Goal: Task Accomplishment & Management: Manage account settings

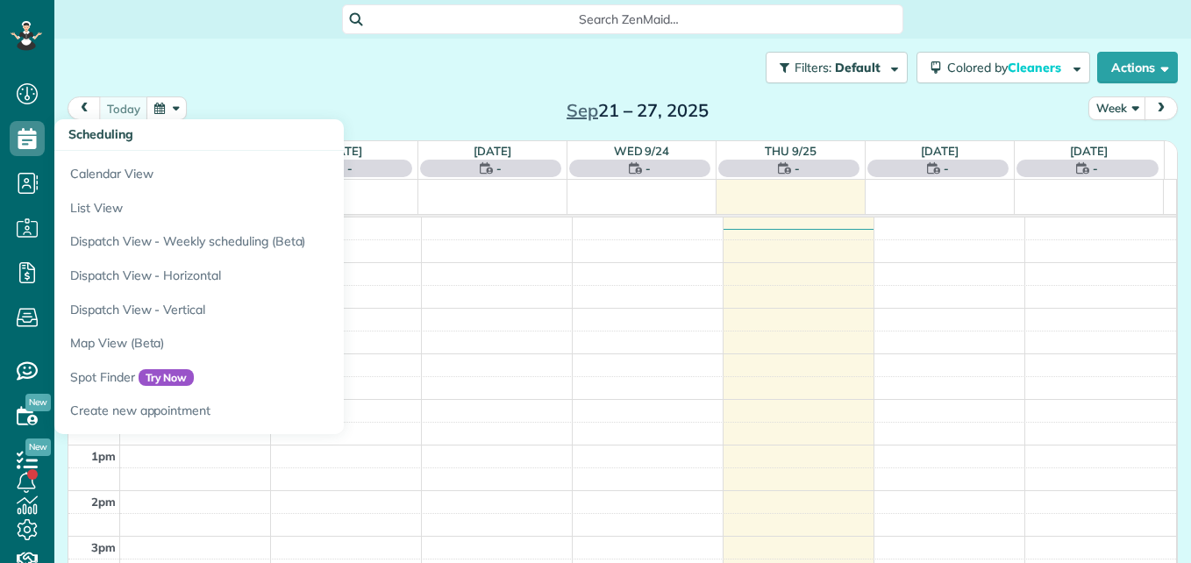
scroll to position [8, 8]
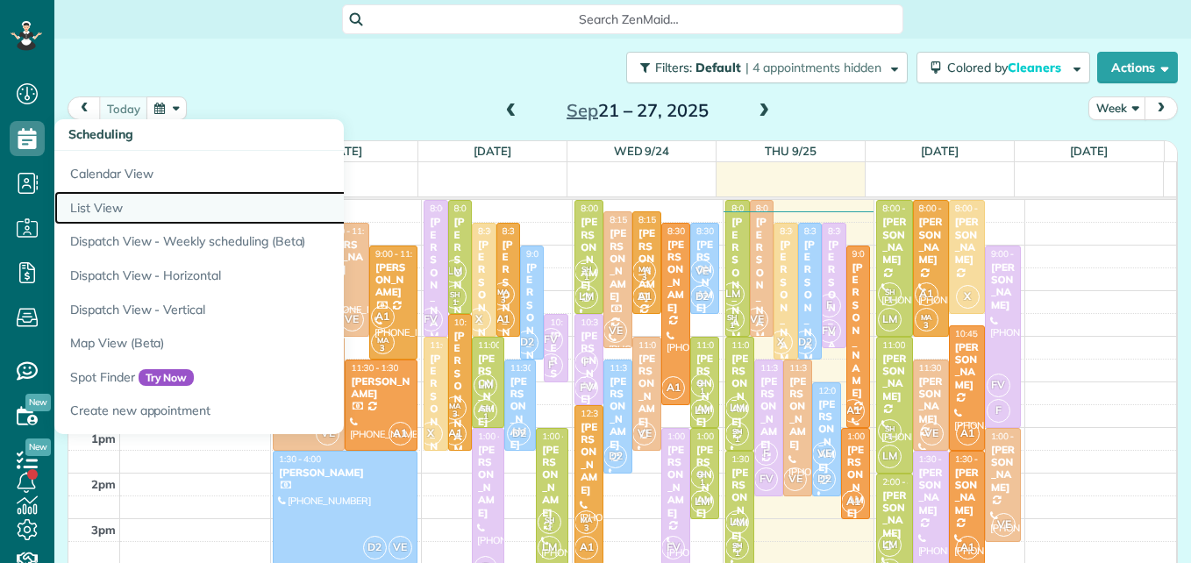
click at [103, 210] on link "List View" at bounding box center [273, 208] width 438 height 34
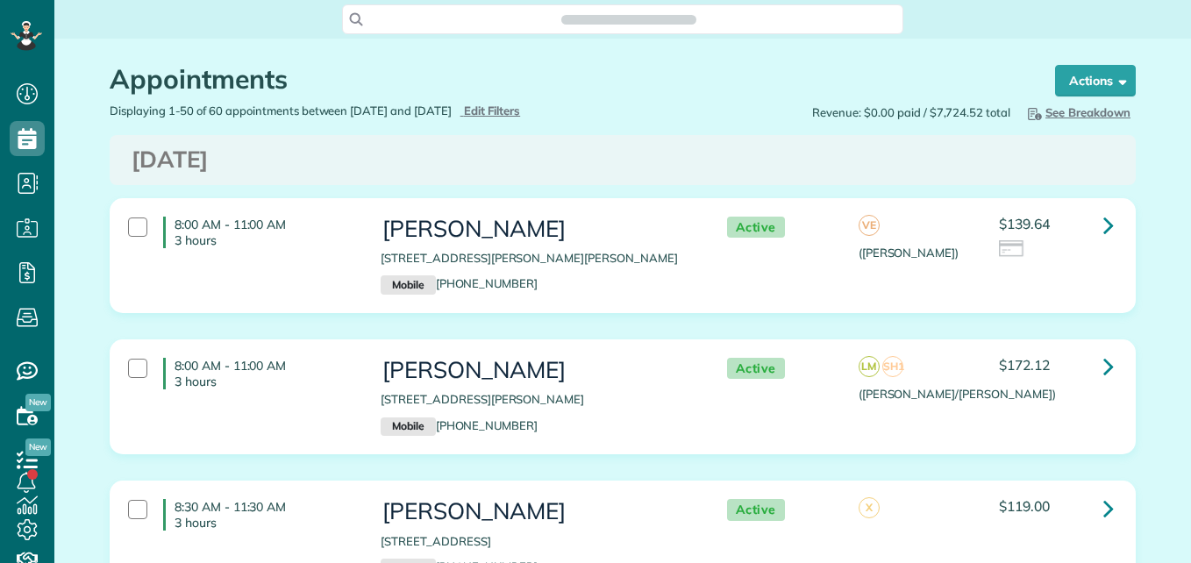
type input "**********"
click at [521, 106] on span "Edit Filters" at bounding box center [492, 110] width 57 height 14
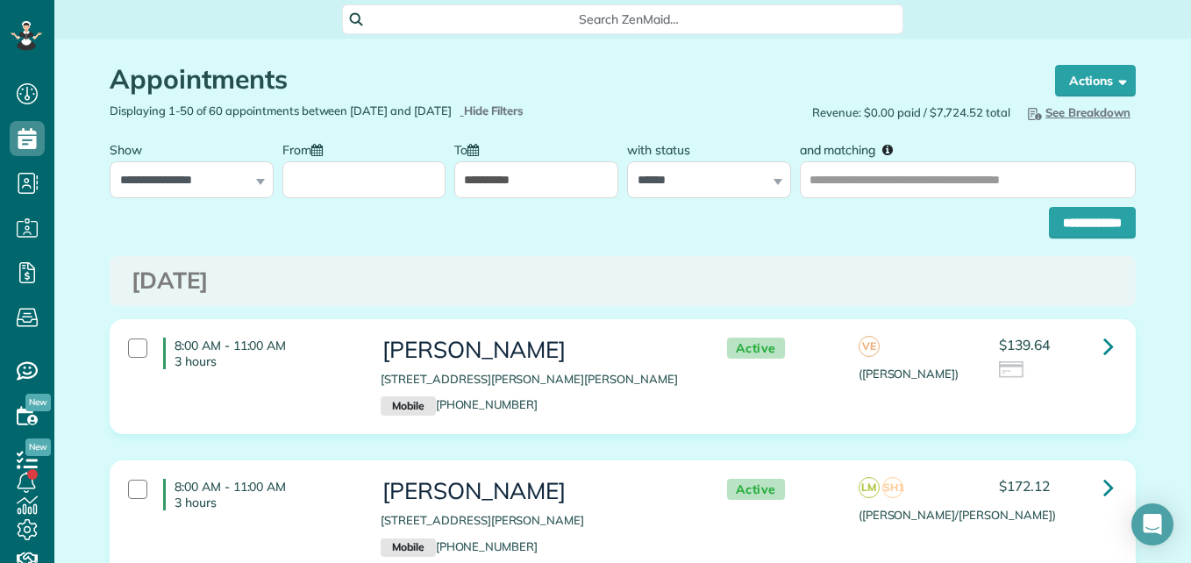
click at [388, 167] on input "From" at bounding box center [364, 179] width 164 height 37
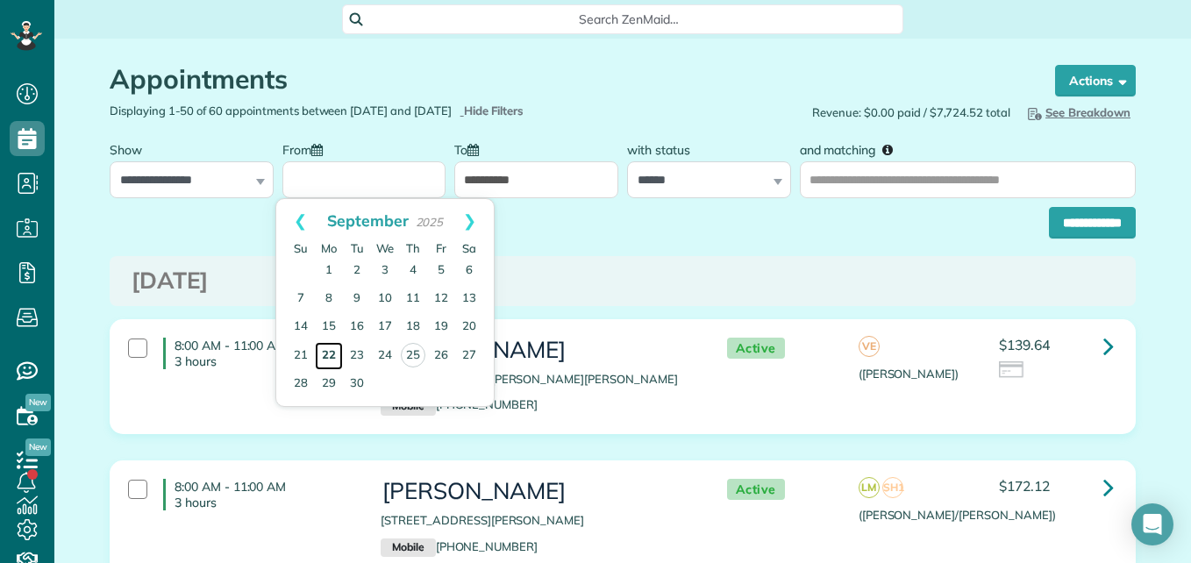
click at [327, 357] on link "22" at bounding box center [329, 356] width 28 height 28
type input "**********"
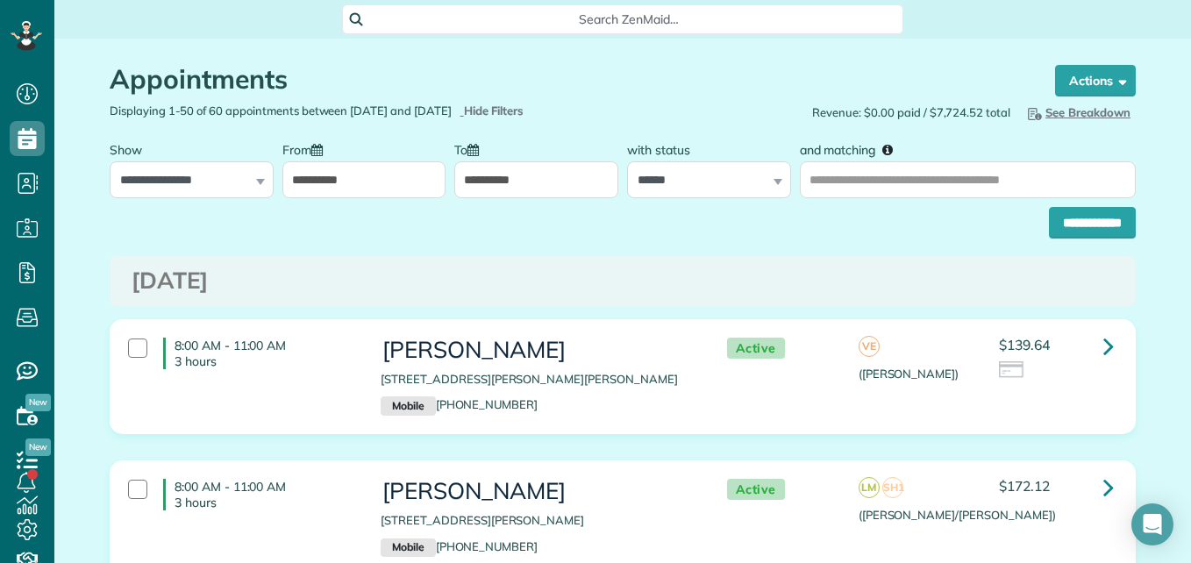
click at [531, 182] on input "**********" at bounding box center [536, 179] width 164 height 37
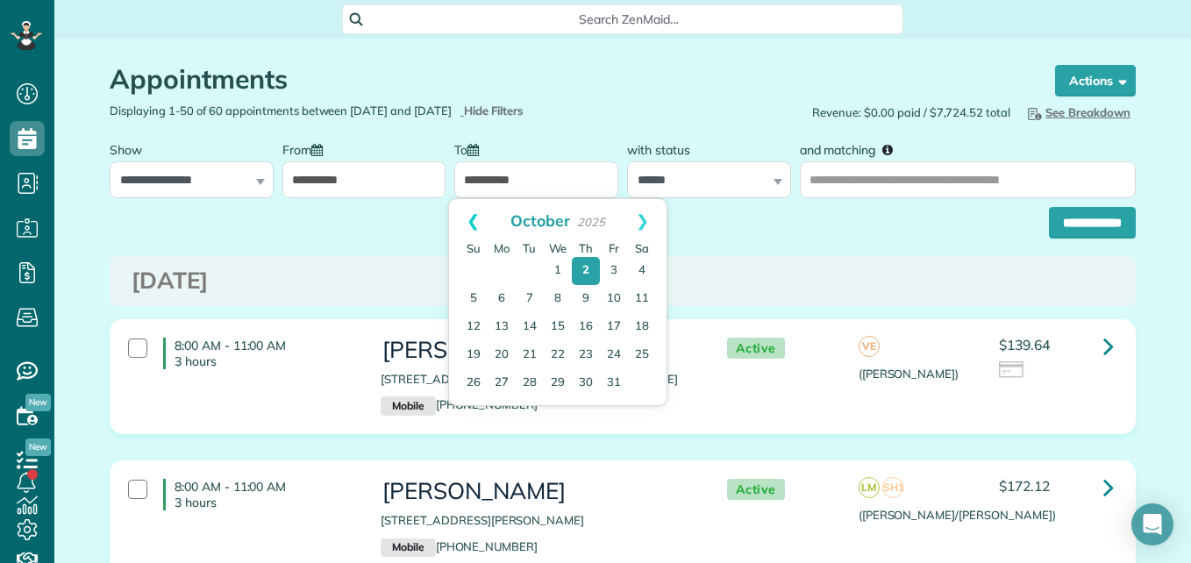
click at [471, 236] on link "Prev" at bounding box center [473, 221] width 48 height 44
click at [651, 357] on link "27" at bounding box center [642, 356] width 28 height 28
type input "**********"
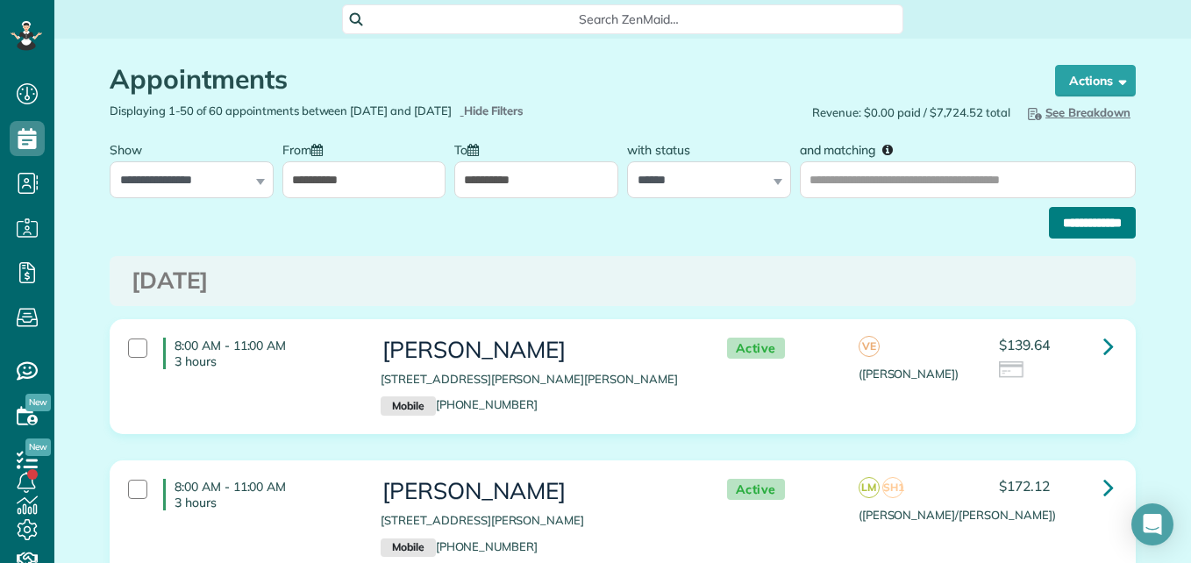
click at [1077, 212] on input "**********" at bounding box center [1092, 223] width 87 height 32
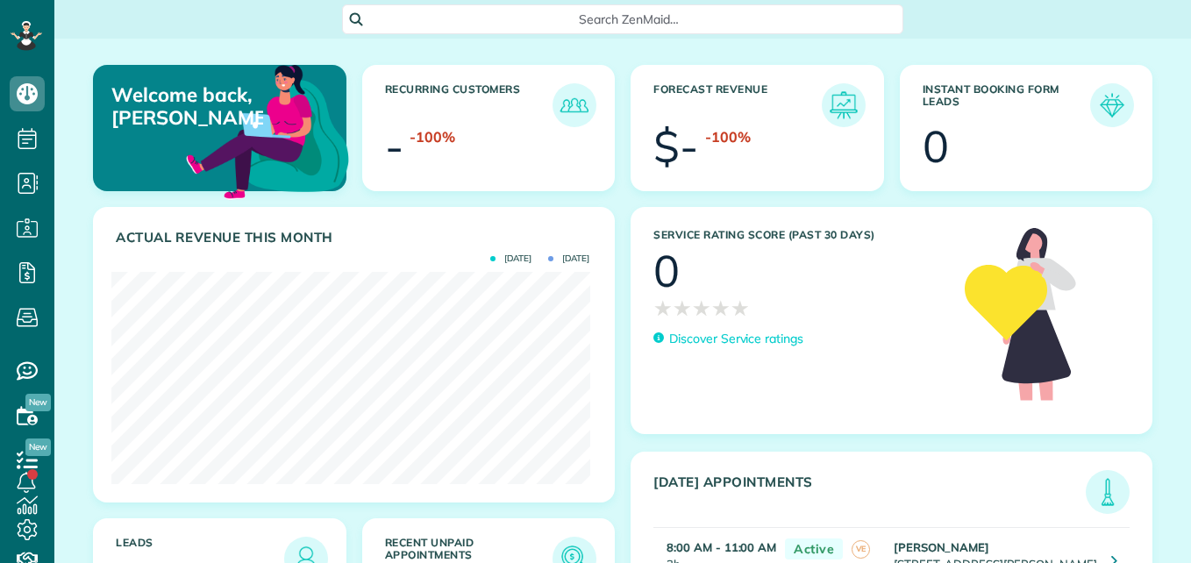
scroll to position [212, 478]
click at [566, 555] on img at bounding box center [574, 558] width 40 height 40
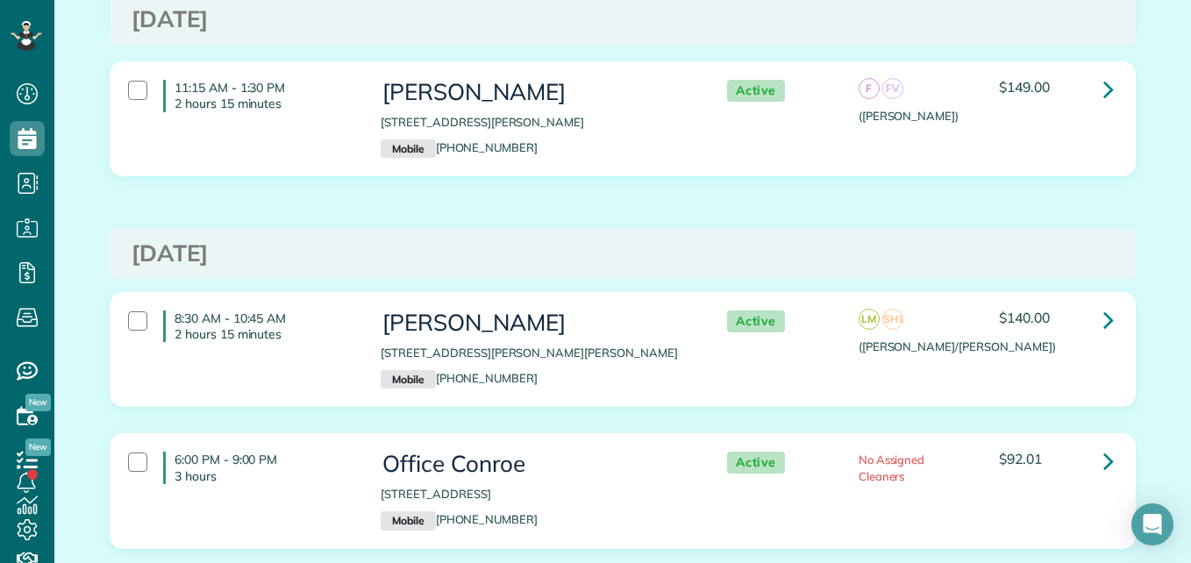
scroll to position [7529, 0]
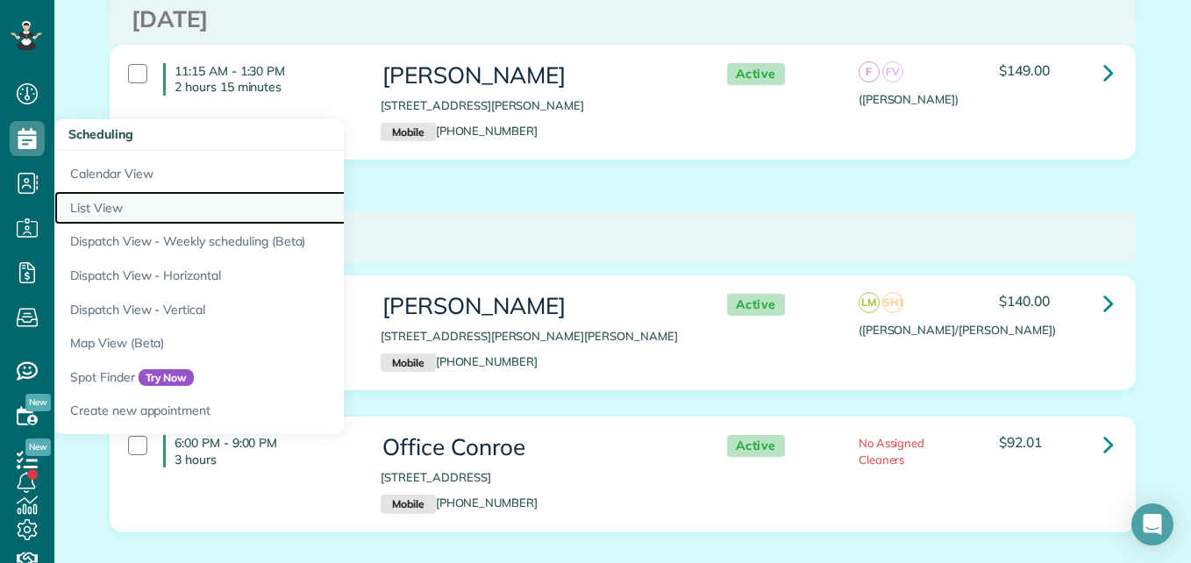
click at [96, 212] on link "List View" at bounding box center [273, 208] width 438 height 34
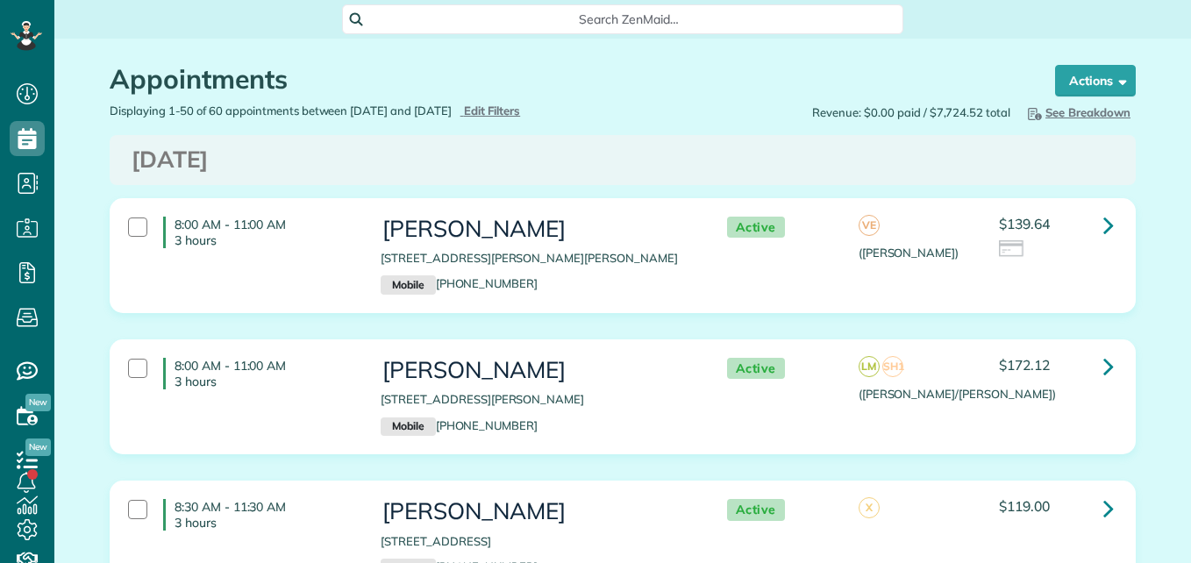
type input "**********"
click at [521, 113] on span "Edit Filters" at bounding box center [492, 110] width 57 height 14
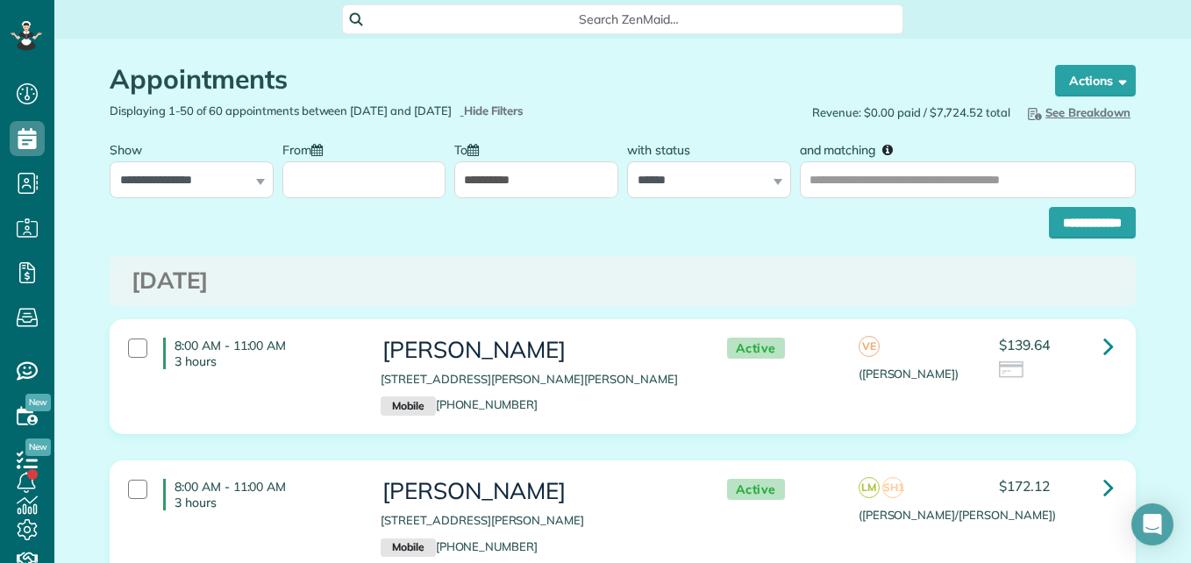
click at [376, 173] on input "From" at bounding box center [364, 179] width 164 height 37
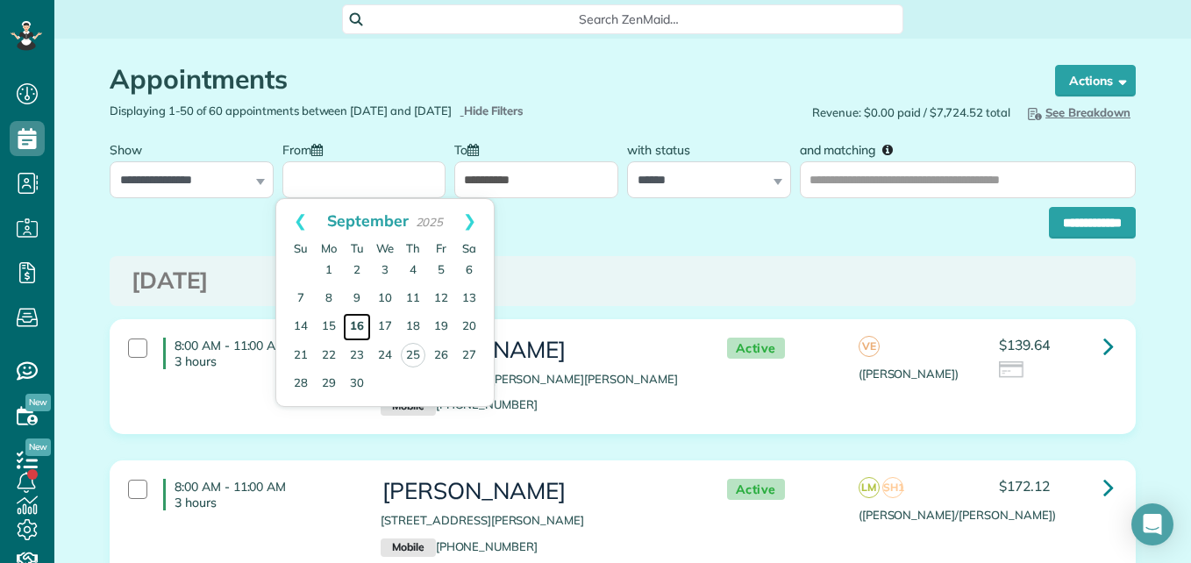
click at [362, 322] on link "16" at bounding box center [357, 327] width 28 height 28
type input "**********"
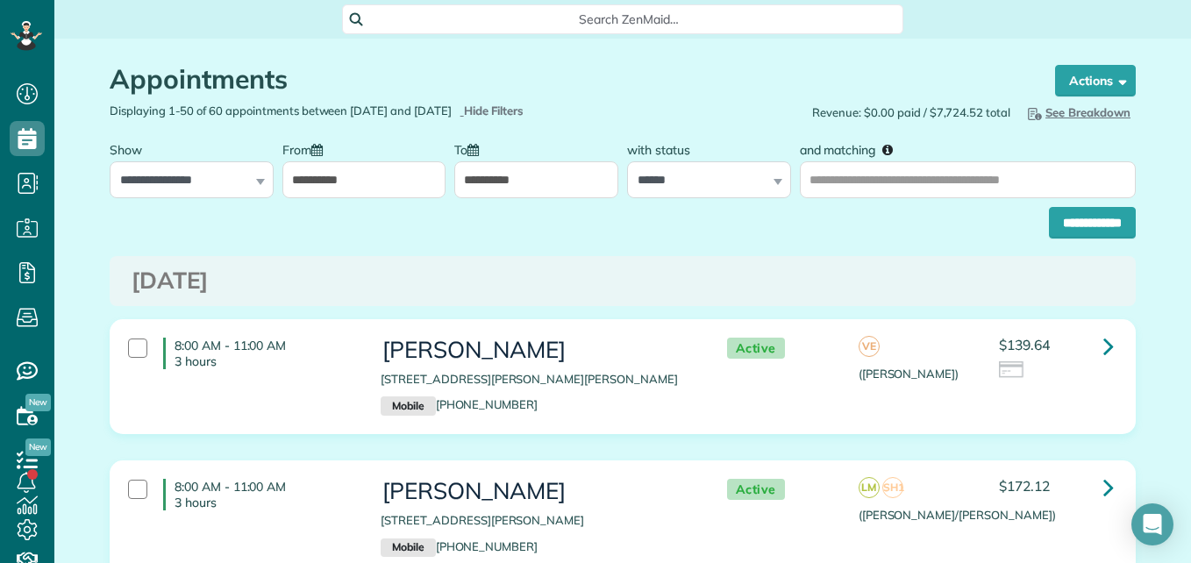
click at [512, 160] on div "**********" at bounding box center [536, 165] width 164 height 66
click at [509, 173] on input "**********" at bounding box center [536, 179] width 164 height 37
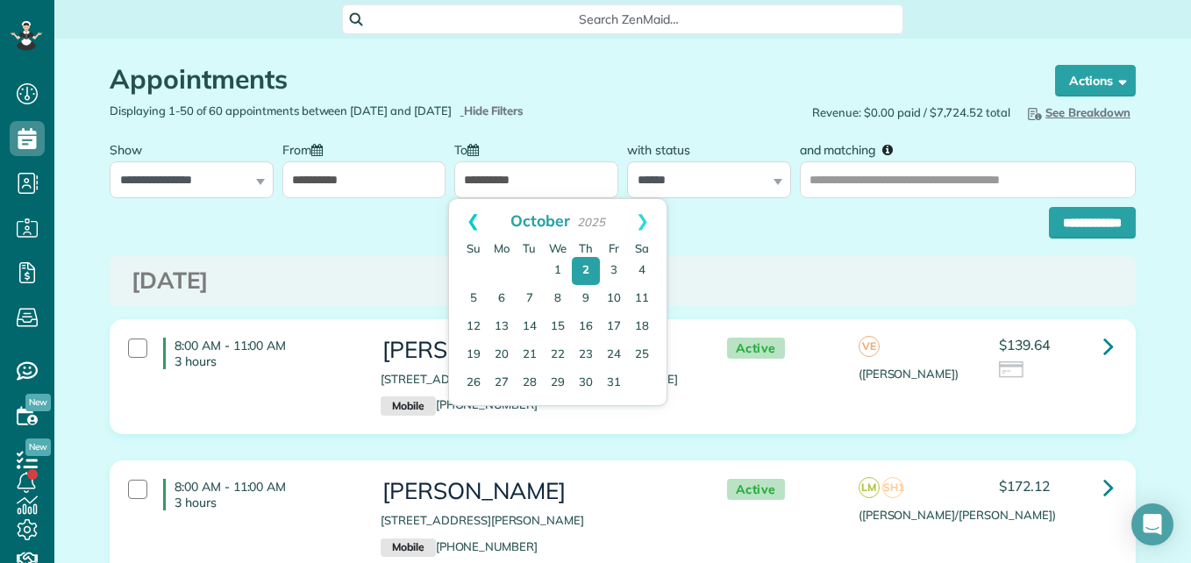
click at [477, 217] on link "Prev" at bounding box center [473, 221] width 48 height 44
click at [536, 329] on link "16" at bounding box center [530, 327] width 28 height 28
type input "**********"
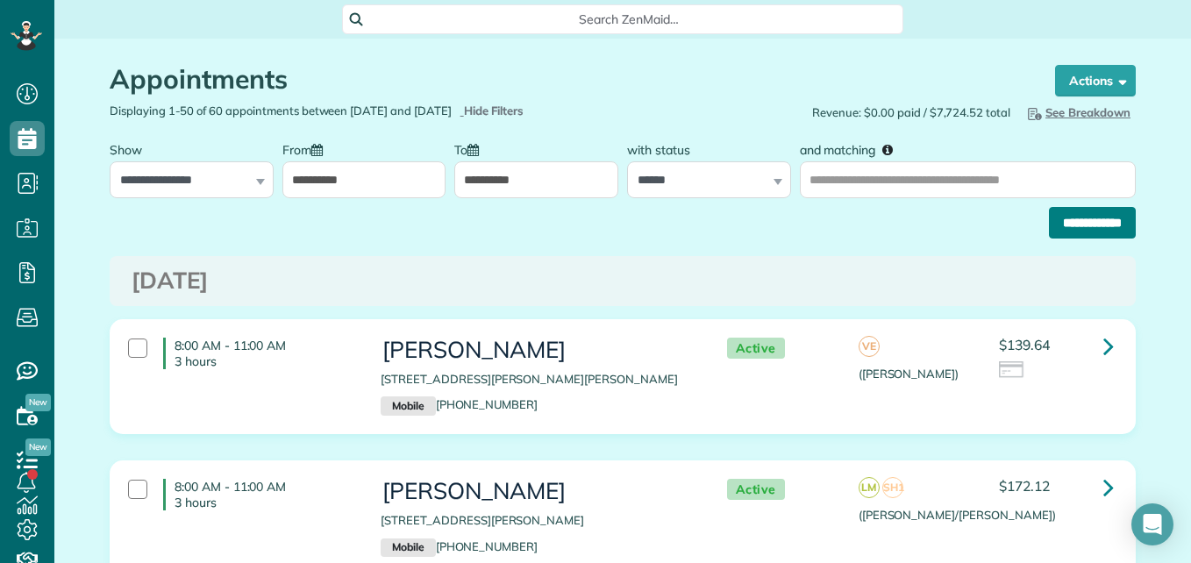
click at [1077, 224] on input "**********" at bounding box center [1092, 223] width 87 height 32
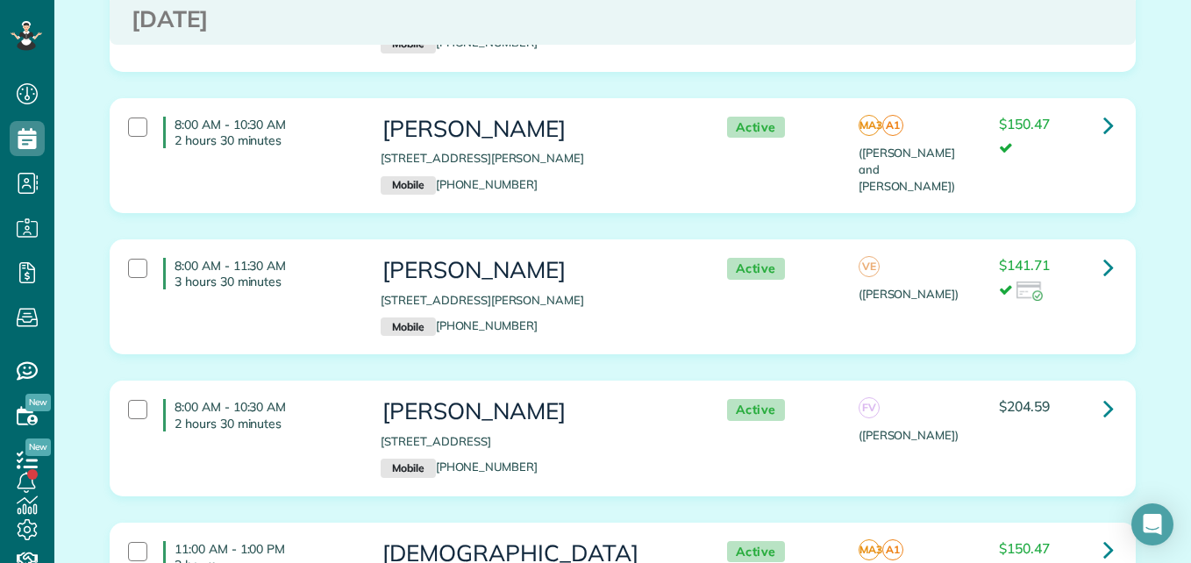
scroll to position [243, 0]
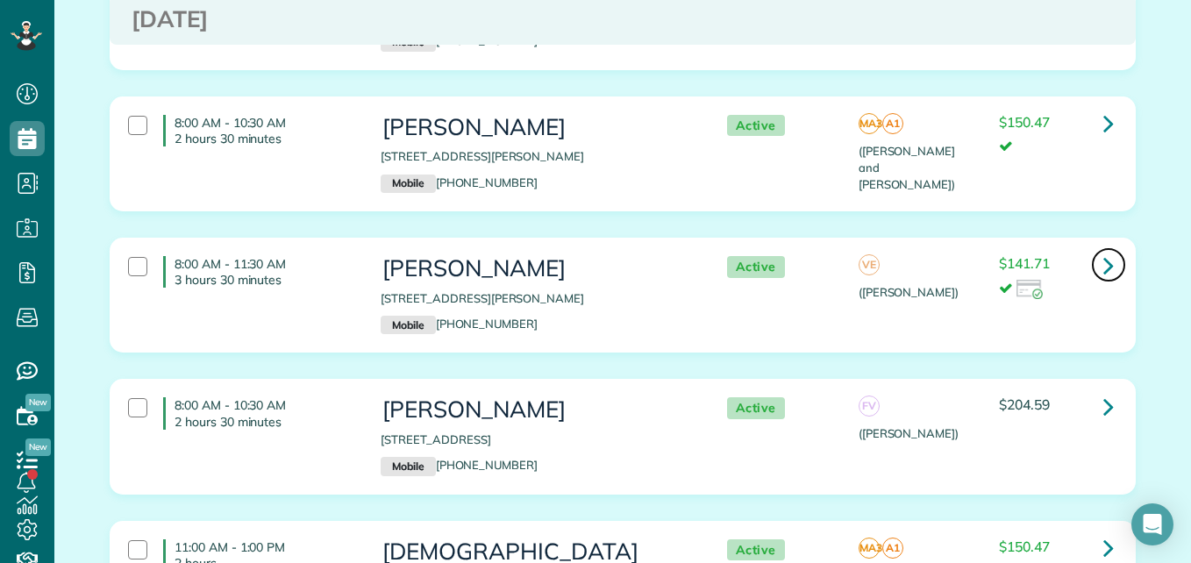
click at [1108, 261] on link at bounding box center [1108, 264] width 35 height 35
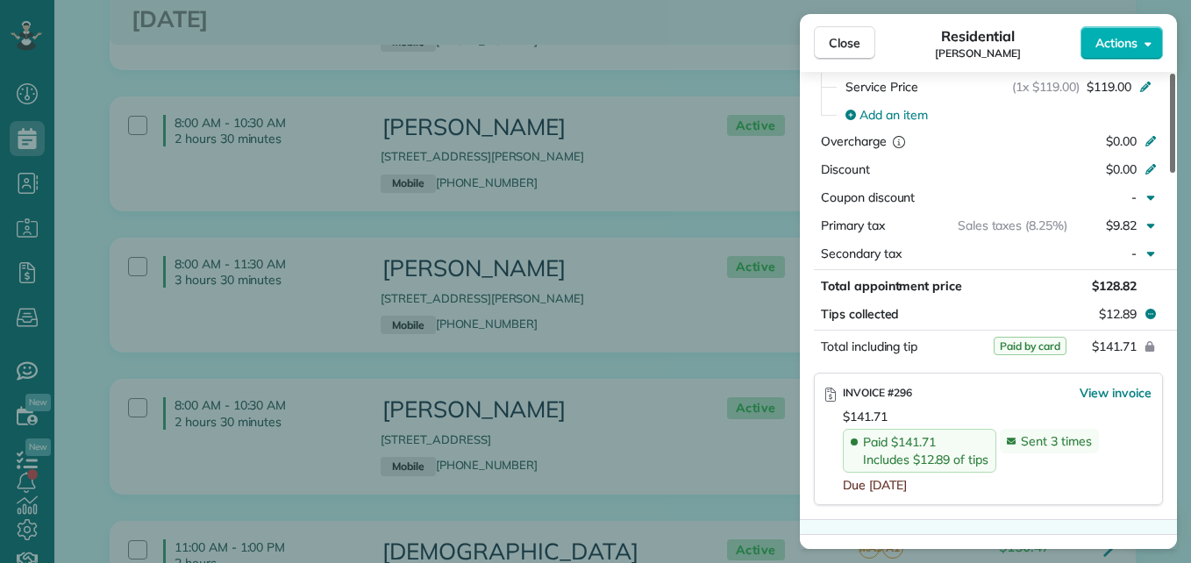
scroll to position [876, 0]
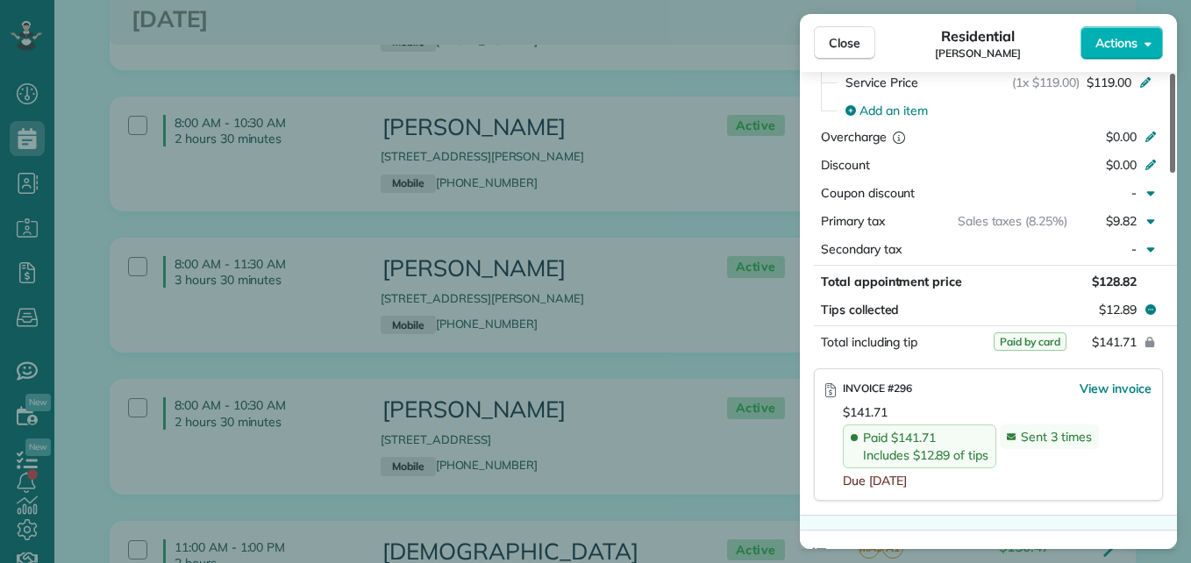
drag, startPoint x: 1168, startPoint y: 156, endPoint x: 1188, endPoint y: 338, distance: 182.6
click at [1175, 173] on div at bounding box center [1172, 123] width 5 height 99
click at [838, 47] on span "Close" at bounding box center [845, 43] width 32 height 18
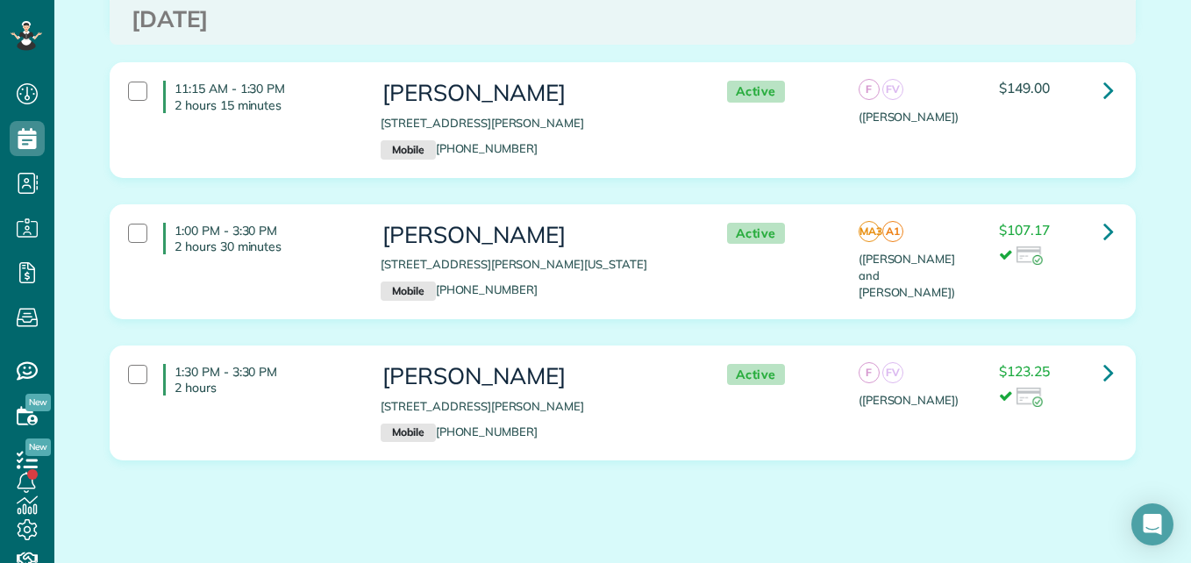
scroll to position [872, 0]
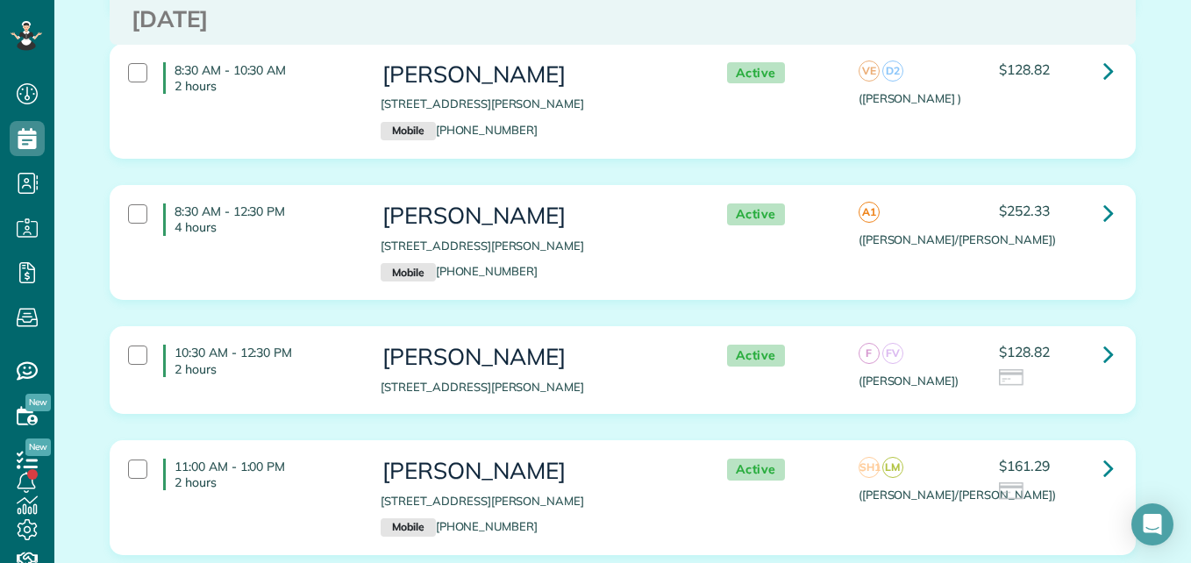
scroll to position [3428, 0]
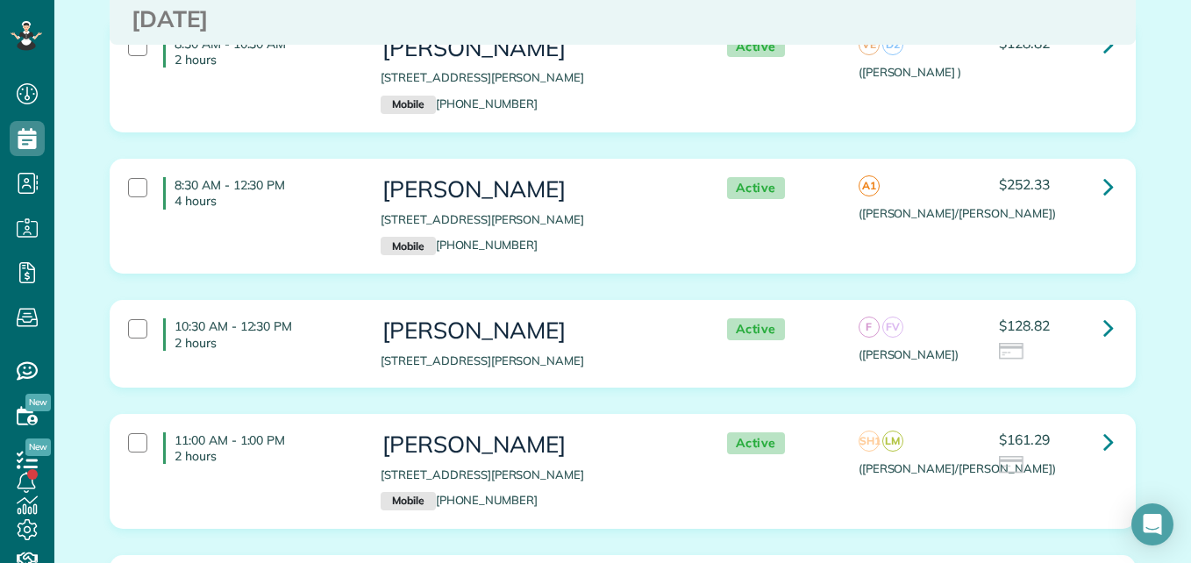
click at [594, 211] on p "[STREET_ADDRESS][PERSON_NAME]" at bounding box center [536, 219] width 310 height 17
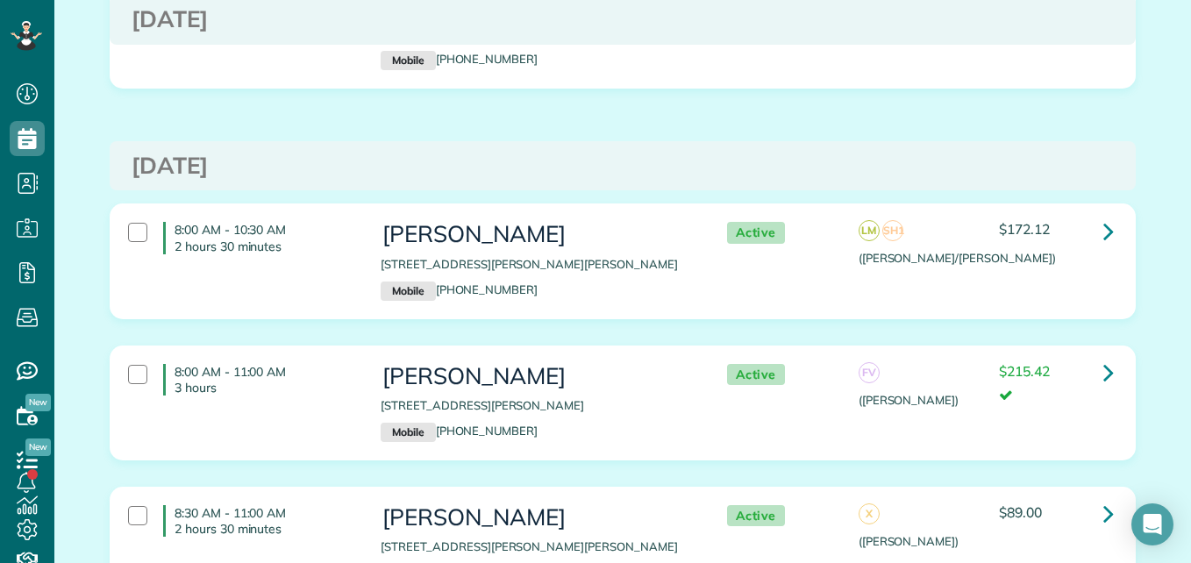
scroll to position [0, 0]
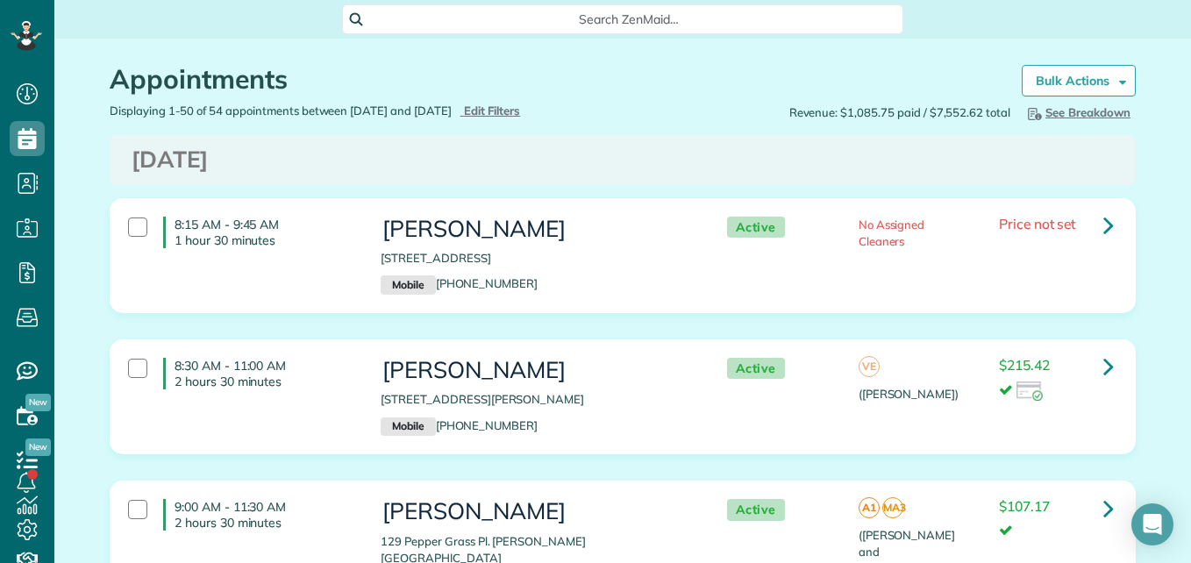
click at [1035, 100] on div "Actions Create Appointment Create Task Clock In/Out Send Work Orders Print Rout…" at bounding box center [1071, 84] width 127 height 38
click at [1035, 89] on link "Bulk Actions" at bounding box center [1079, 81] width 114 height 32
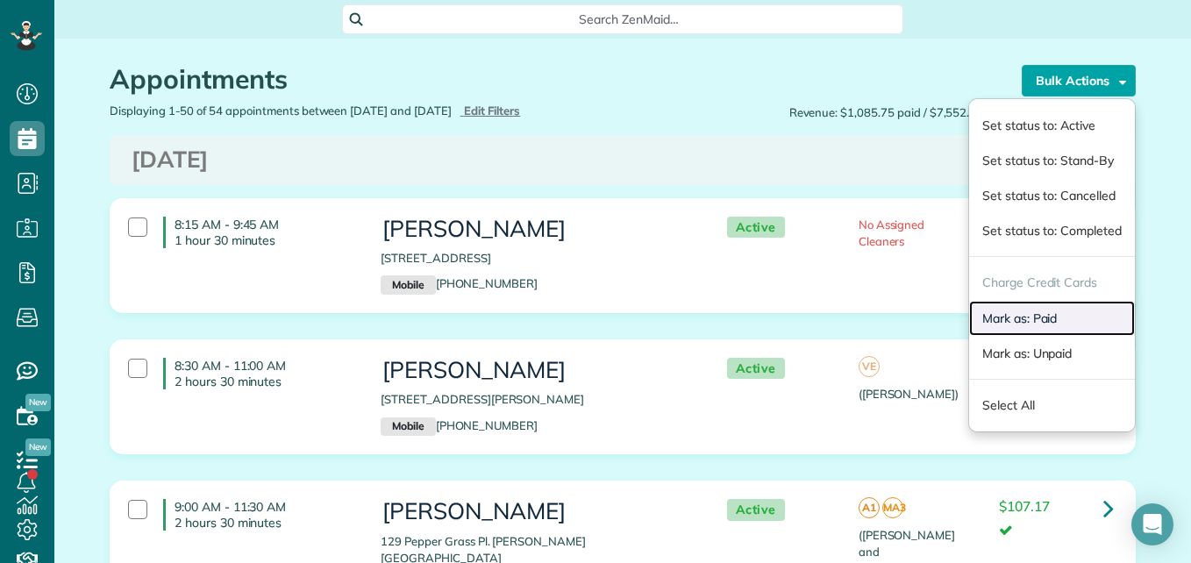
click at [1016, 316] on link "Mark as: Paid" at bounding box center [1052, 318] width 166 height 35
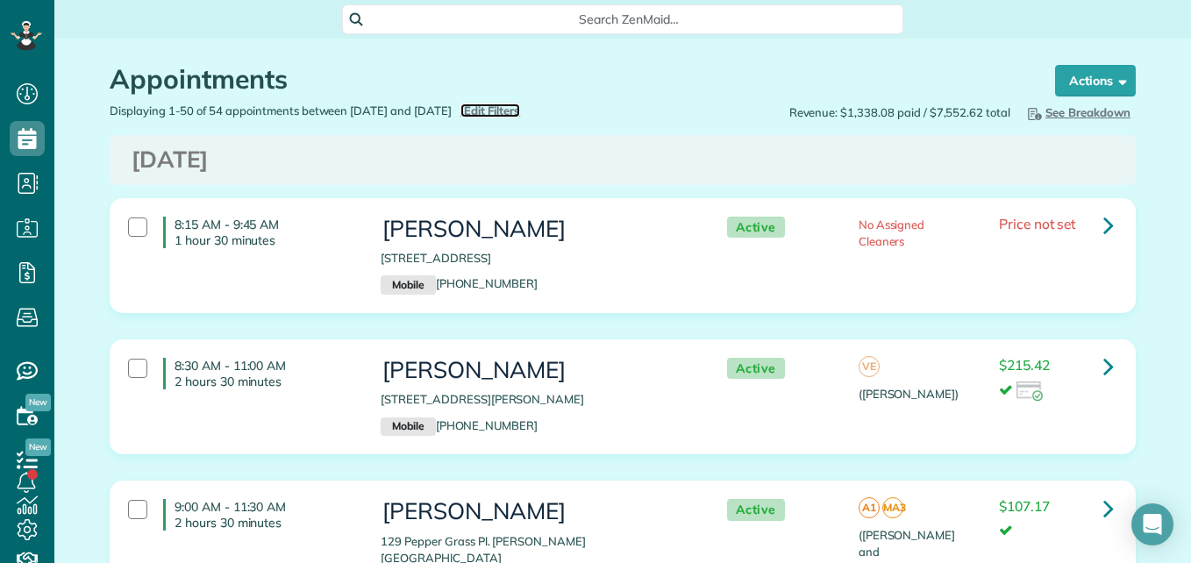
click at [519, 104] on span "Edit Filters" at bounding box center [492, 110] width 57 height 14
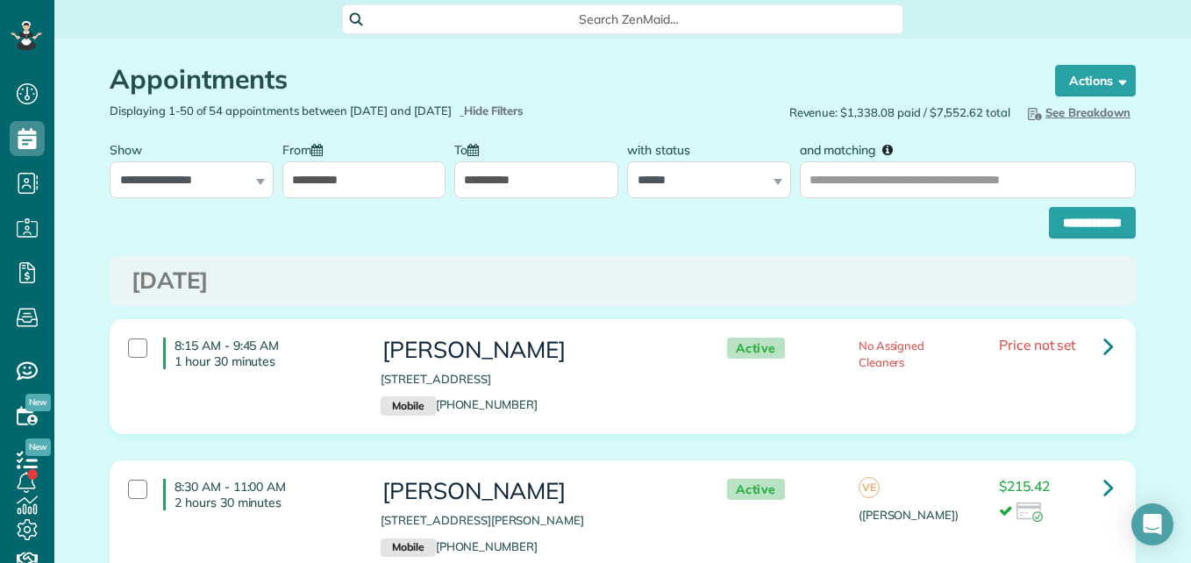
click at [390, 173] on input "**********" at bounding box center [364, 179] width 164 height 37
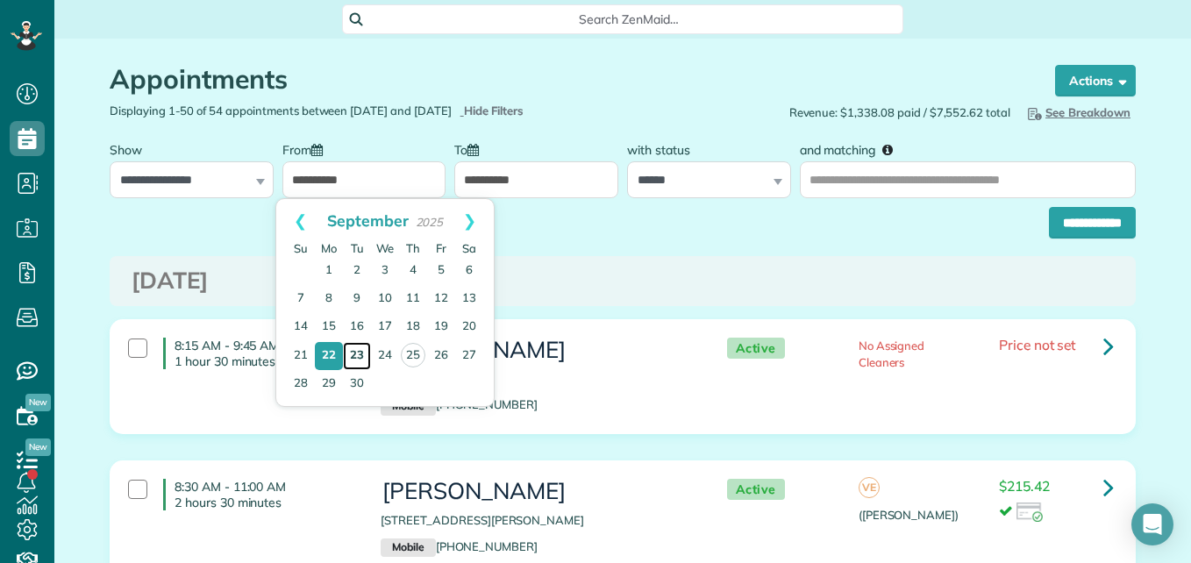
click at [357, 361] on link "23" at bounding box center [357, 356] width 28 height 28
type input "**********"
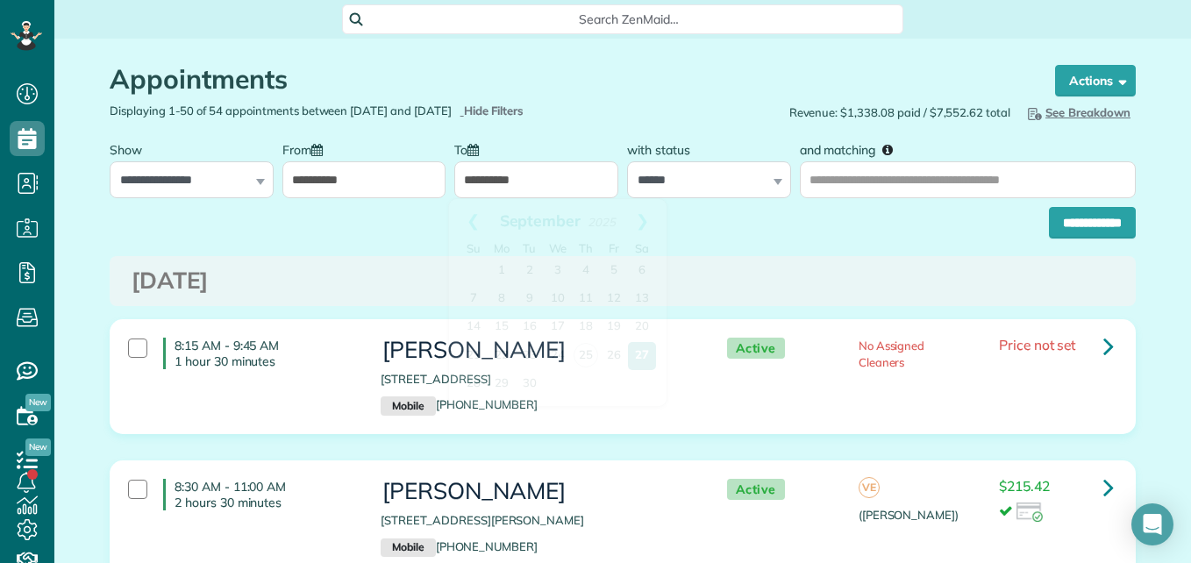
click at [465, 168] on input "**********" at bounding box center [536, 179] width 164 height 37
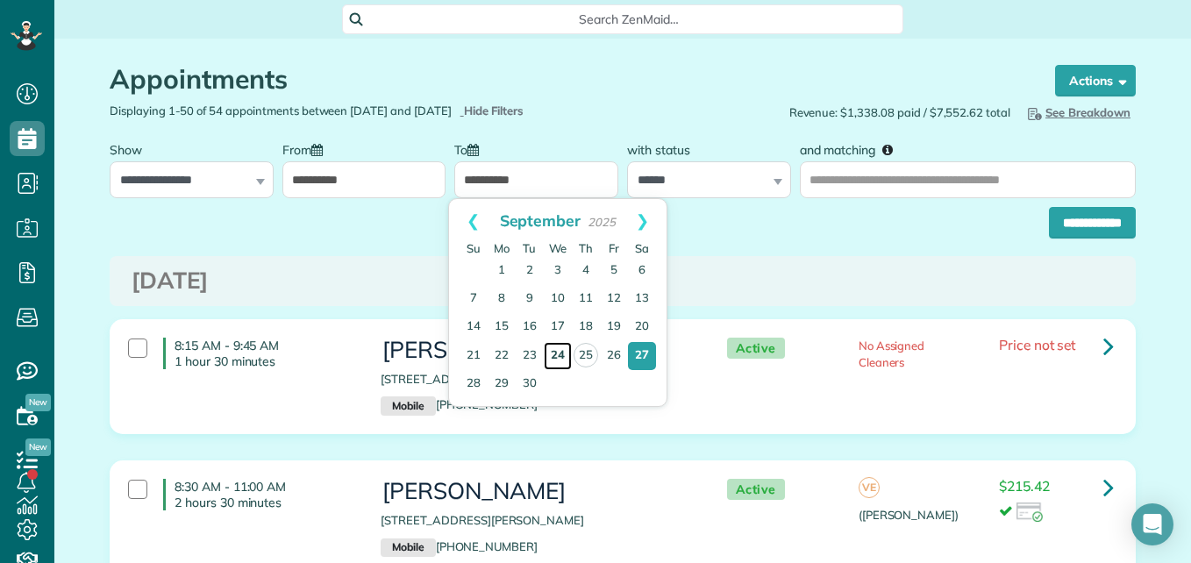
click at [557, 355] on link "24" at bounding box center [558, 356] width 28 height 28
type input "**********"
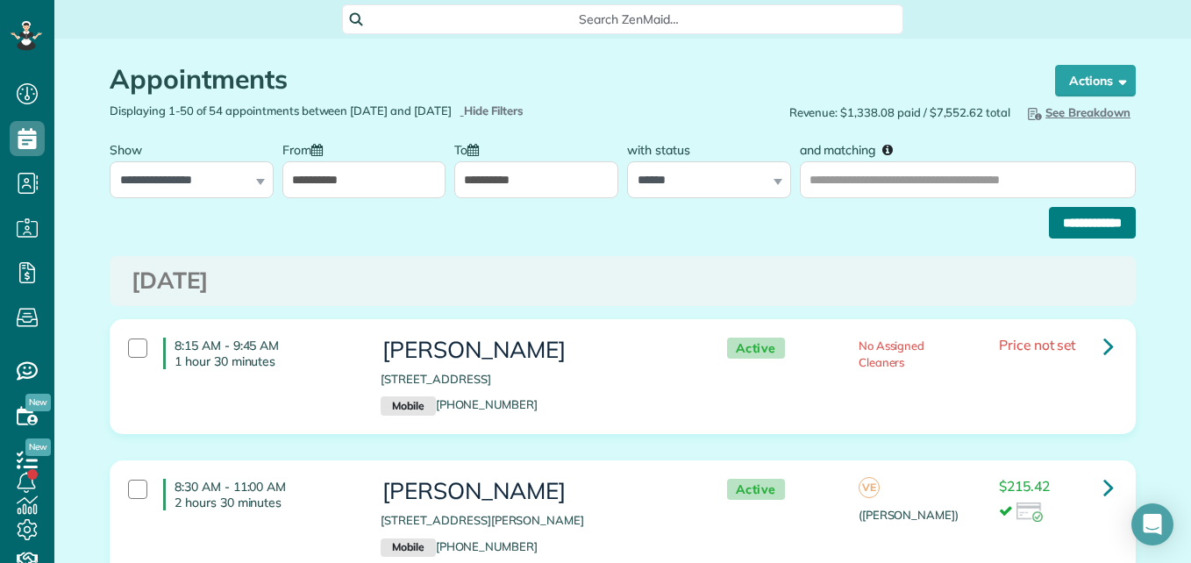
click at [1049, 234] on input "**********" at bounding box center [1092, 223] width 87 height 32
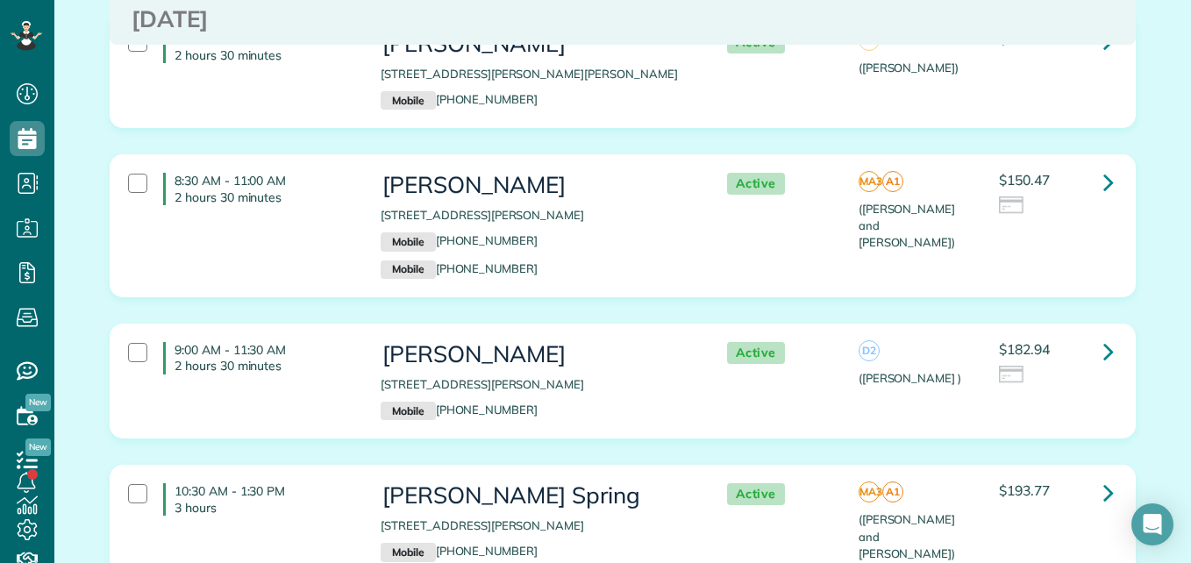
scroll to position [481, 0]
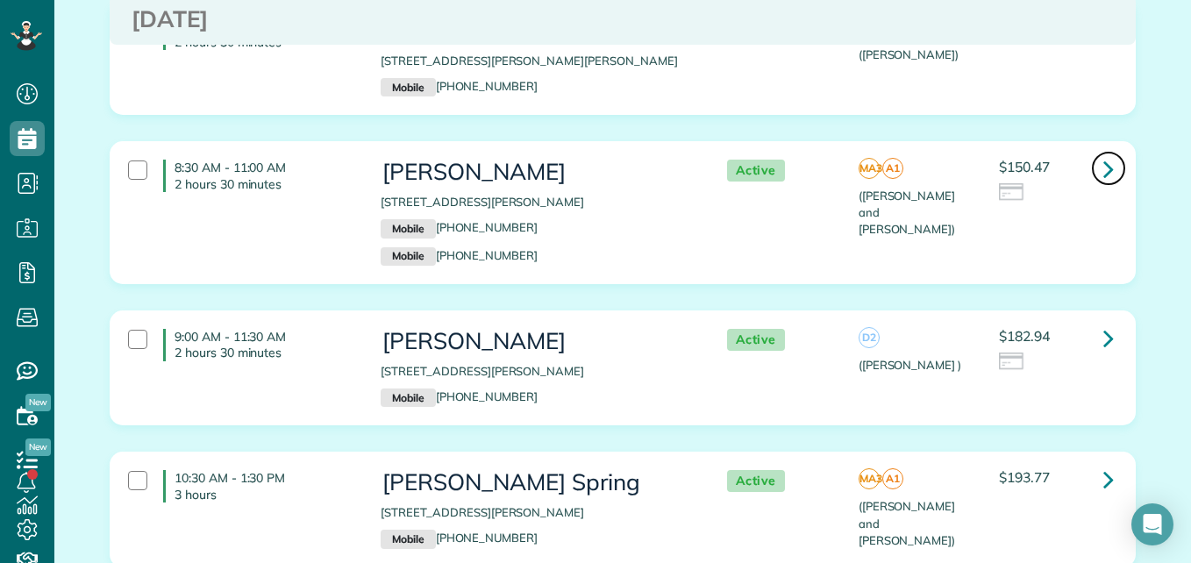
click at [1103, 169] on icon at bounding box center [1108, 168] width 11 height 31
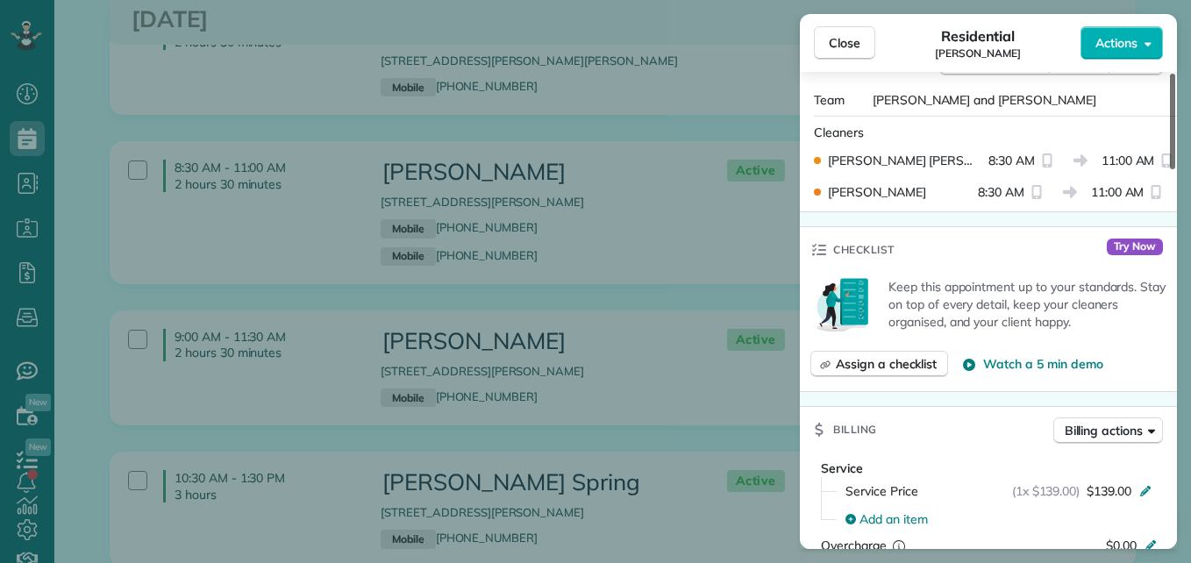
scroll to position [611, 0]
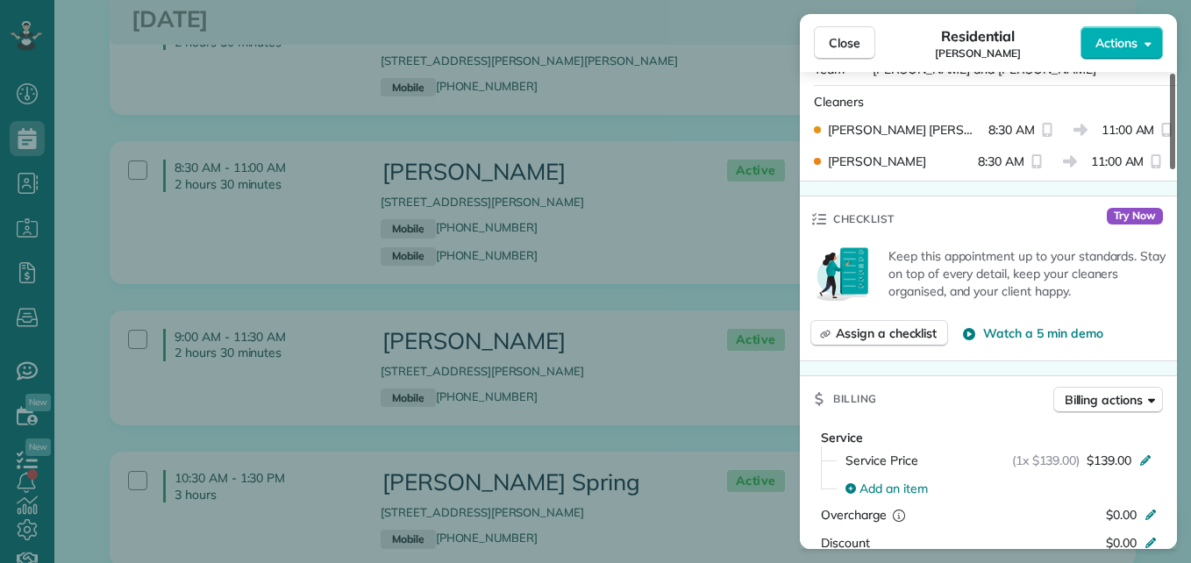
drag, startPoint x: 1172, startPoint y: 112, endPoint x: 1179, endPoint y: 234, distance: 122.1
click at [1175, 169] on div at bounding box center [1172, 122] width 5 height 96
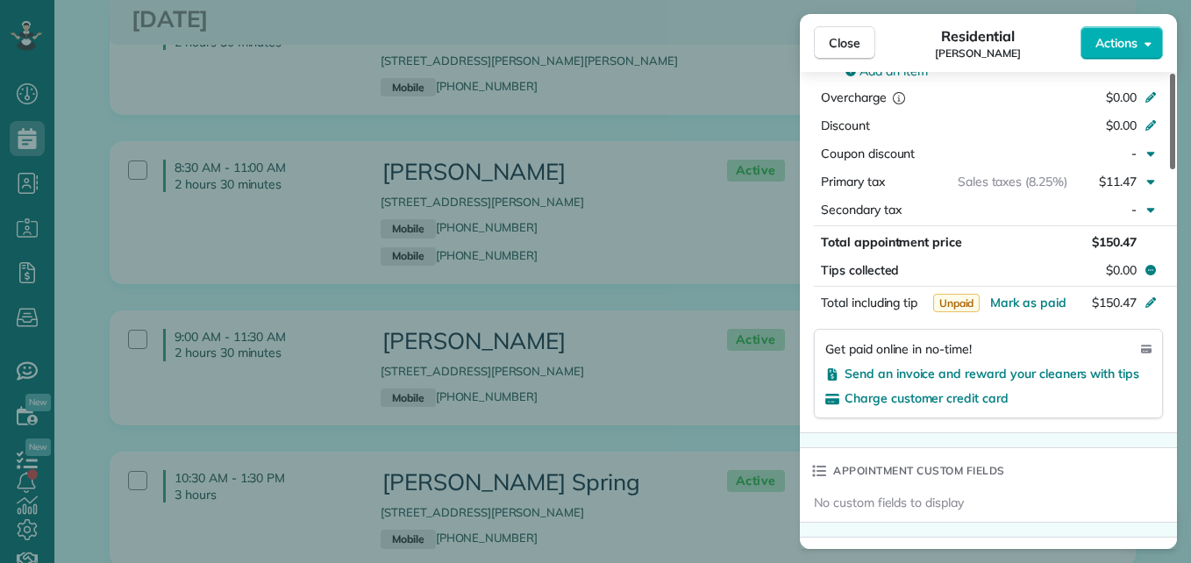
scroll to position [1125, 0]
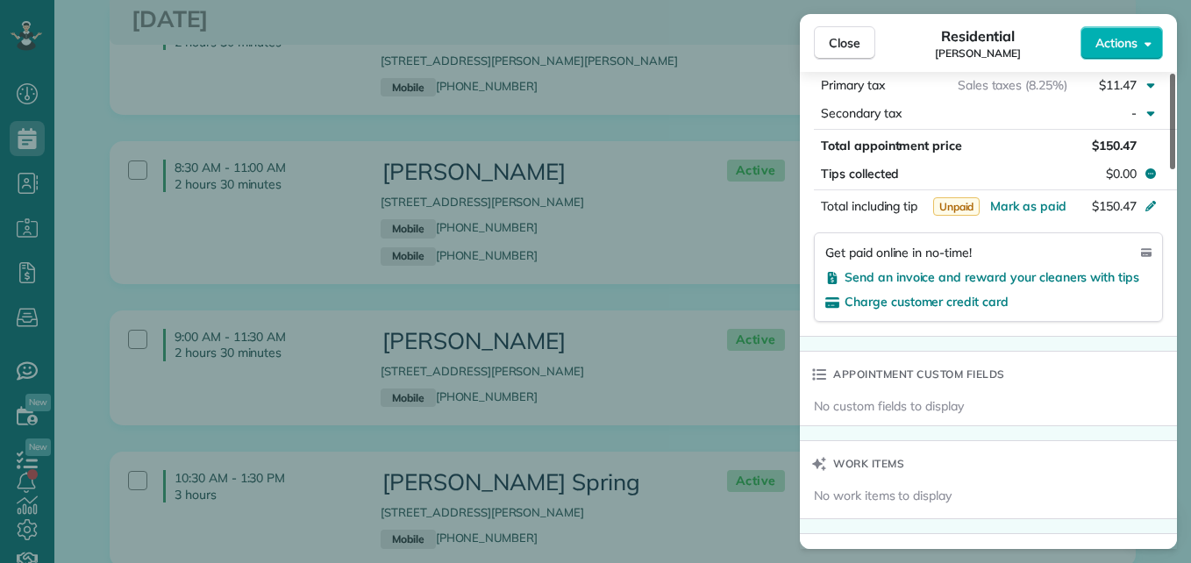
drag, startPoint x: 1172, startPoint y: 240, endPoint x: 1183, endPoint y: 343, distance: 103.1
click at [1175, 169] on div at bounding box center [1172, 122] width 5 height 96
click at [1080, 269] on span "Send an invoice and reward your cleaners with tips" at bounding box center [991, 277] width 295 height 16
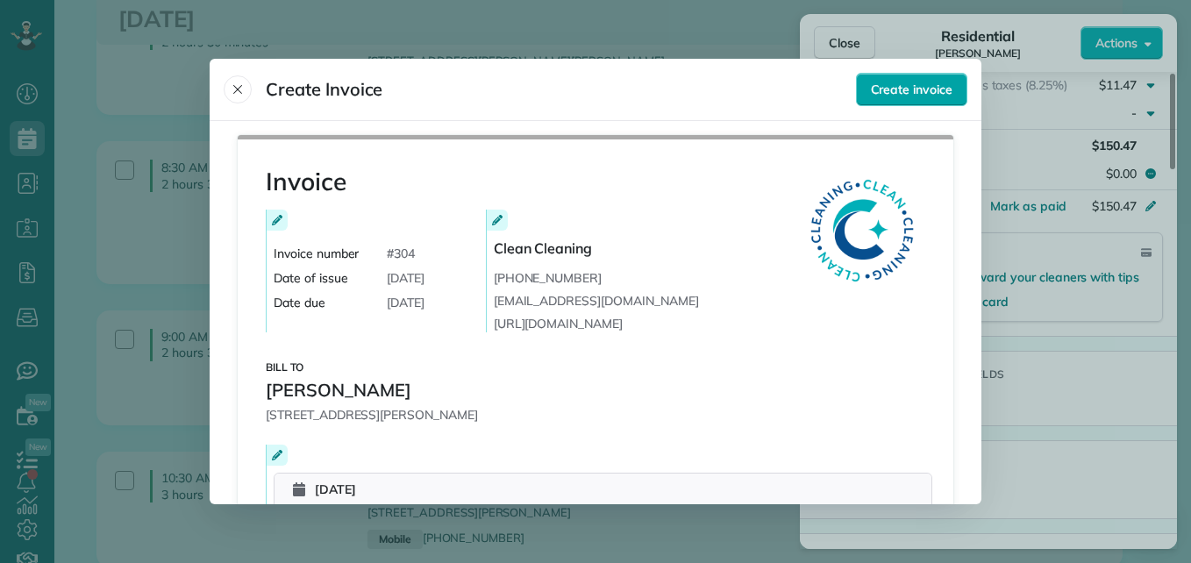
click at [931, 81] on span "Create invoice" at bounding box center [912, 90] width 82 height 18
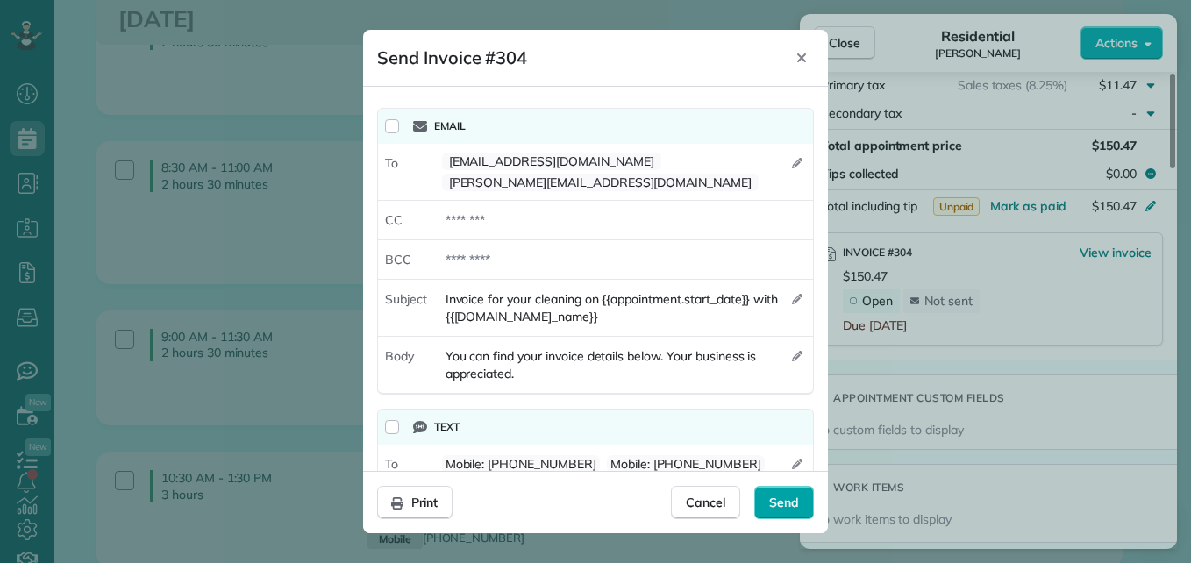
click at [782, 496] on span "Send" at bounding box center [784, 503] width 30 height 18
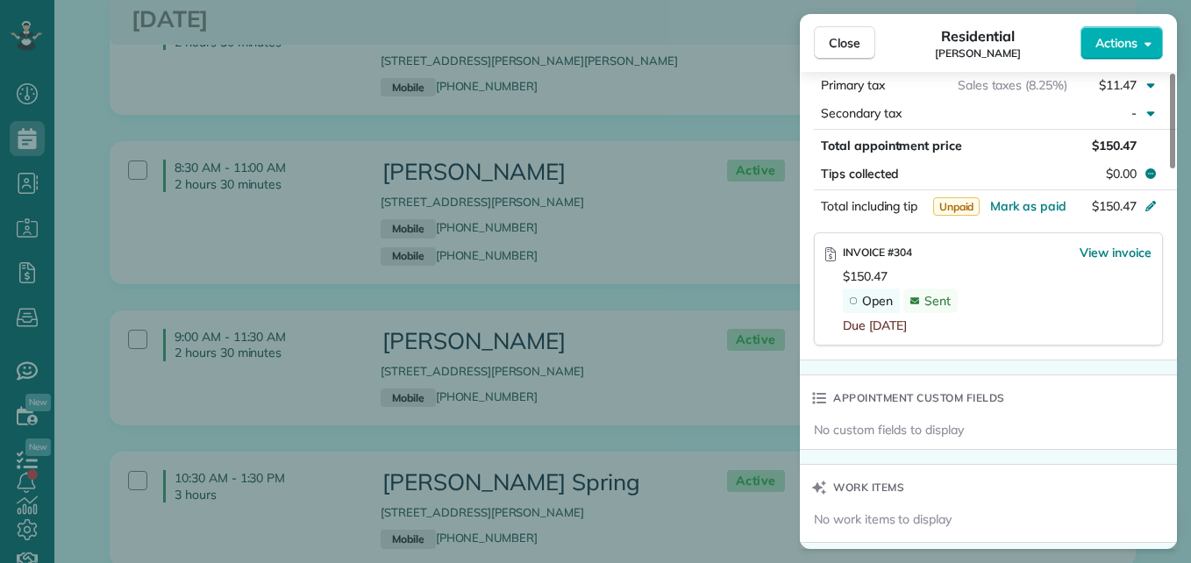
scroll to position [1108, 0]
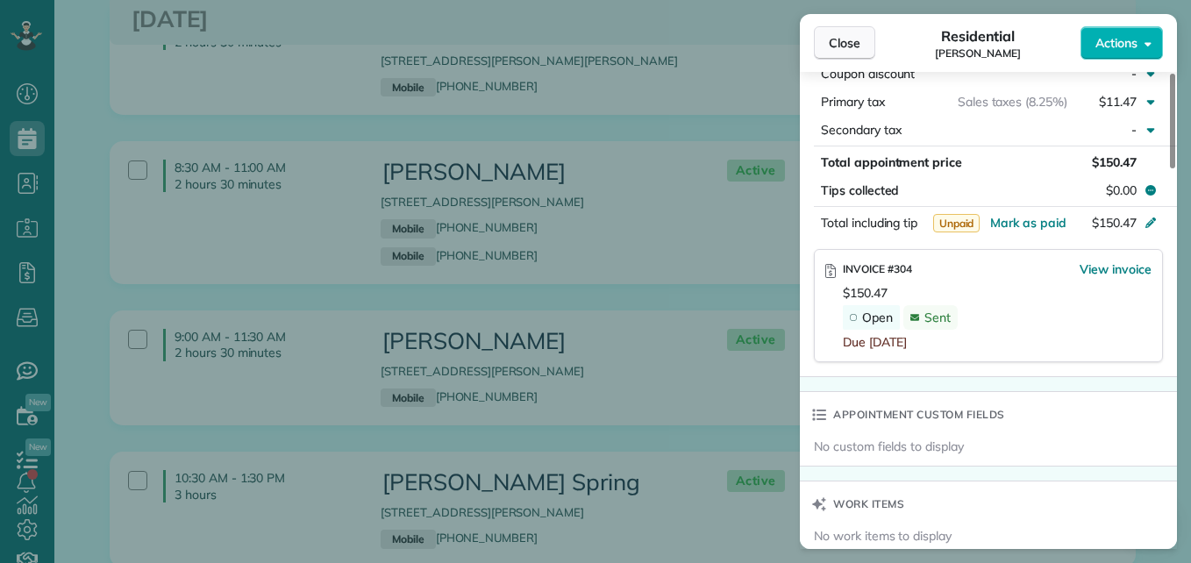
click at [838, 47] on span "Close" at bounding box center [845, 43] width 32 height 18
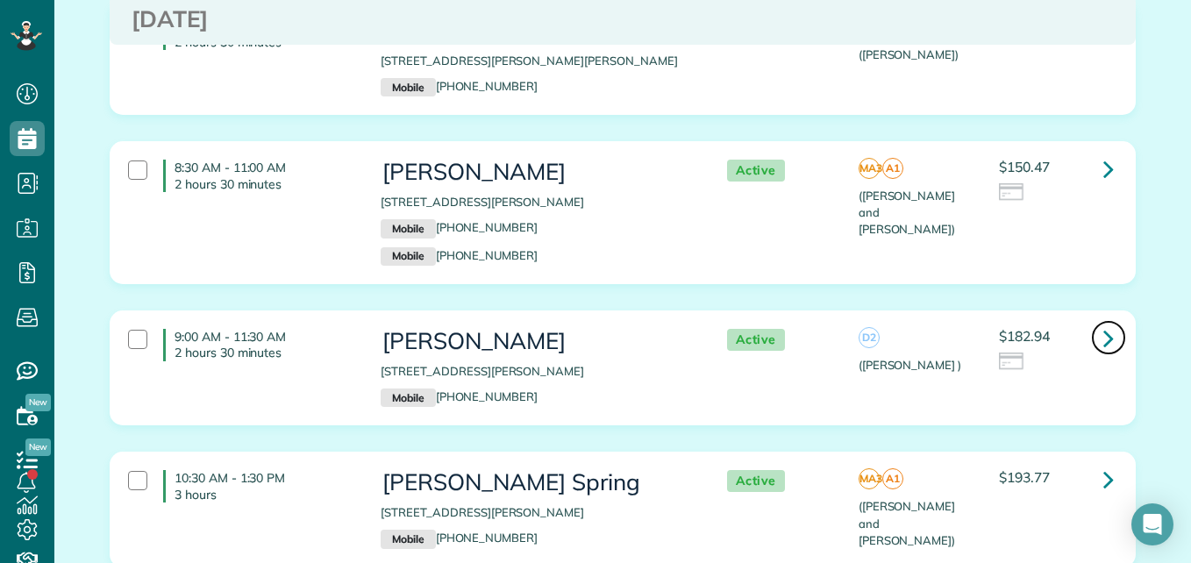
click at [1103, 334] on icon at bounding box center [1108, 338] width 11 height 31
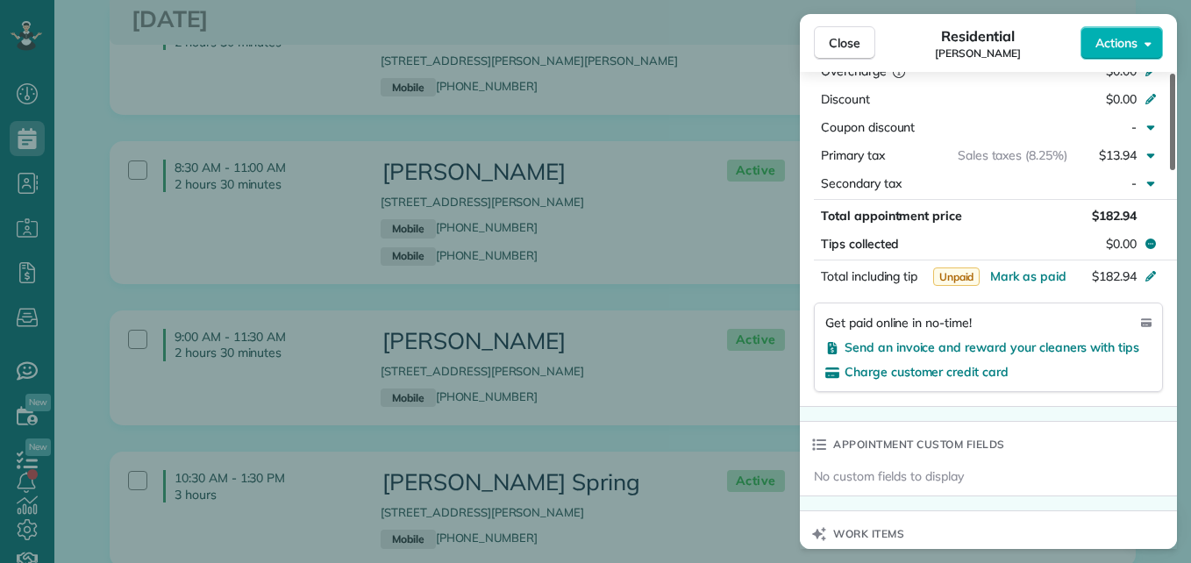
scroll to position [1002, 0]
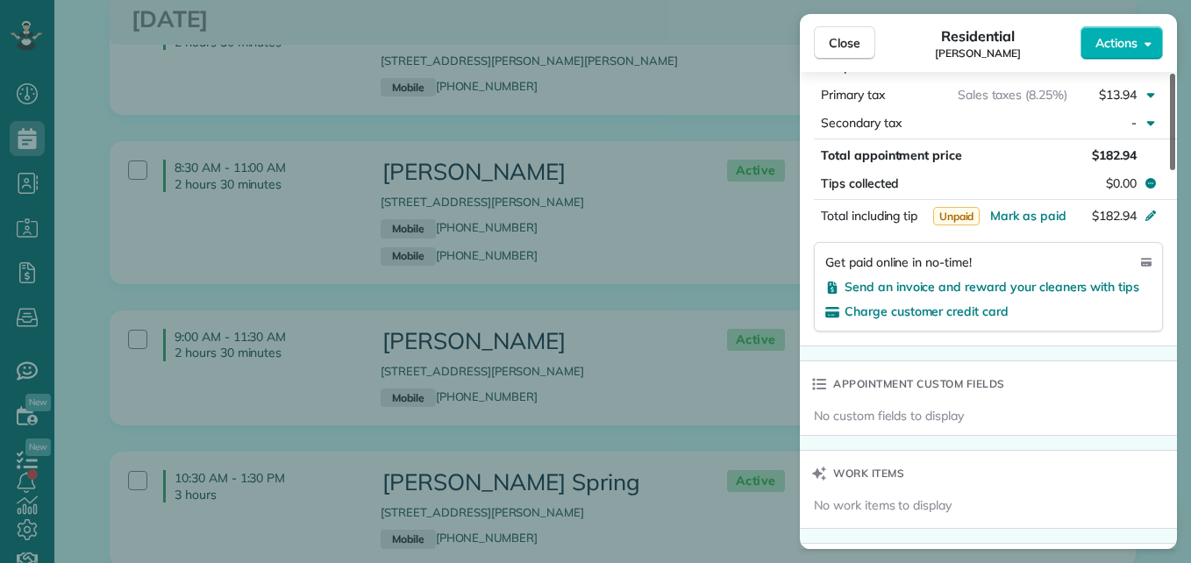
drag, startPoint x: 1173, startPoint y: 123, endPoint x: 1193, endPoint y: 326, distance: 204.4
click at [1175, 170] on div at bounding box center [1172, 122] width 5 height 96
click at [1114, 289] on span "Send an invoice and reward your cleaners with tips" at bounding box center [991, 287] width 295 height 16
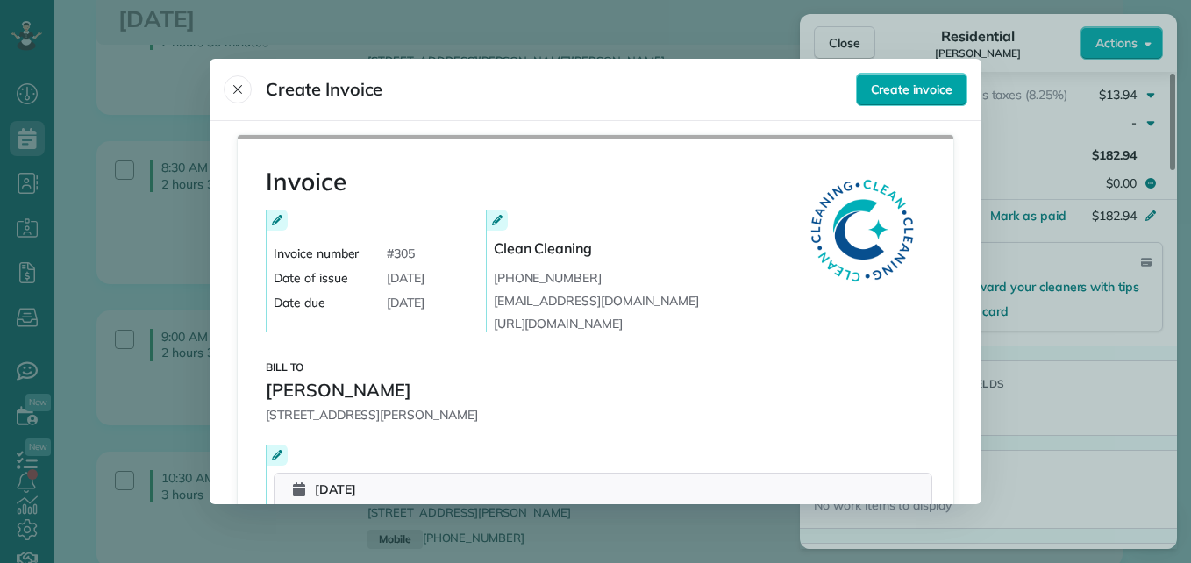
click at [898, 95] on span "Create invoice" at bounding box center [912, 90] width 82 height 18
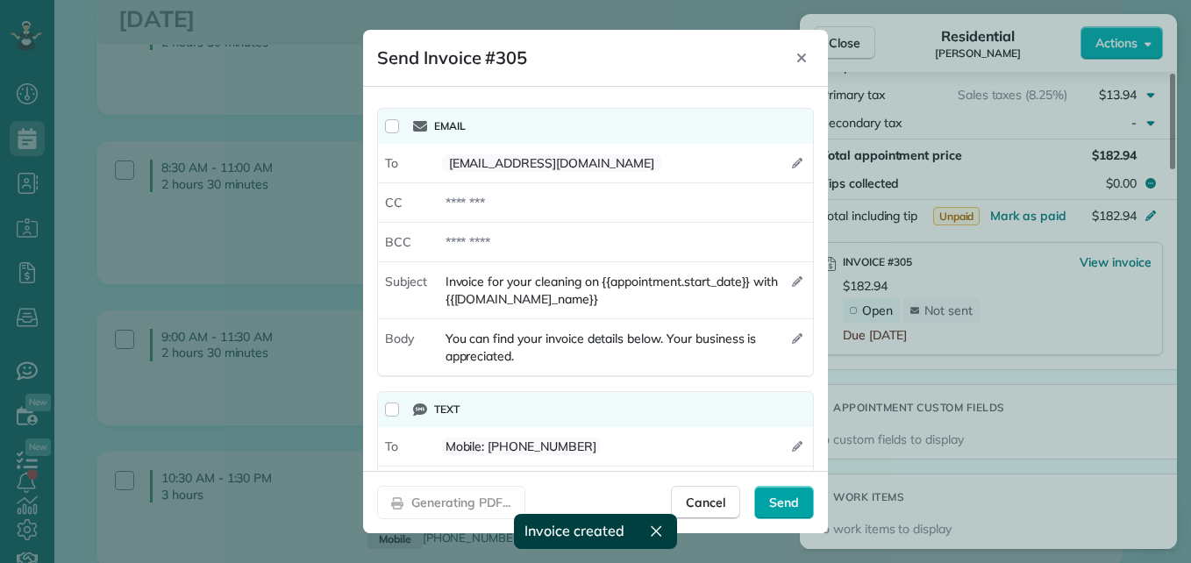
click at [787, 509] on span "Send" at bounding box center [784, 503] width 30 height 18
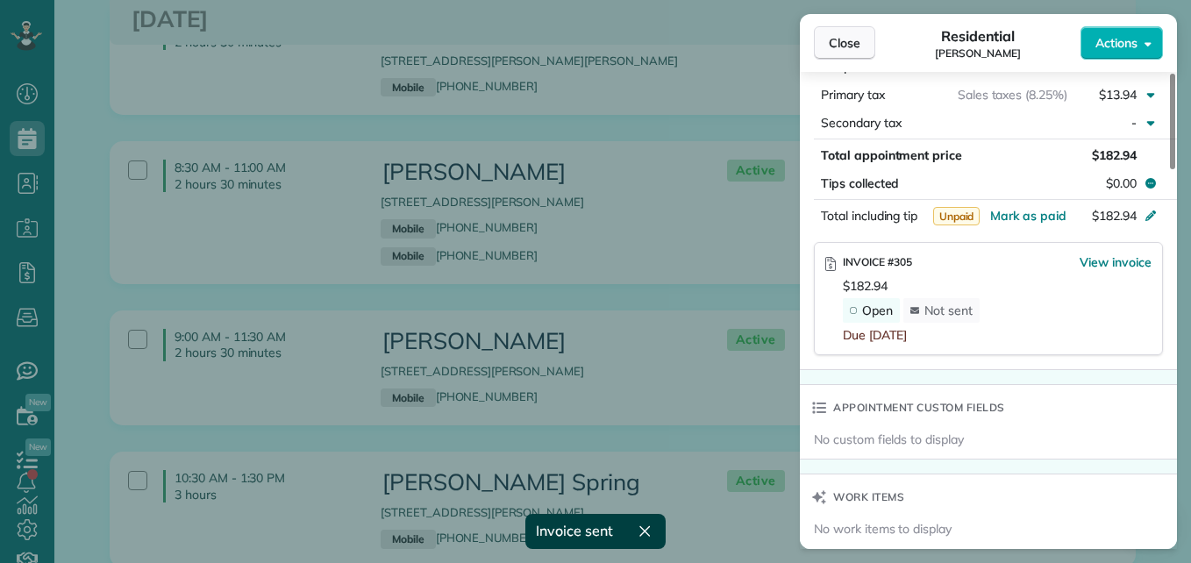
scroll to position [985, 0]
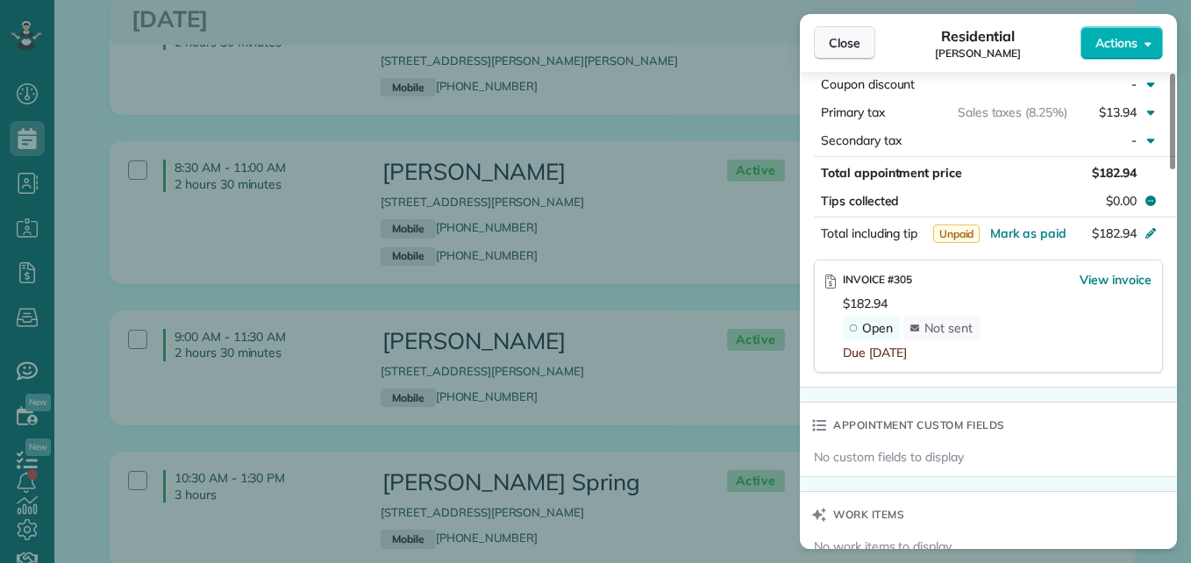
click at [851, 34] on span "Close" at bounding box center [845, 43] width 32 height 18
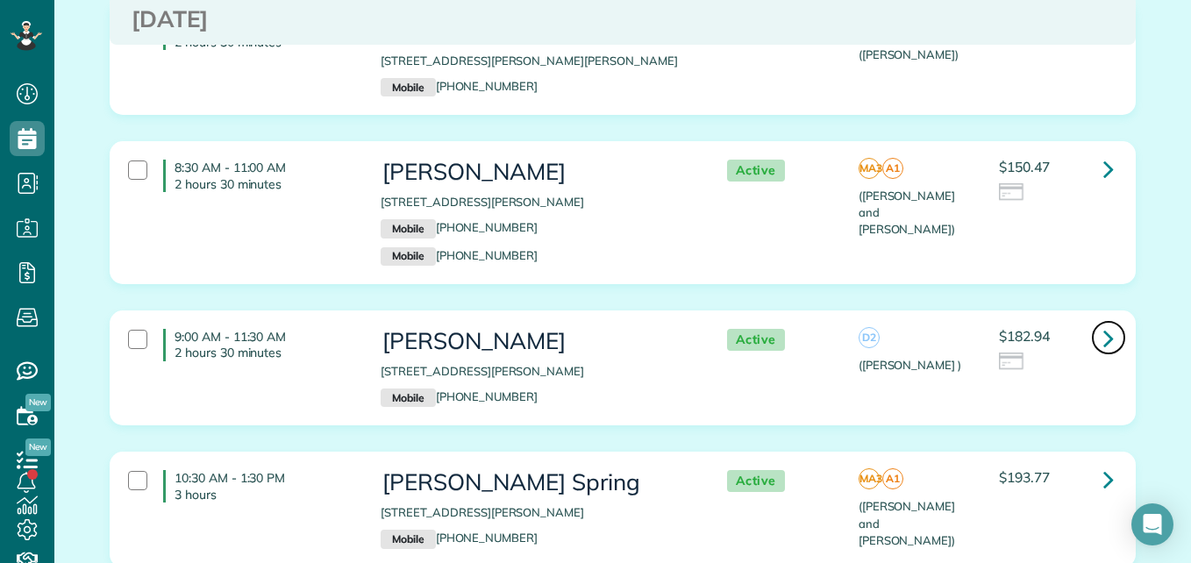
click at [1105, 341] on icon at bounding box center [1108, 338] width 11 height 31
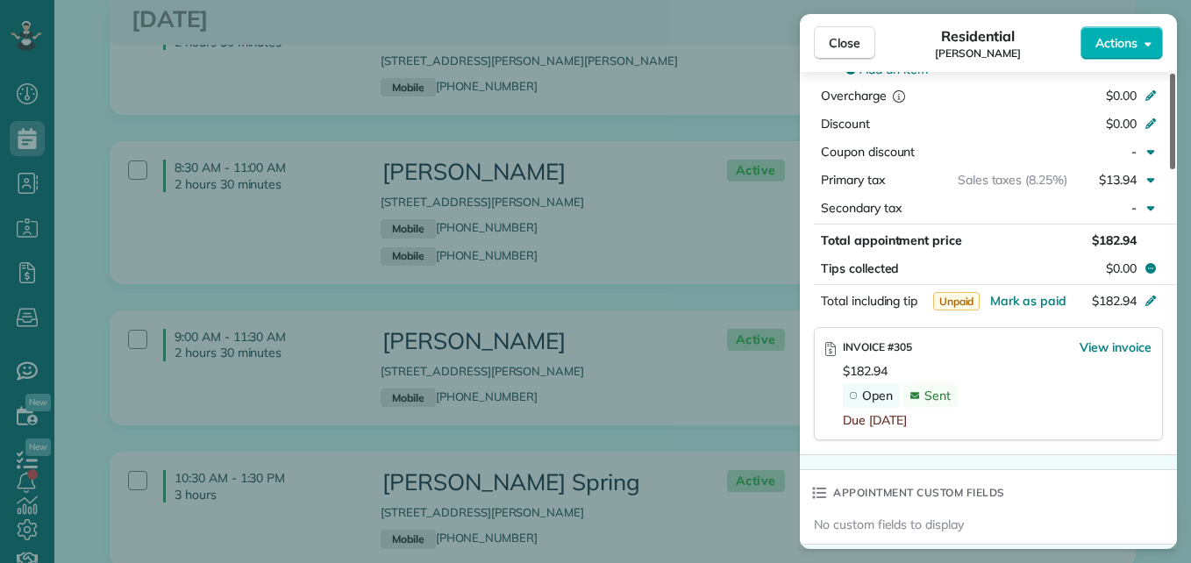
scroll to position [926, 0]
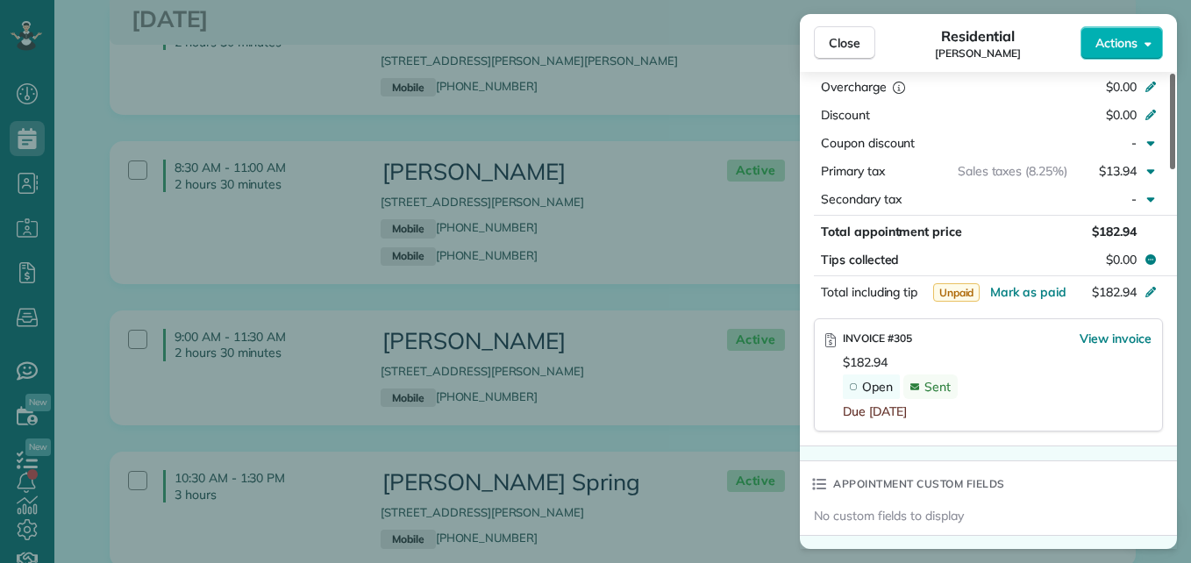
drag, startPoint x: 1170, startPoint y: 139, endPoint x: 1179, endPoint y: 325, distance: 186.2
click at [1175, 169] on div at bounding box center [1172, 122] width 5 height 96
click at [842, 44] on span "Close" at bounding box center [845, 43] width 32 height 18
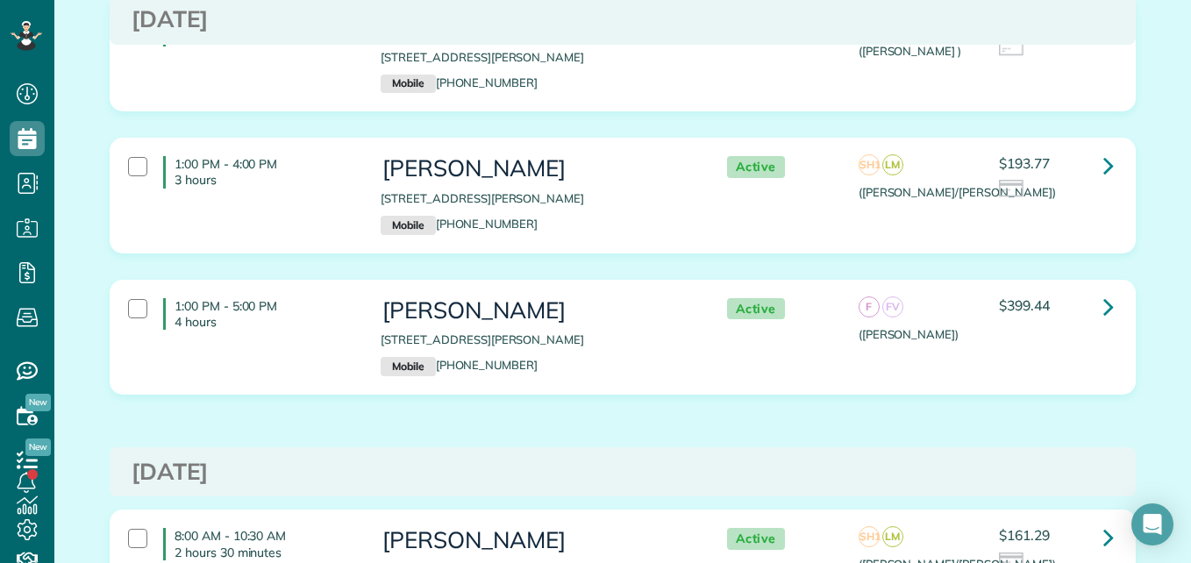
scroll to position [1543, 0]
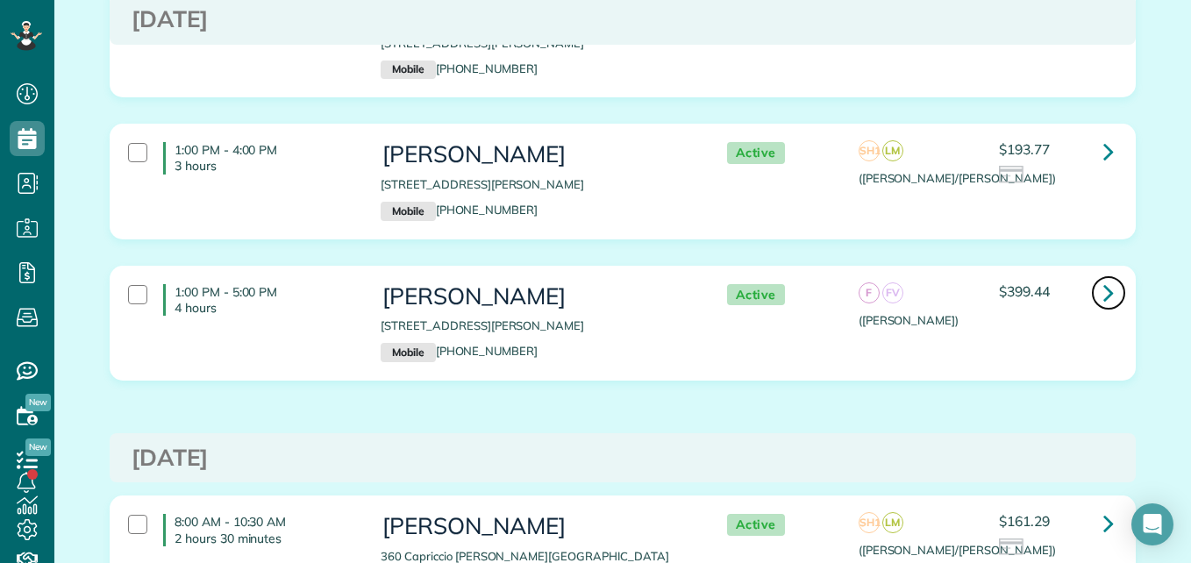
click at [1103, 287] on icon at bounding box center [1108, 292] width 11 height 31
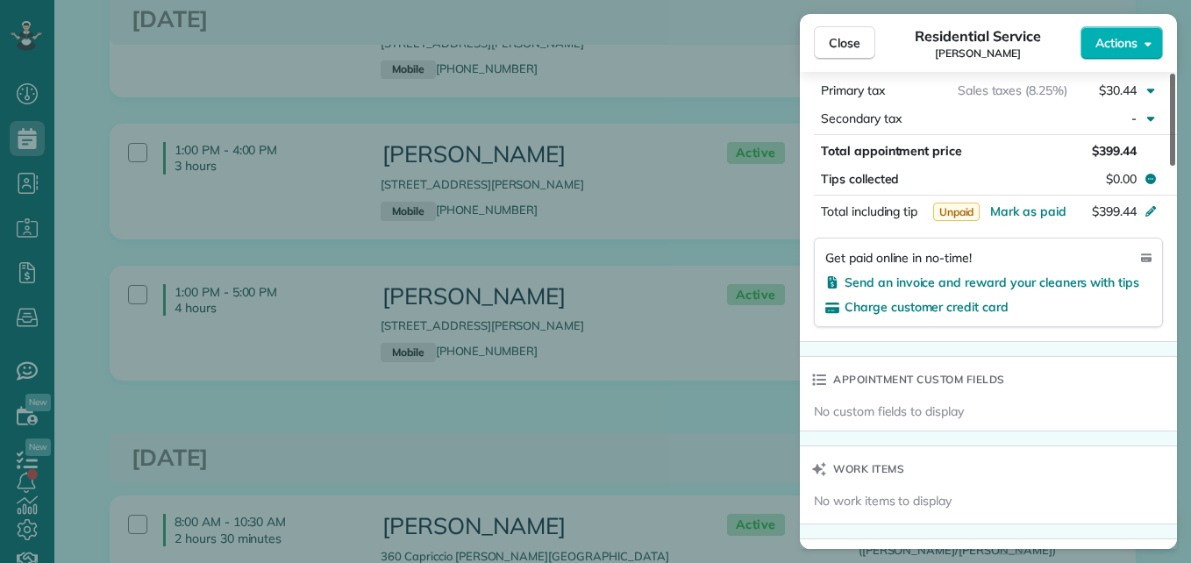
scroll to position [1035, 0]
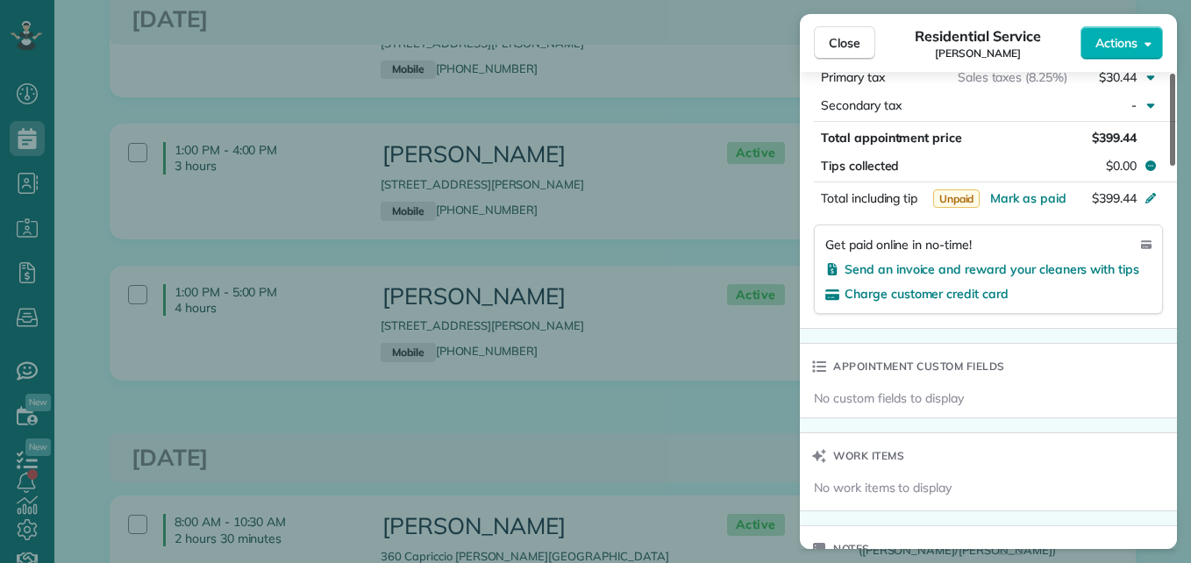
drag, startPoint x: 1170, startPoint y: 137, endPoint x: 1188, endPoint y: 336, distance: 199.9
click at [1175, 166] on div at bounding box center [1172, 120] width 5 height 92
click at [1089, 274] on span "Send an invoice and reward your cleaners with tips" at bounding box center [991, 269] width 295 height 16
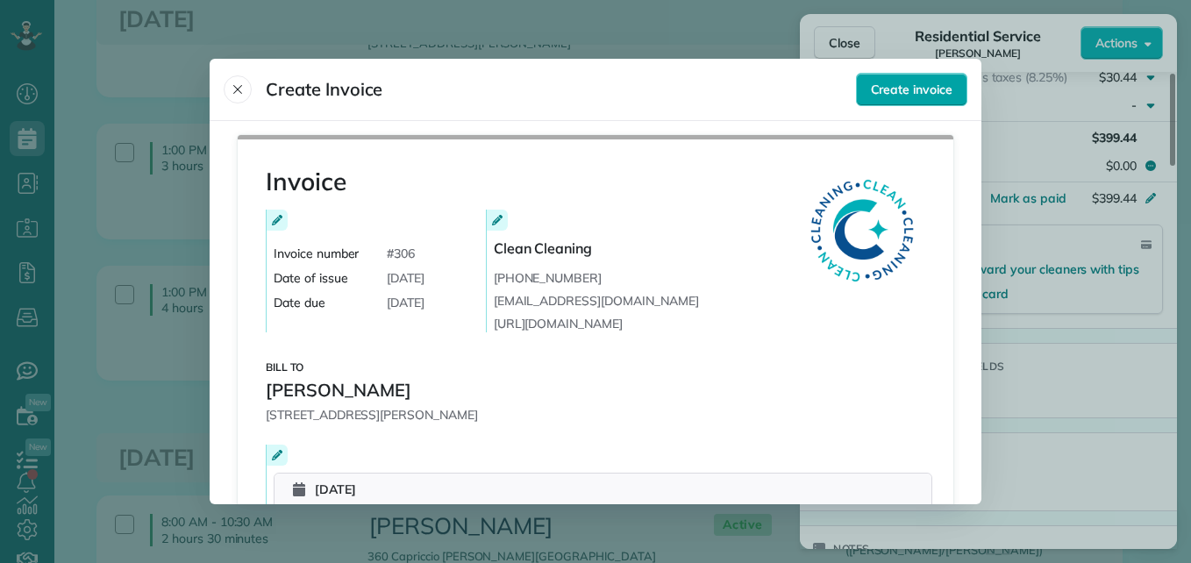
click at [937, 82] on span "Create invoice" at bounding box center [912, 90] width 82 height 18
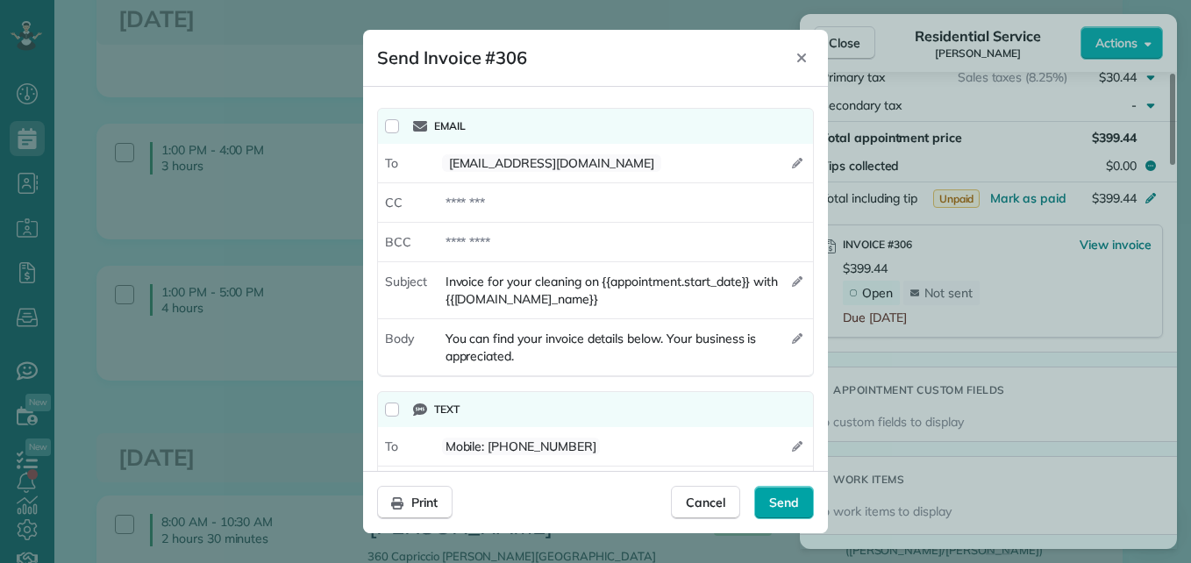
click at [788, 504] on span "Send" at bounding box center [784, 503] width 30 height 18
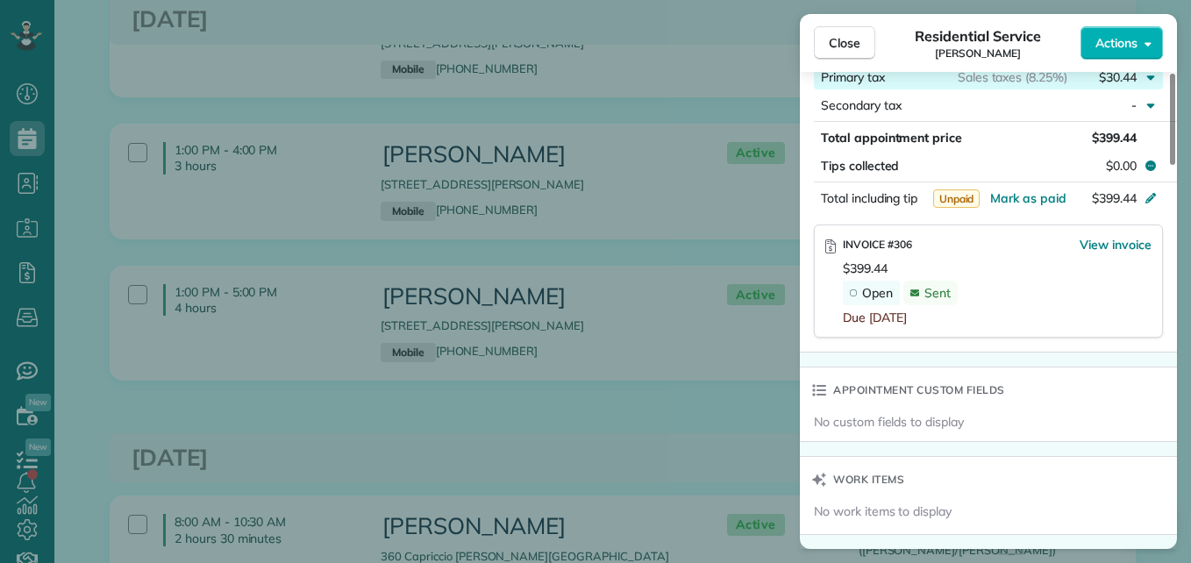
scroll to position [1028, 0]
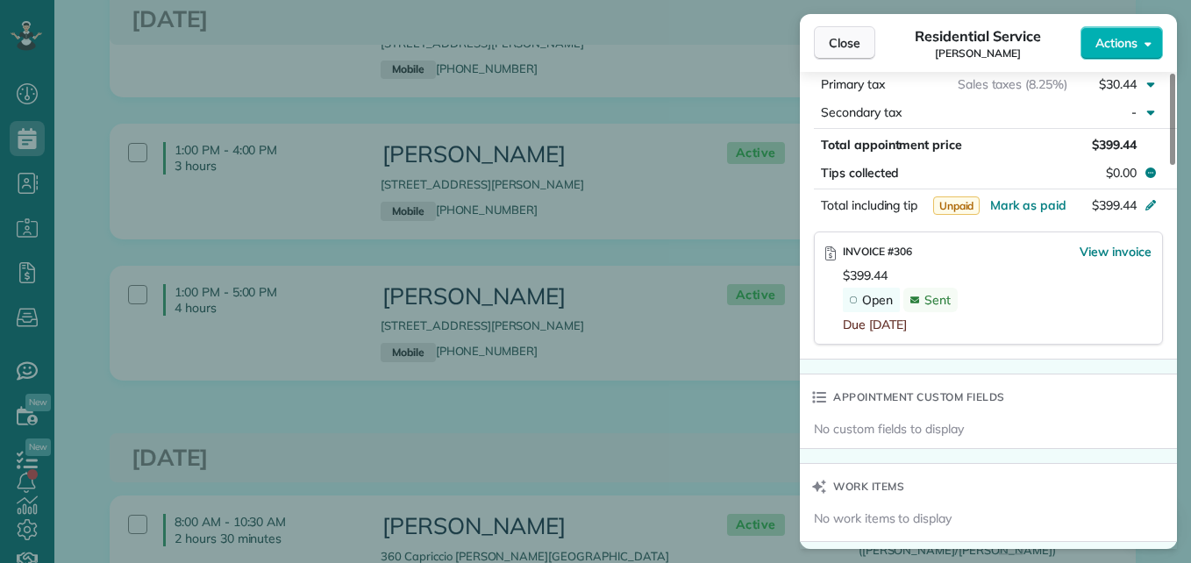
click at [849, 44] on span "Close" at bounding box center [845, 43] width 32 height 18
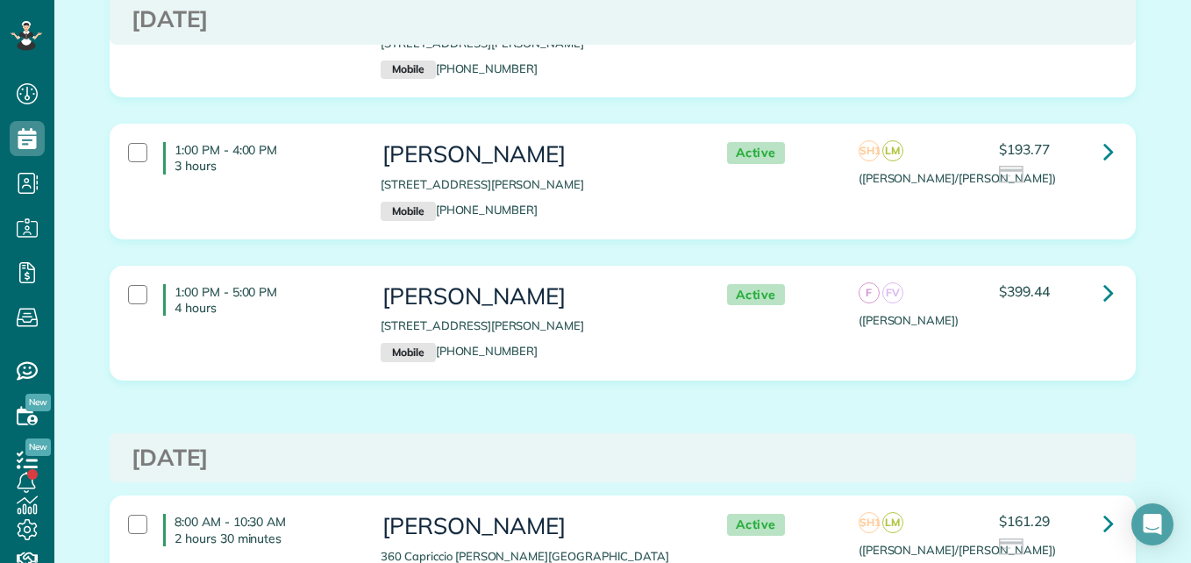
click at [896, 203] on div "1:00 PM - 4:00 PM 3 hours Julia Byrd 151 Grove Clover Lane Montgomery TX 77316 …" at bounding box center [620, 181] width 1011 height 96
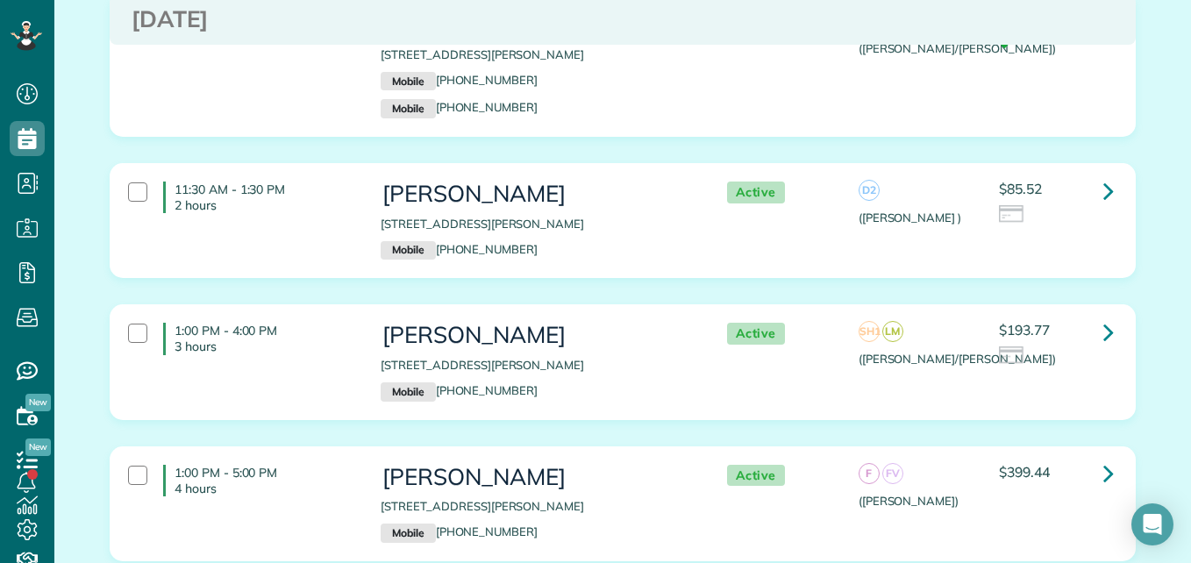
scroll to position [1350, 0]
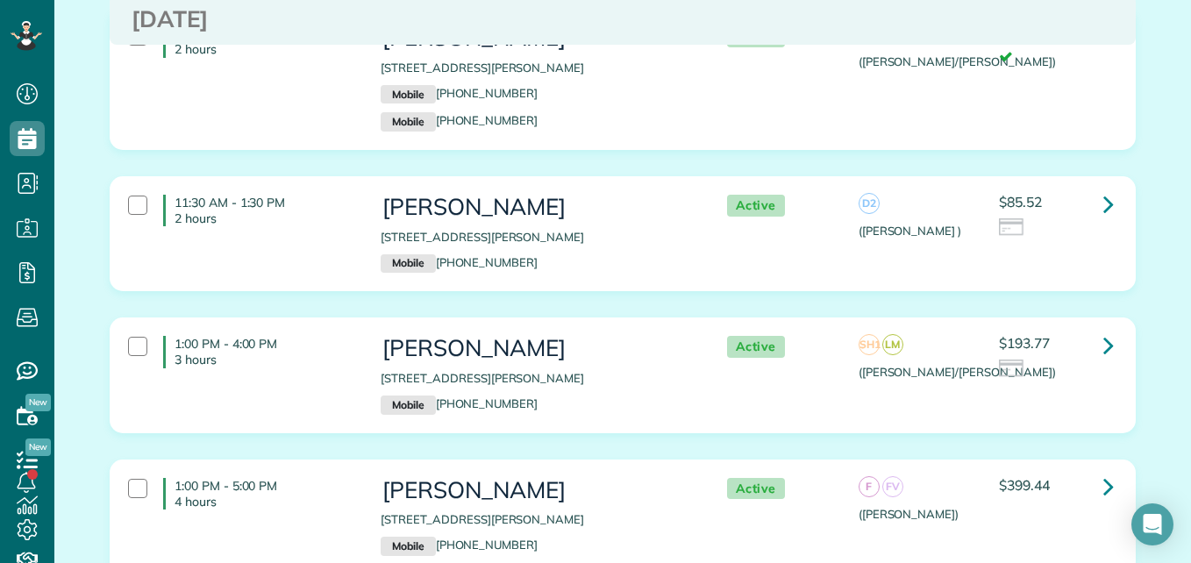
click at [1019, 253] on div "11:30 AM - 1:30 PM 2 hours Tammy Phillips 119 Axlewood Court Montgomery TX 7731…" at bounding box center [620, 234] width 1011 height 96
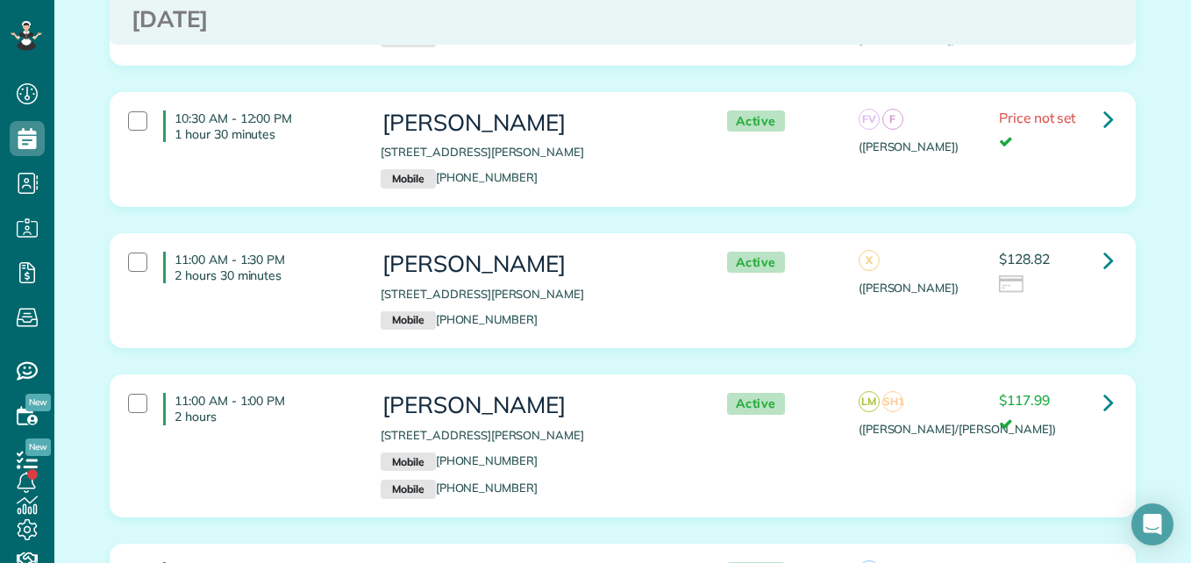
scroll to position [942, 0]
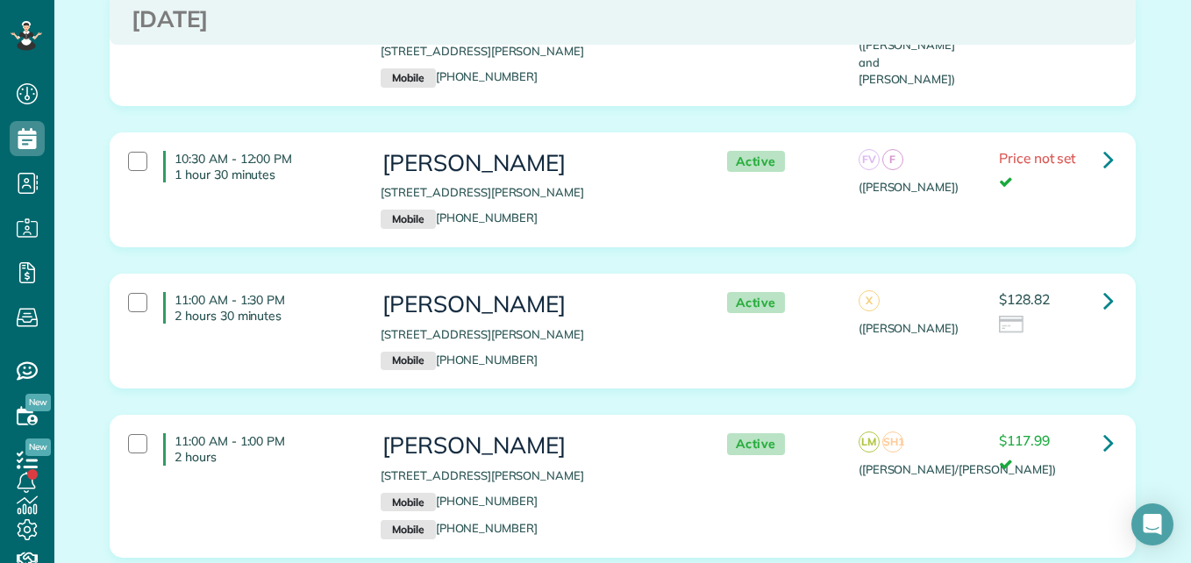
click at [986, 339] on div "$128.82" at bounding box center [1056, 318] width 140 height 52
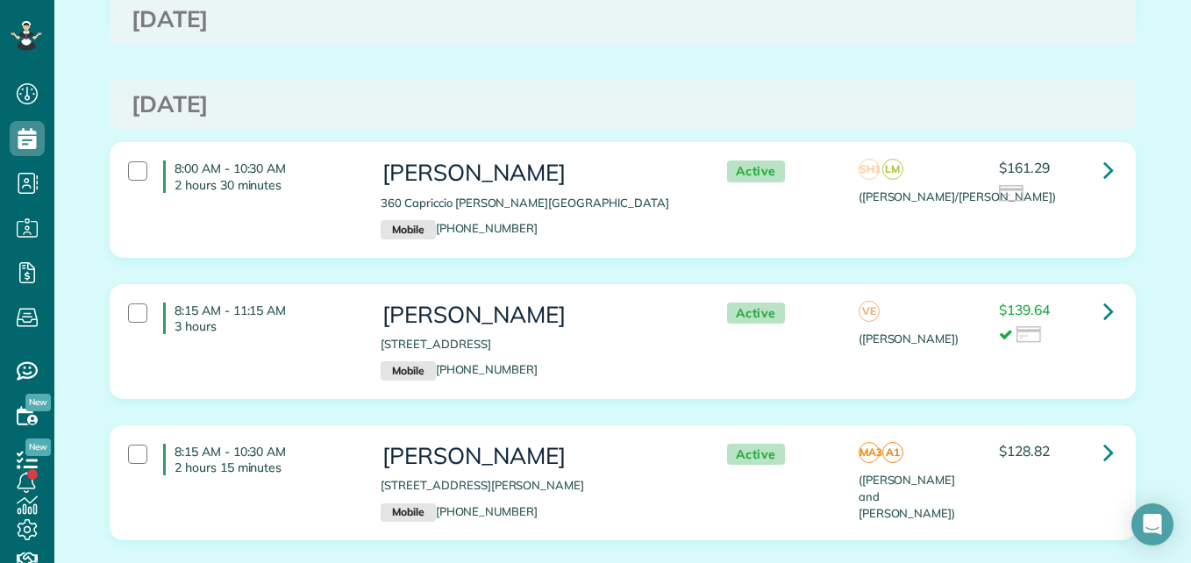
scroll to position [1917, 0]
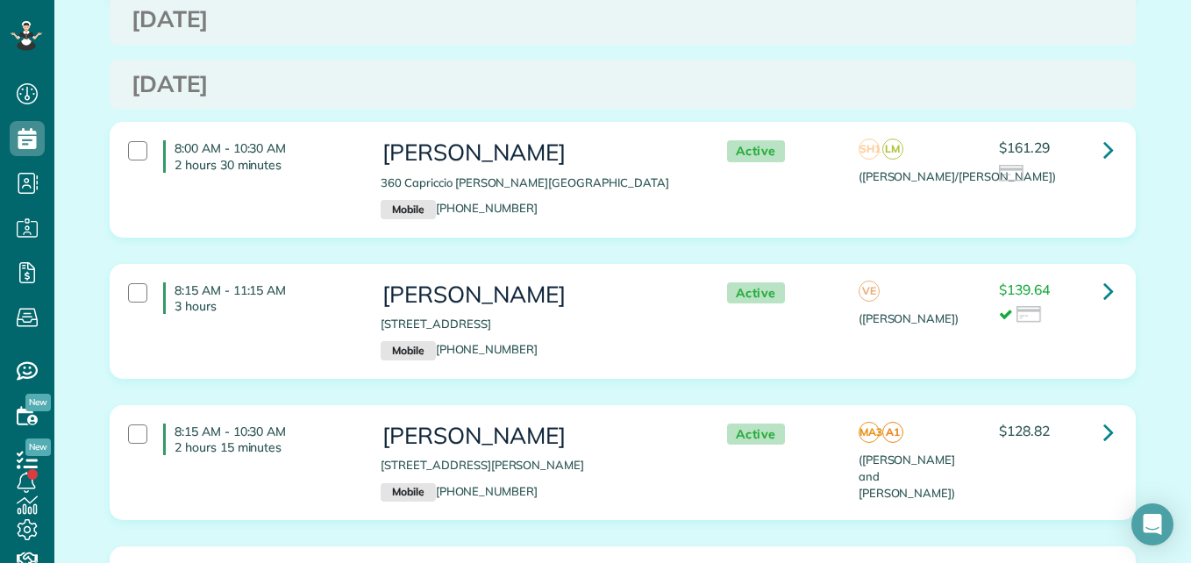
click at [1071, 172] on div at bounding box center [1056, 174] width 114 height 19
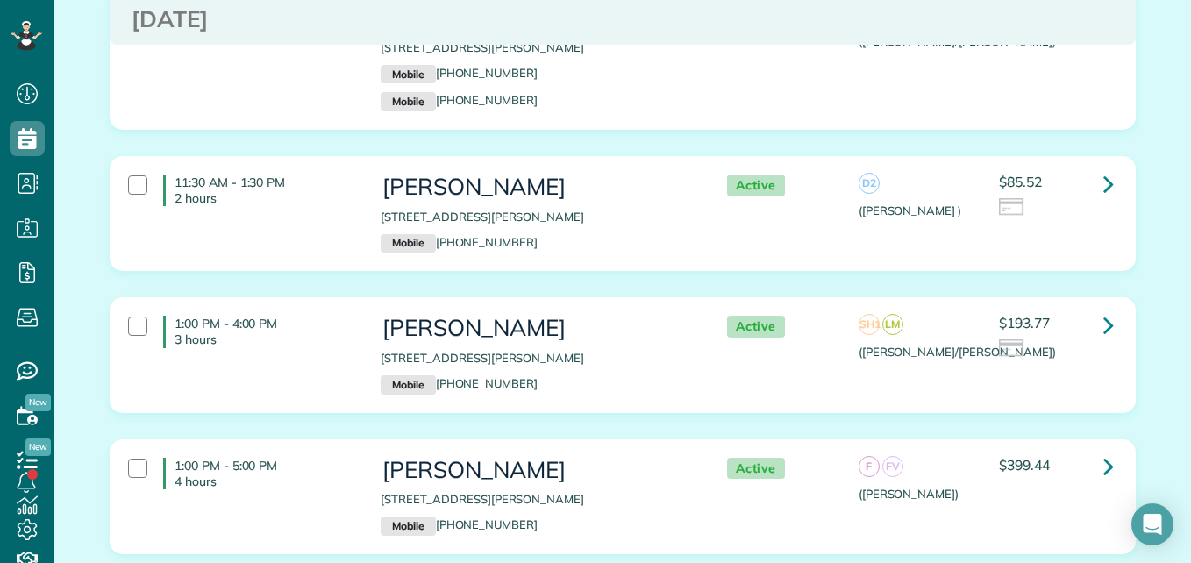
scroll to position [0, 0]
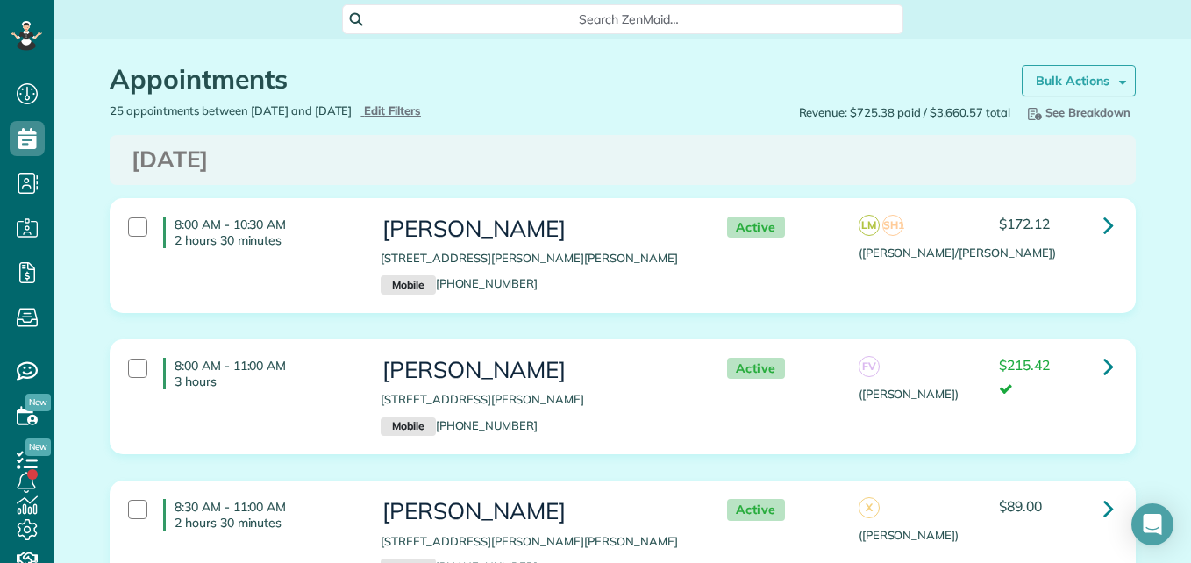
click at [1065, 76] on strong "Bulk Actions" at bounding box center [1073, 81] width 74 height 16
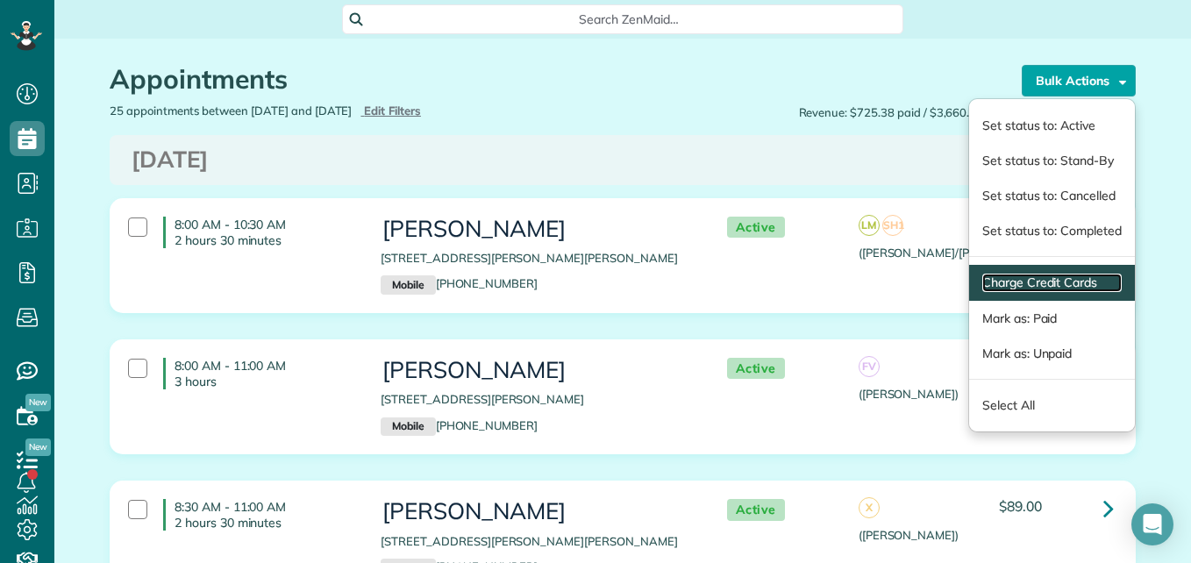
click at [998, 280] on link "Charge Credit Cards" at bounding box center [1051, 283] width 139 height 18
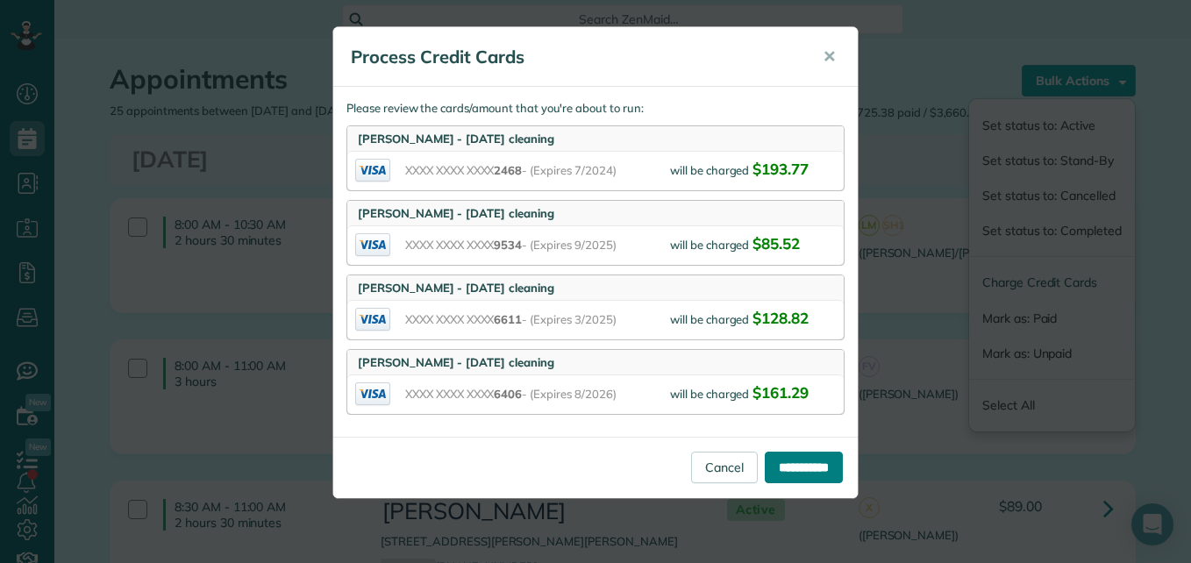
click at [793, 467] on input "**********" at bounding box center [804, 468] width 78 height 32
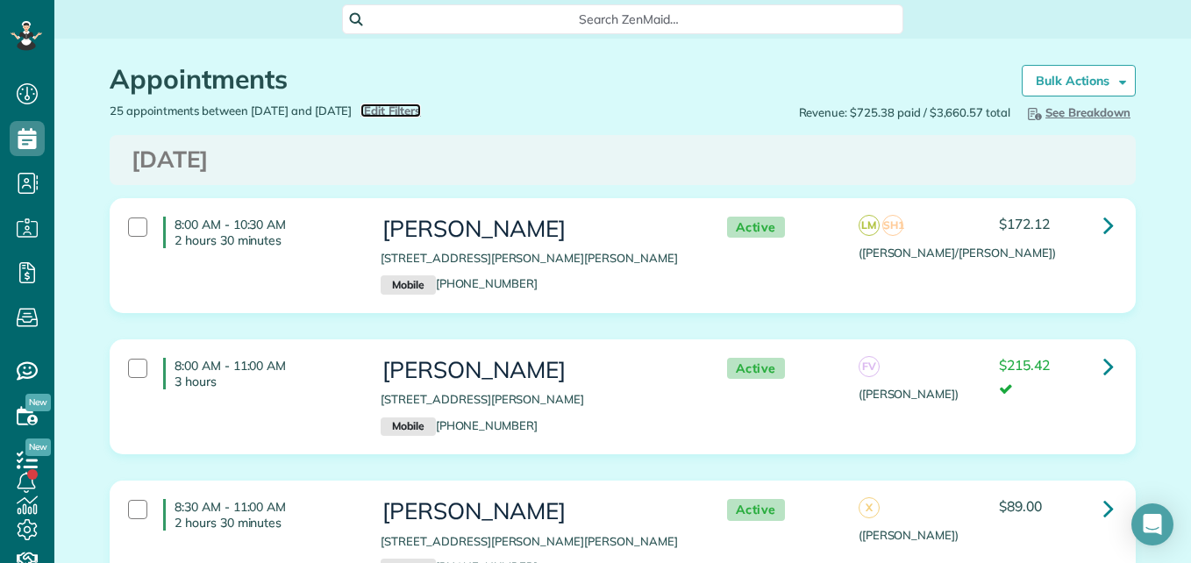
click at [421, 109] on span "Edit Filters" at bounding box center [392, 110] width 57 height 14
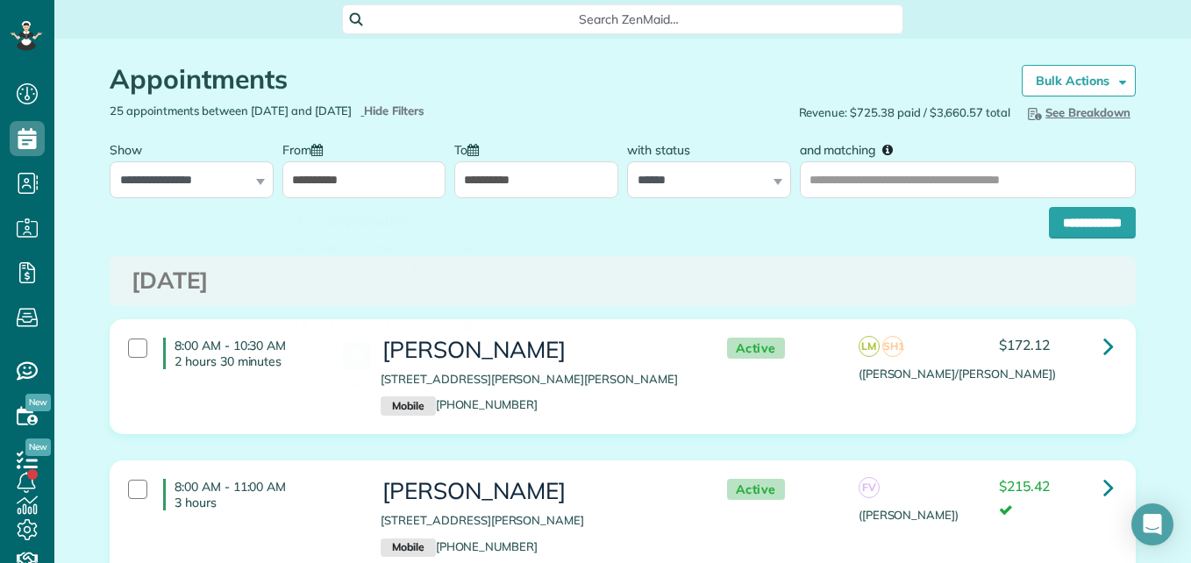
click at [371, 168] on input "**********" at bounding box center [364, 179] width 164 height 37
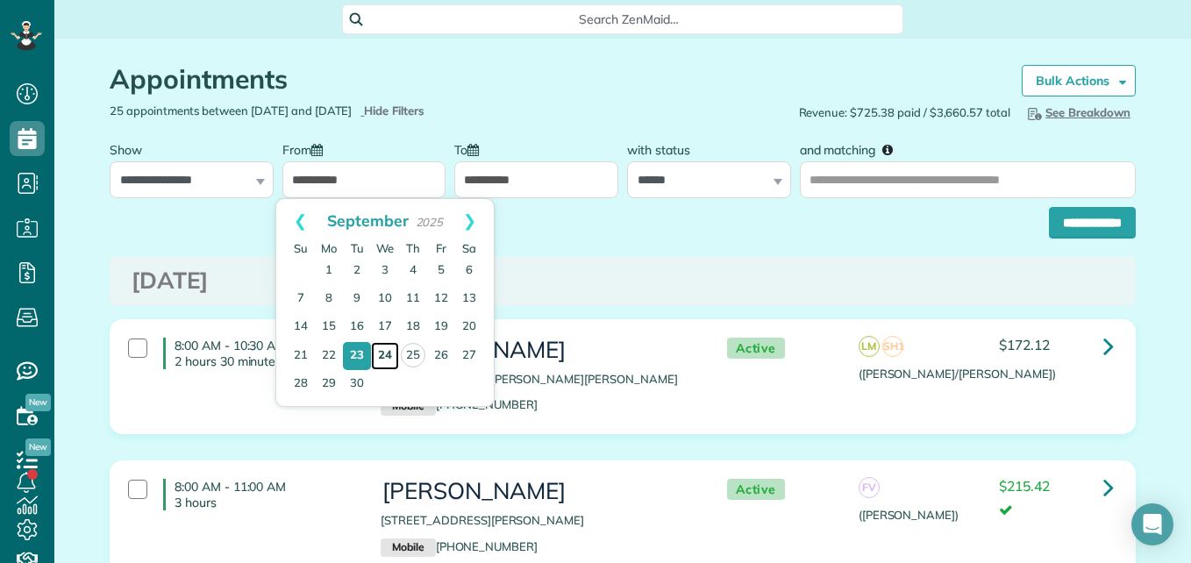
click at [389, 347] on link "24" at bounding box center [385, 356] width 28 height 28
type input "**********"
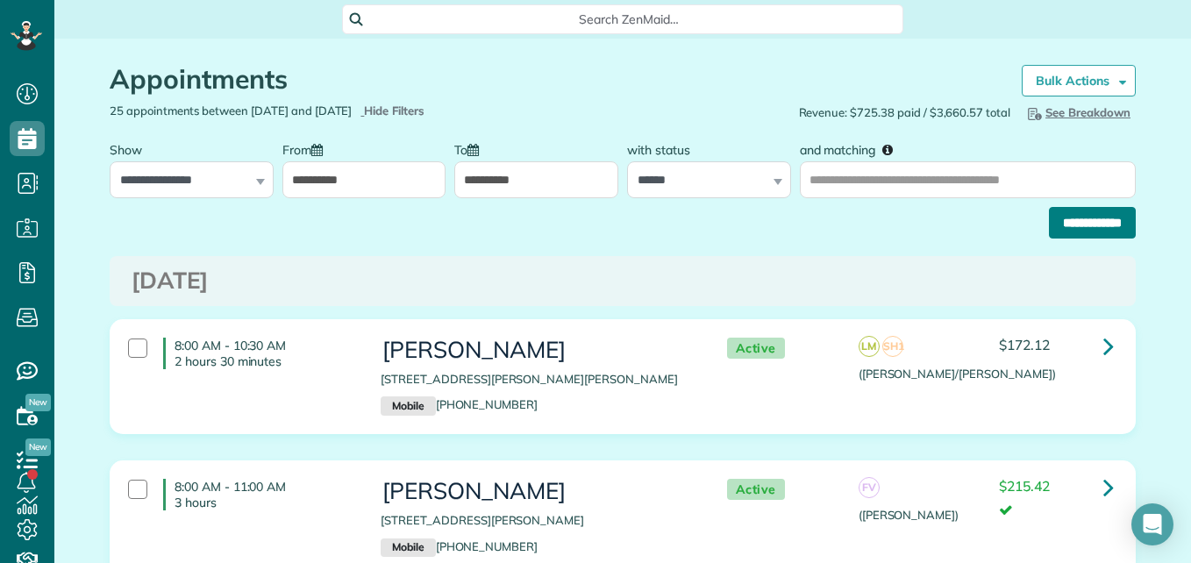
click at [1124, 230] on input "**********" at bounding box center [1092, 223] width 87 height 32
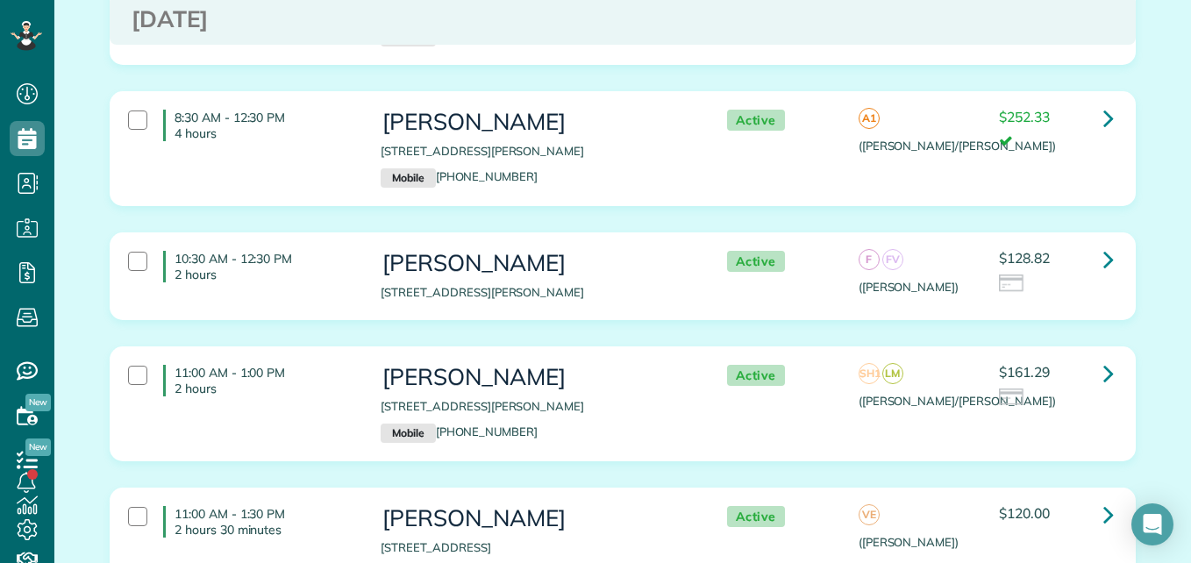
scroll to position [694, 0]
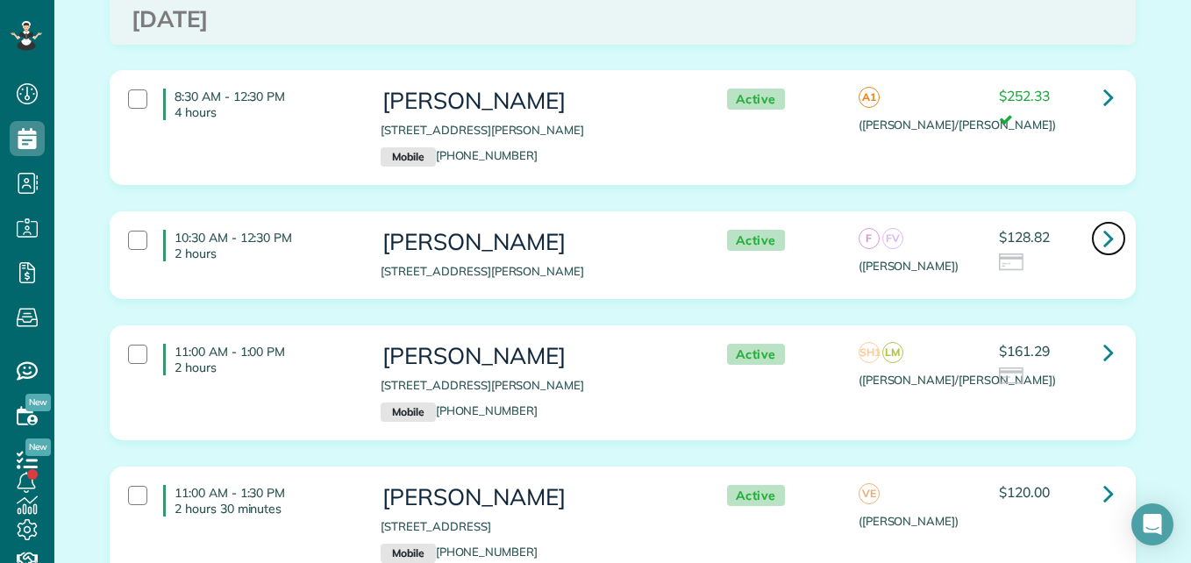
click at [1103, 240] on icon at bounding box center [1108, 238] width 11 height 31
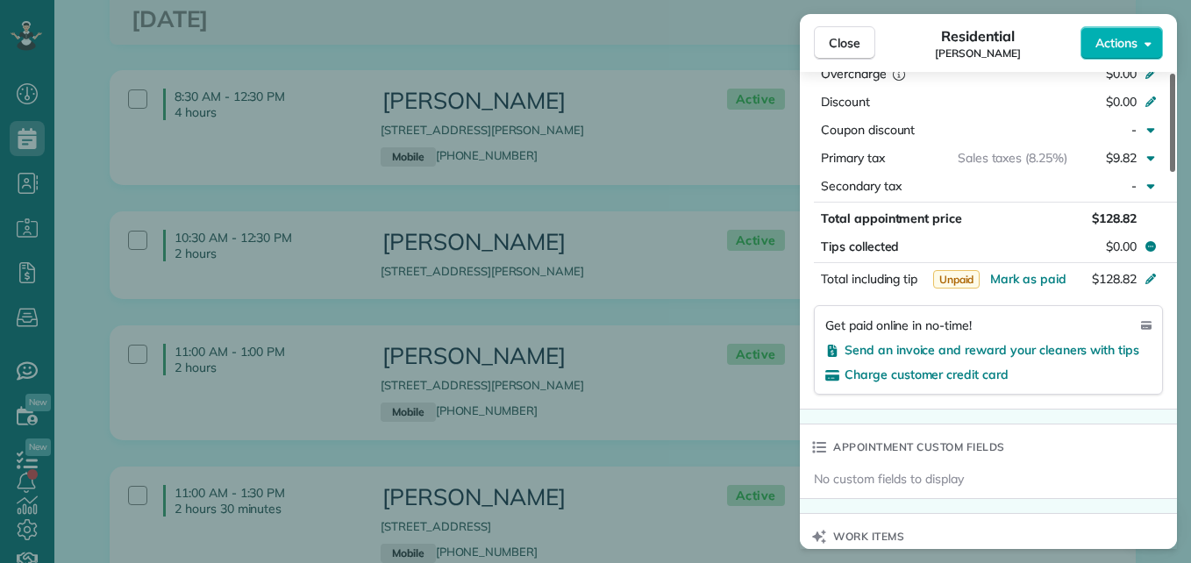
drag, startPoint x: 1169, startPoint y: 136, endPoint x: 1189, endPoint y: 338, distance: 203.6
click at [1175, 172] on div at bounding box center [1172, 123] width 5 height 98
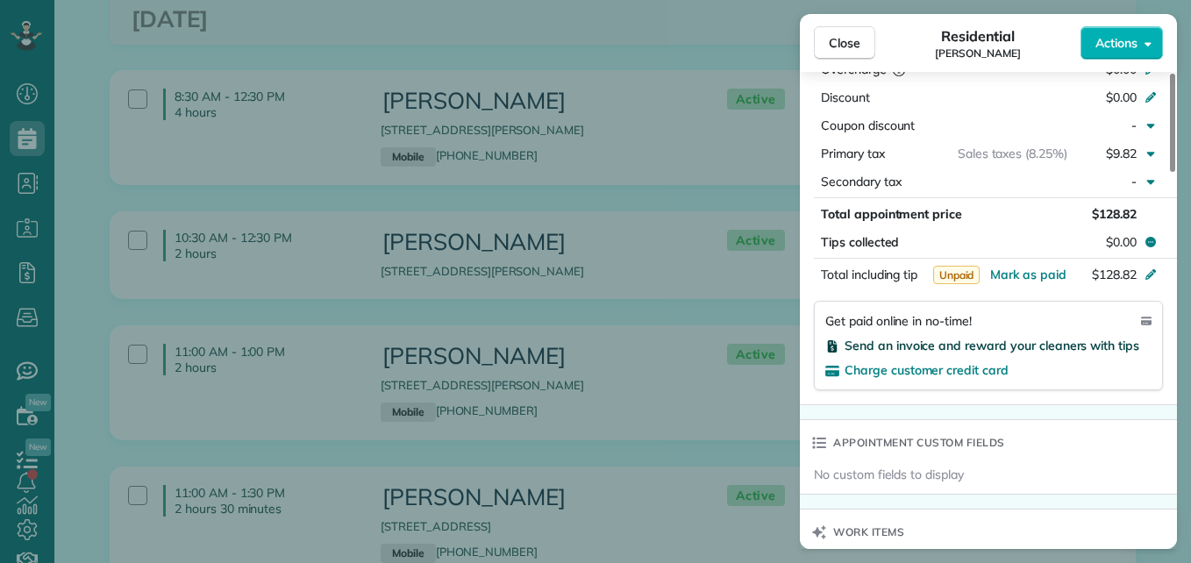
click at [1046, 345] on span "Send an invoice and reward your cleaners with tips" at bounding box center [991, 346] width 295 height 16
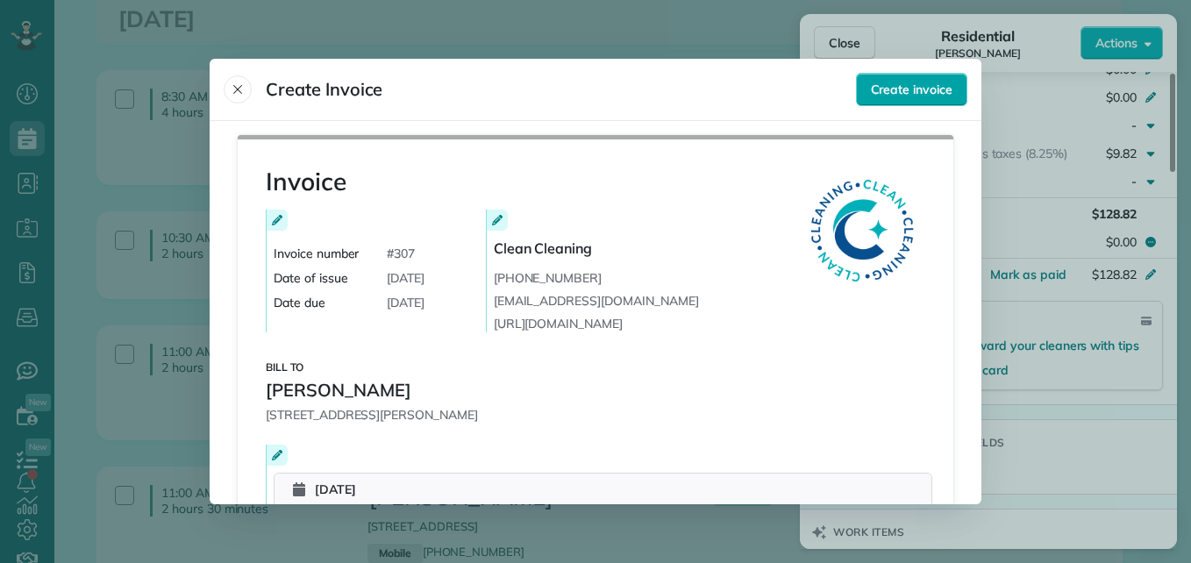
click at [877, 97] on button "Create invoice" at bounding box center [911, 89] width 111 height 33
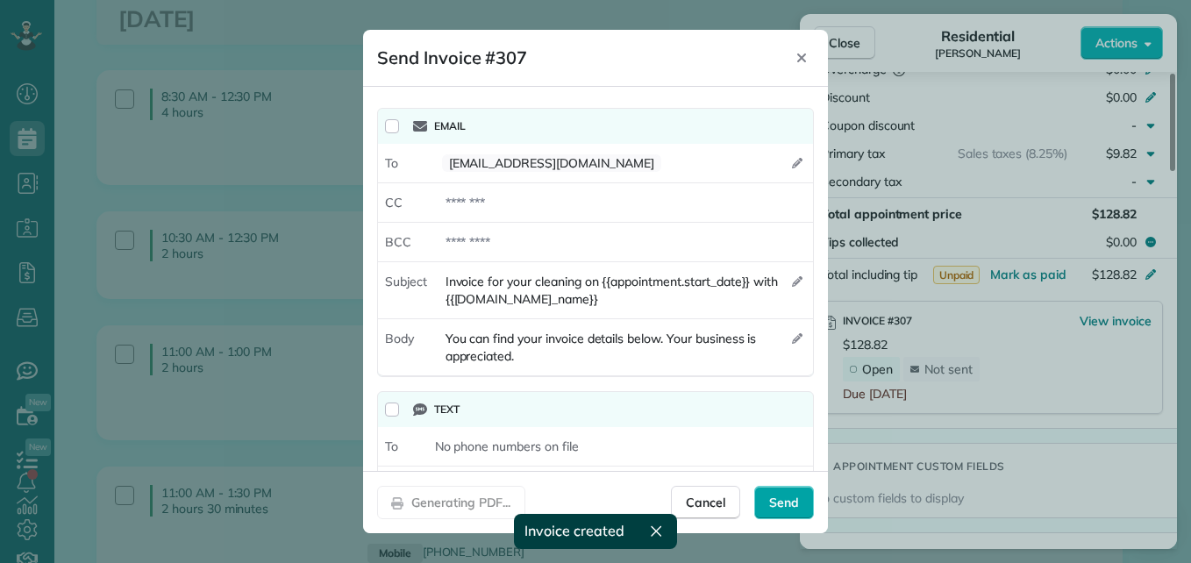
click at [797, 498] on div "Send" at bounding box center [784, 502] width 60 height 33
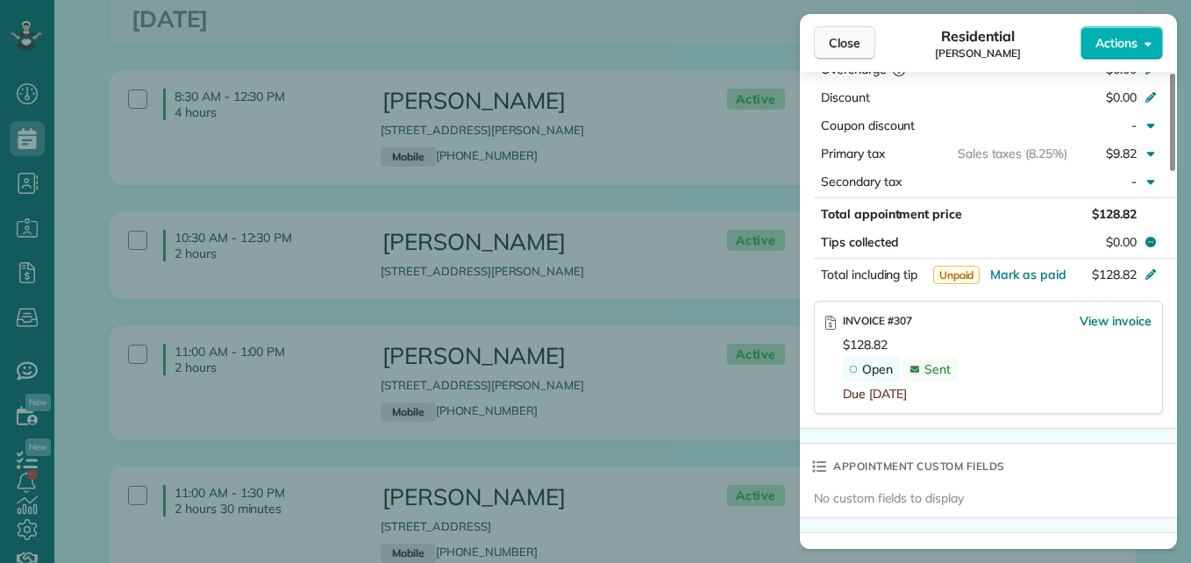
click at [850, 45] on span "Close" at bounding box center [845, 43] width 32 height 18
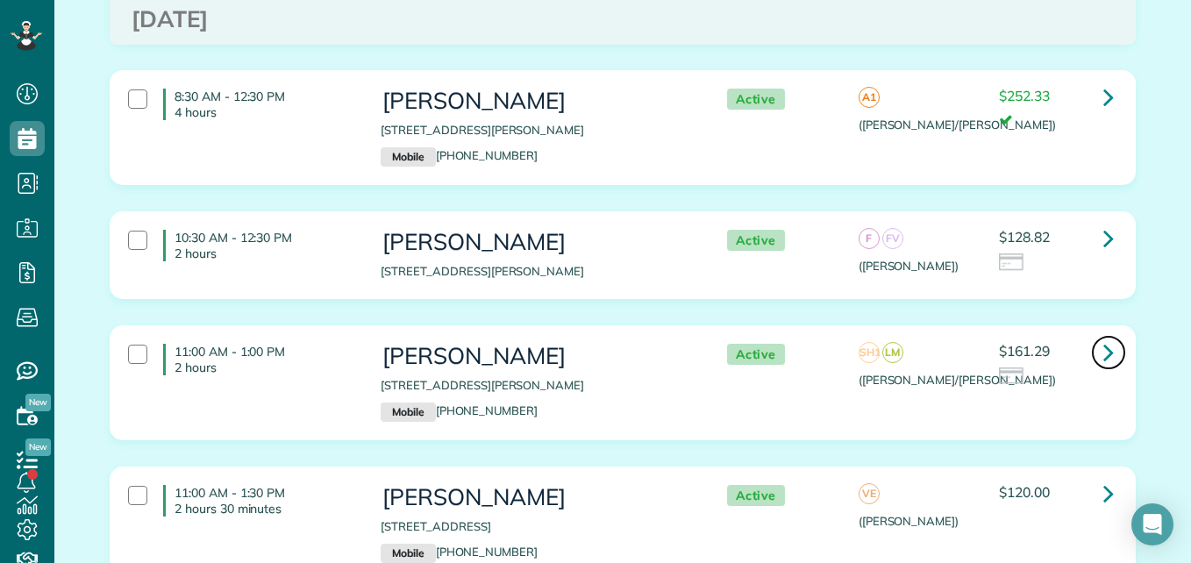
click at [1110, 352] on link at bounding box center [1108, 352] width 35 height 35
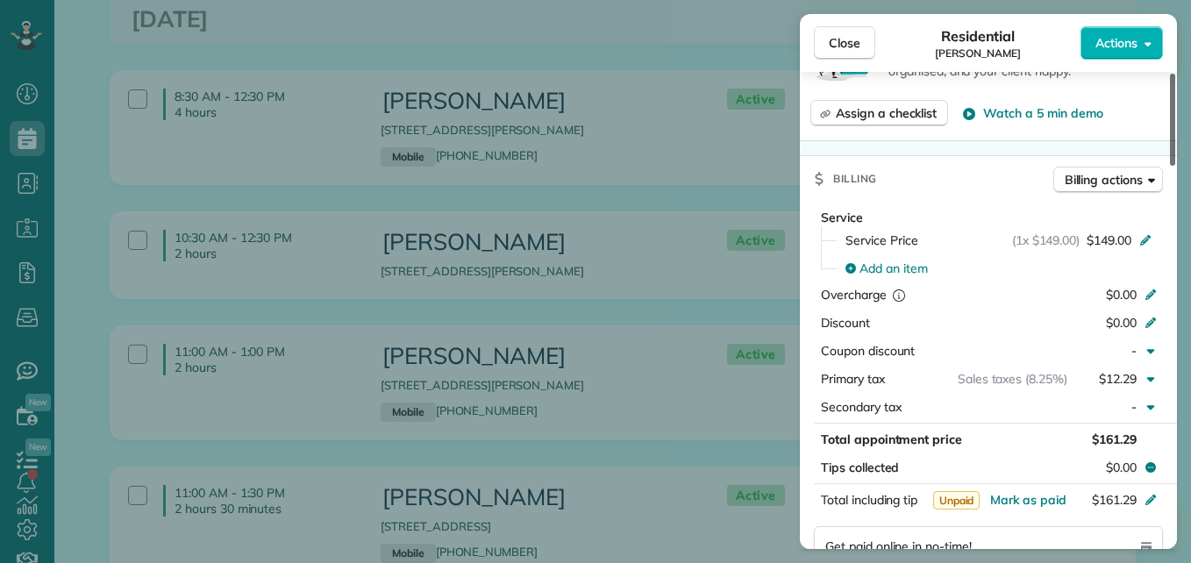
scroll to position [832, 0]
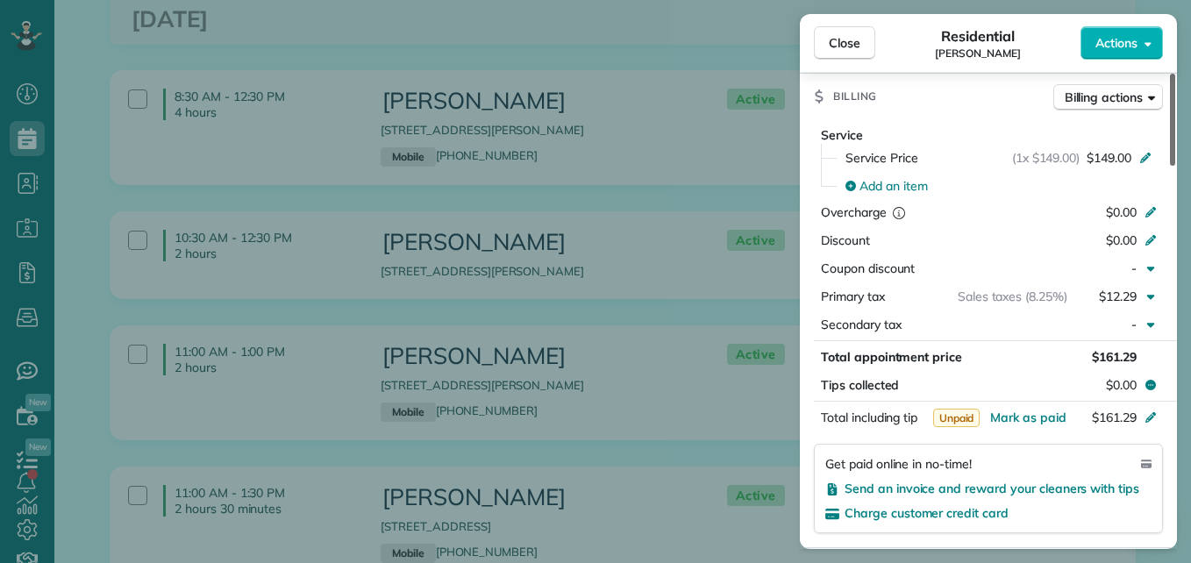
drag, startPoint x: 1169, startPoint y: 155, endPoint x: 1193, endPoint y: 316, distance: 162.3
click at [1175, 166] on div at bounding box center [1172, 120] width 5 height 92
click at [1078, 487] on span "Send an invoice and reward your cleaners with tips" at bounding box center [991, 489] width 295 height 16
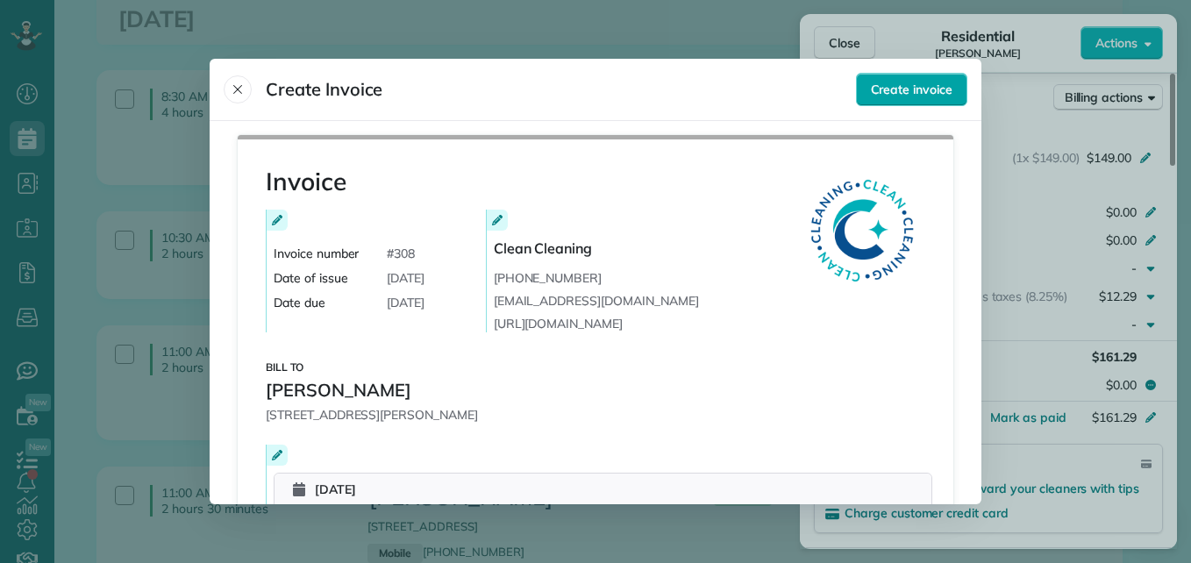
click at [865, 81] on button "Create invoice" at bounding box center [911, 89] width 111 height 33
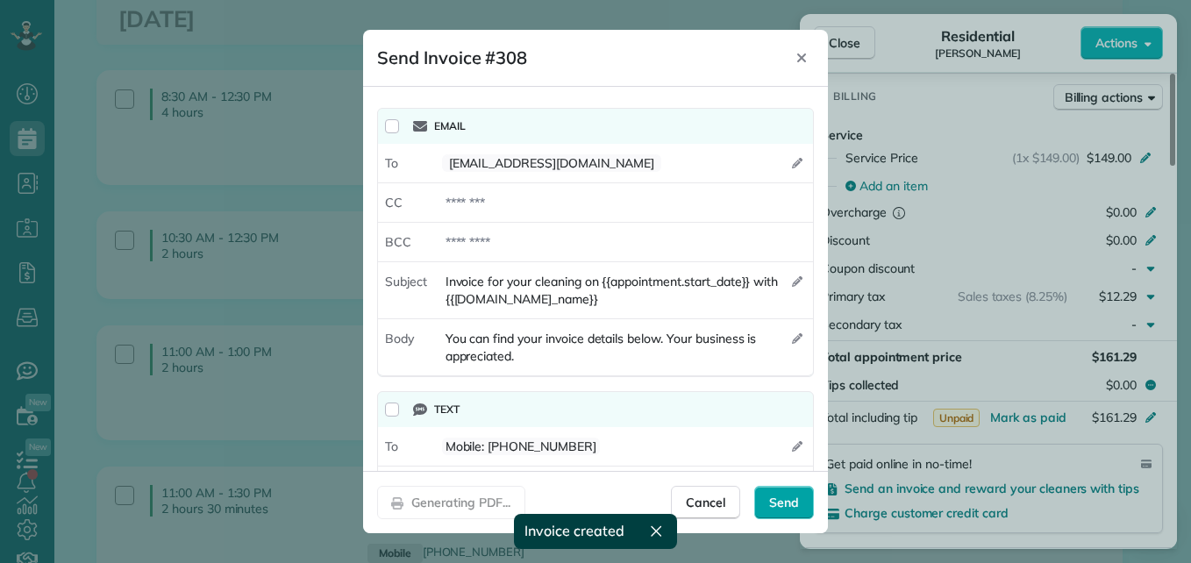
click at [797, 499] on span "Send" at bounding box center [784, 503] width 30 height 18
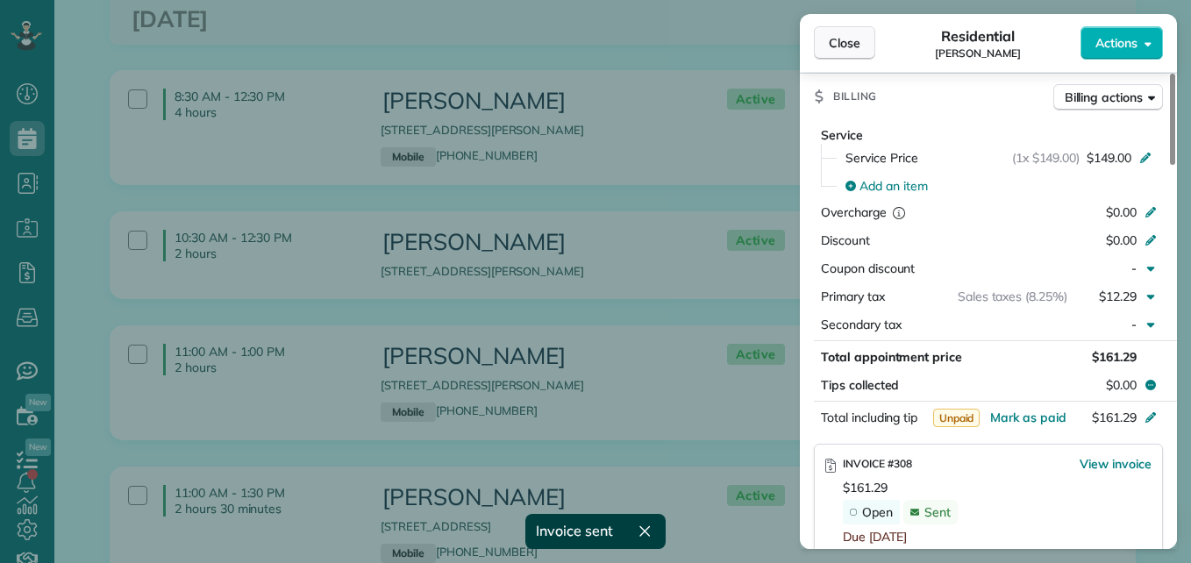
click at [839, 53] on button "Close" at bounding box center [844, 42] width 61 height 33
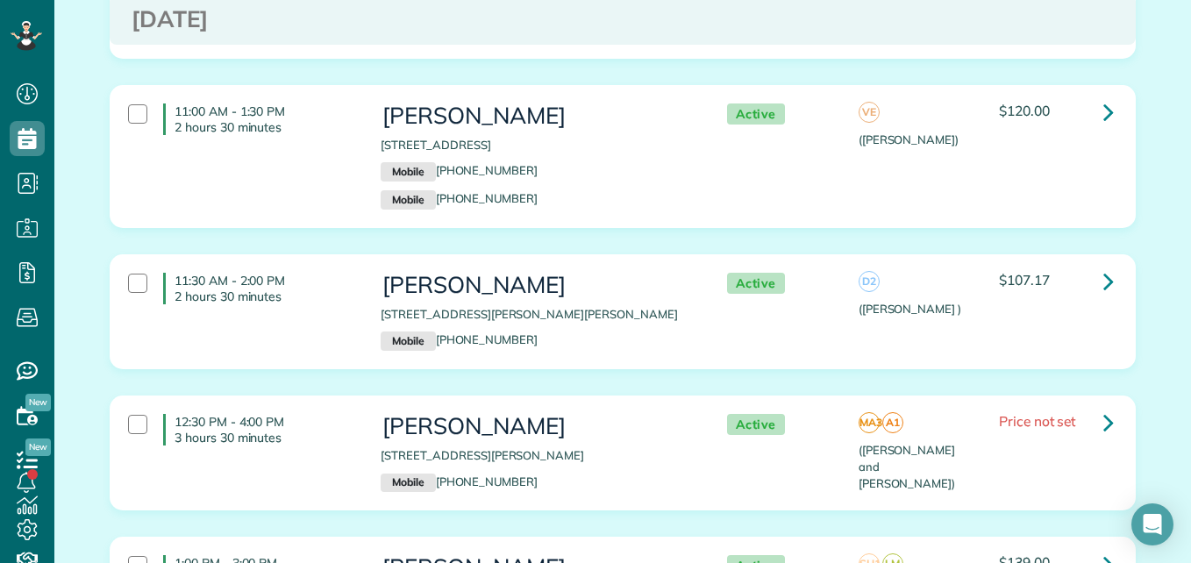
scroll to position [1089, 0]
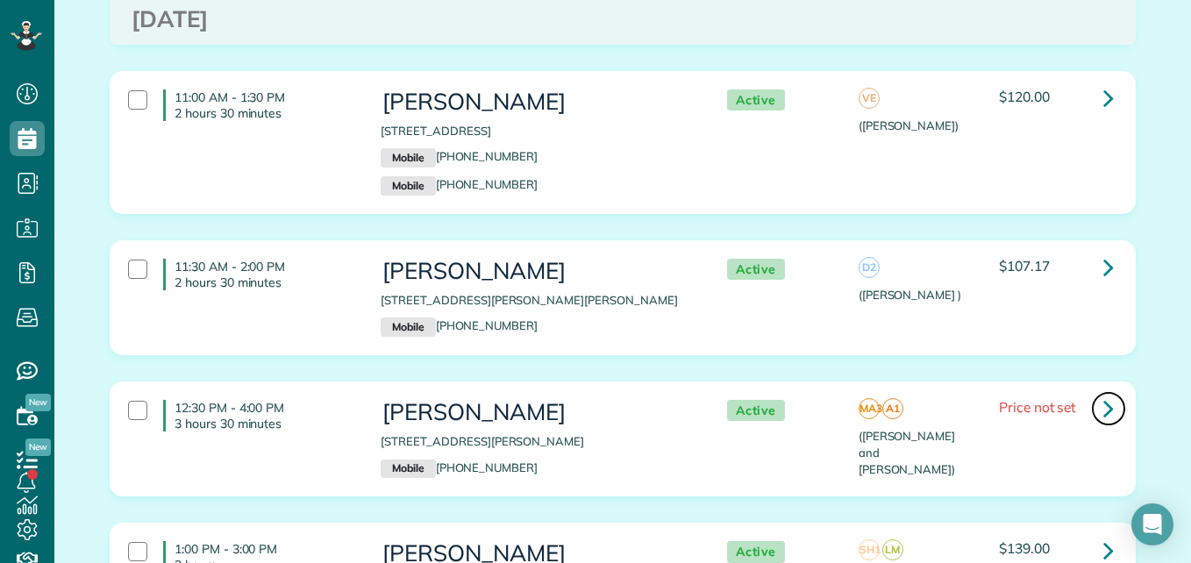
click at [1103, 411] on icon at bounding box center [1108, 408] width 11 height 31
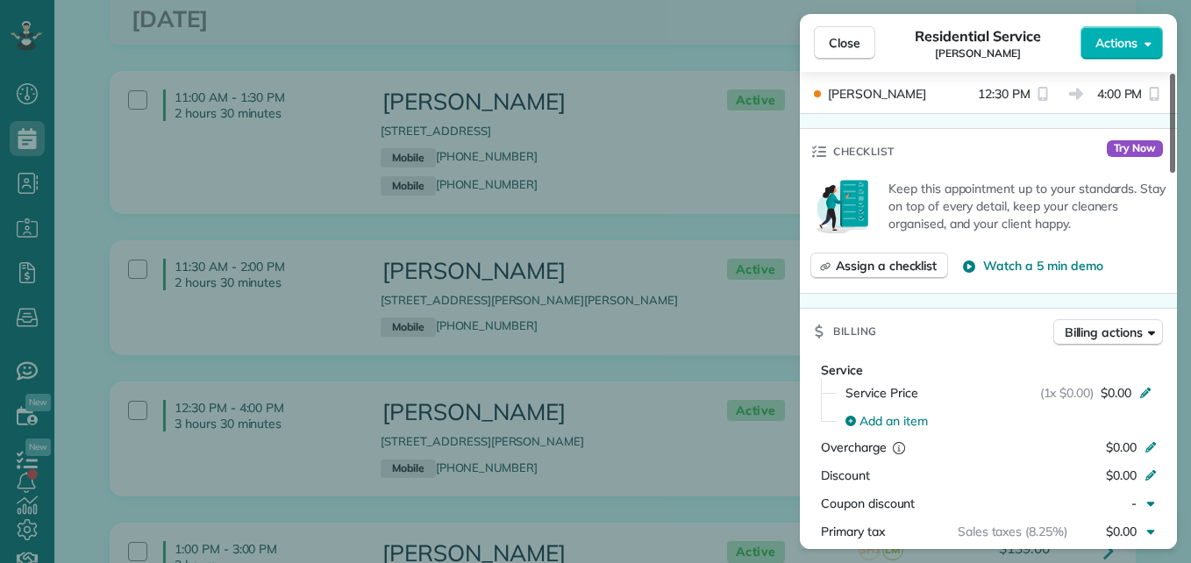
scroll to position [618, 0]
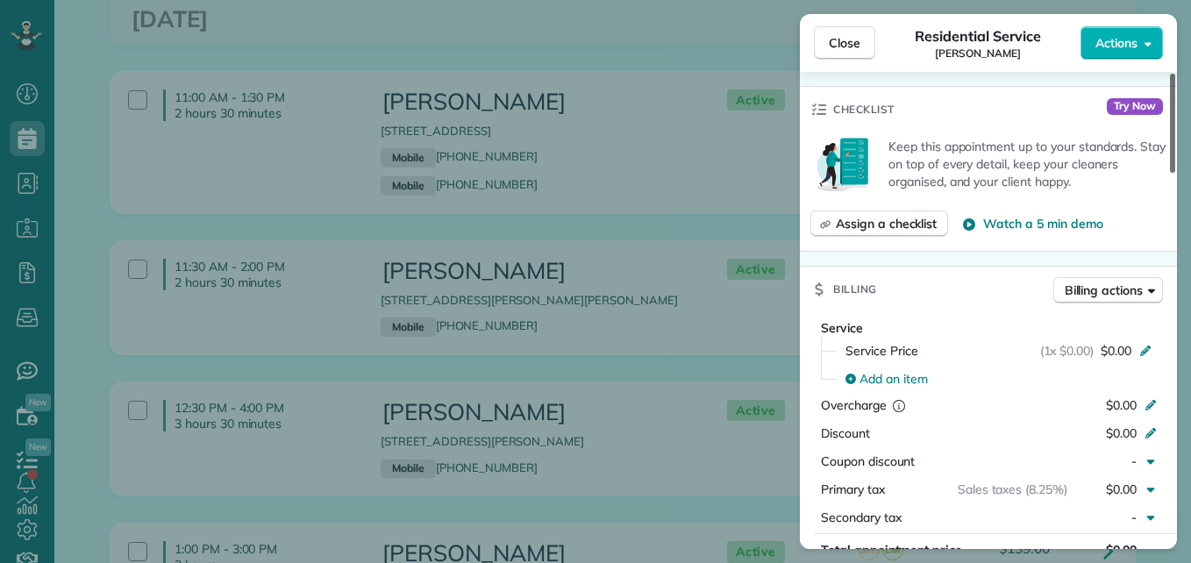
drag, startPoint x: 1174, startPoint y: 171, endPoint x: 1168, endPoint y: 299, distance: 128.2
click at [1170, 173] on div at bounding box center [1172, 123] width 5 height 99
click at [1121, 346] on span "$0.00" at bounding box center [1116, 351] width 31 height 18
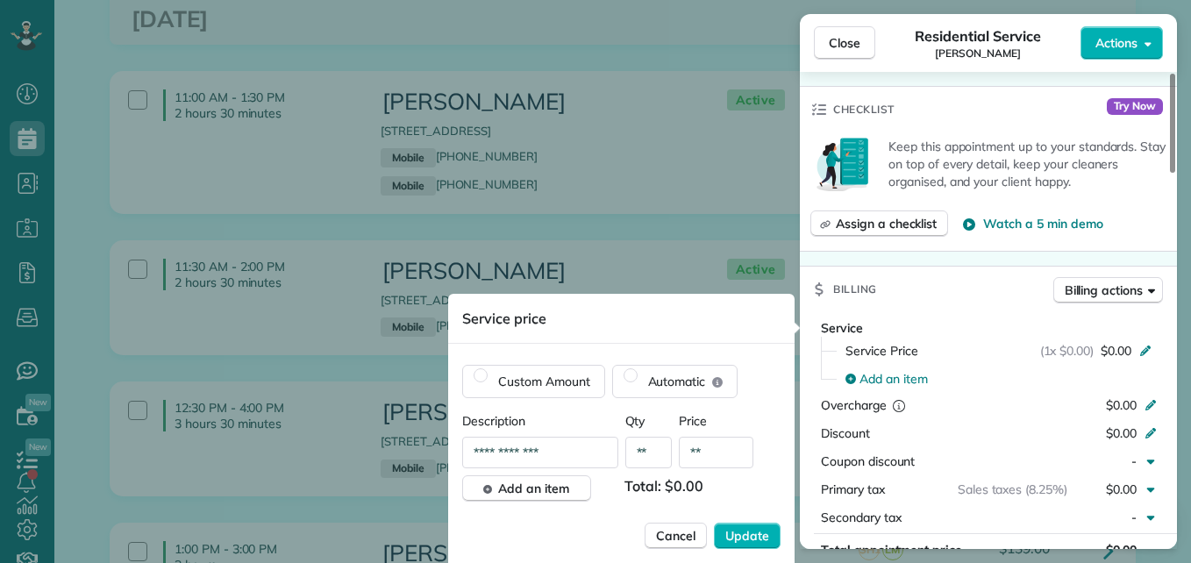
click at [709, 443] on input "**" at bounding box center [716, 453] width 75 height 32
type input "****"
click at [745, 542] on span "Update" at bounding box center [747, 536] width 44 height 18
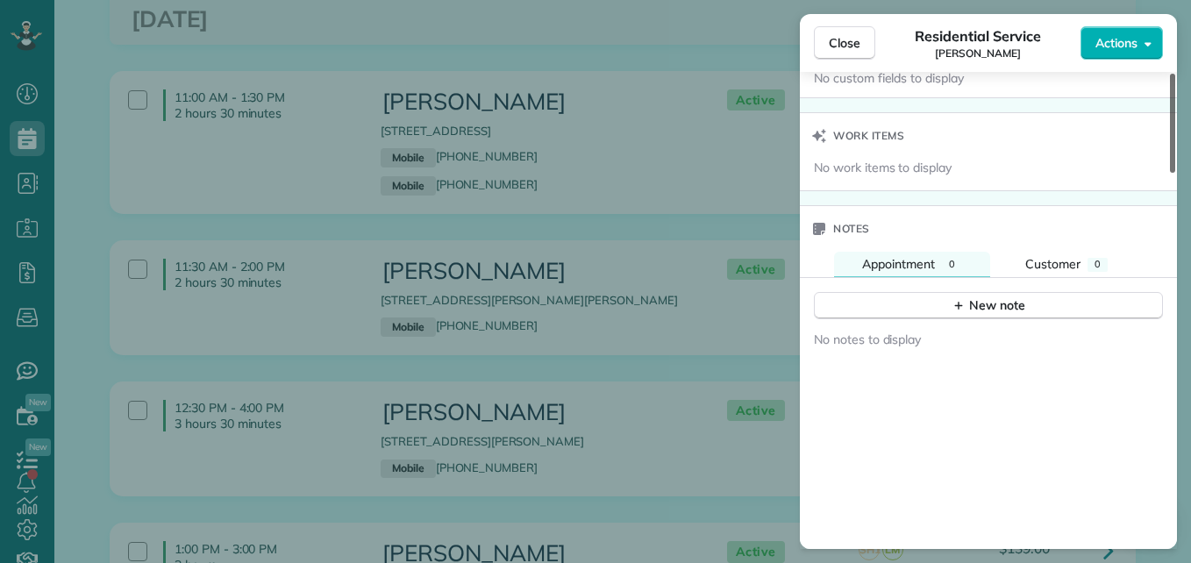
scroll to position [1355, 0]
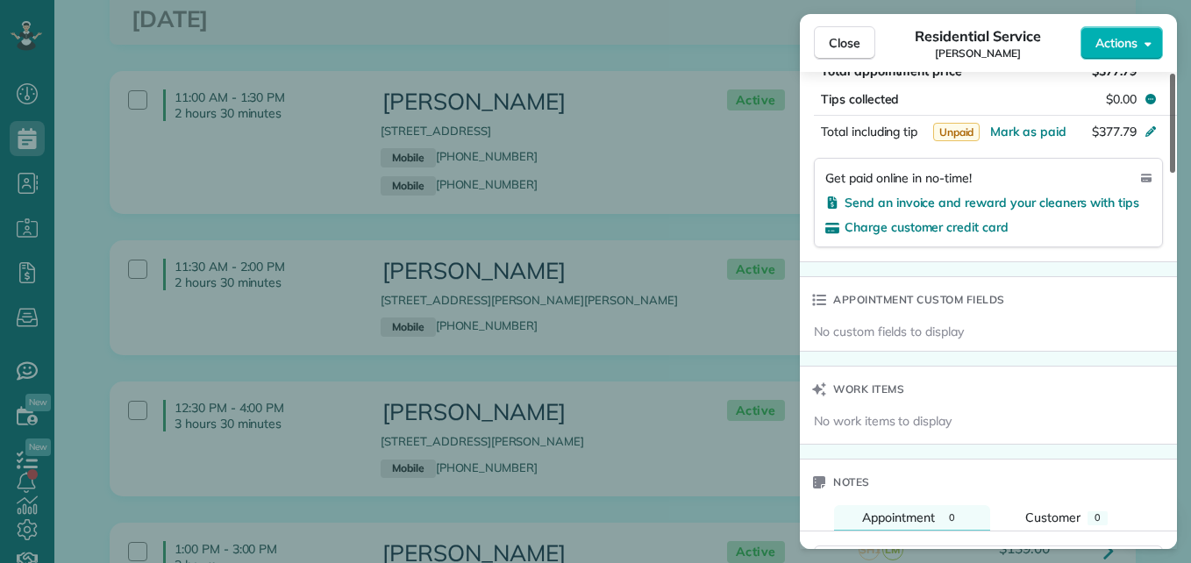
drag, startPoint x: 1171, startPoint y: 274, endPoint x: 1165, endPoint y: 370, distance: 96.7
click at [1170, 173] on div at bounding box center [1172, 123] width 5 height 99
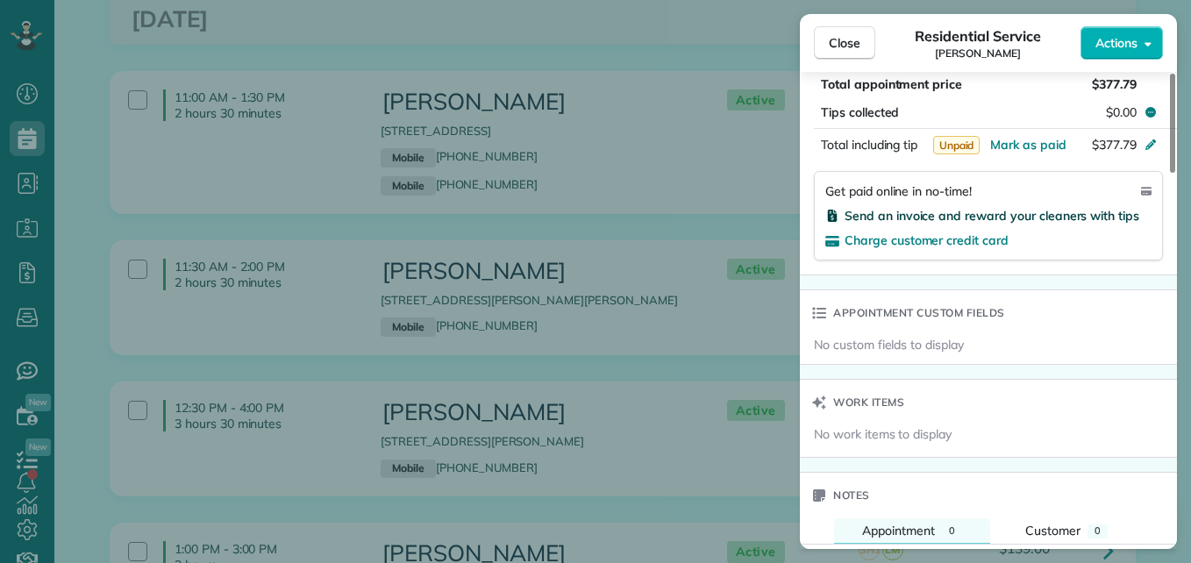
click at [1073, 221] on span "Send an invoice and reward your cleaners with tips" at bounding box center [991, 216] width 295 height 16
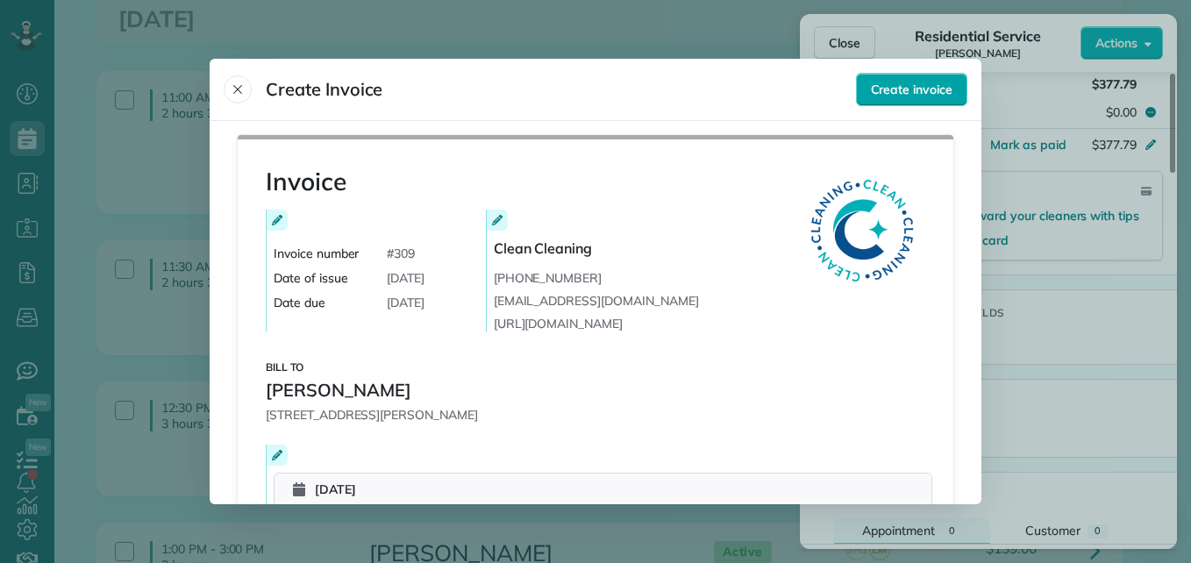
click at [945, 75] on button "Create invoice" at bounding box center [911, 89] width 111 height 33
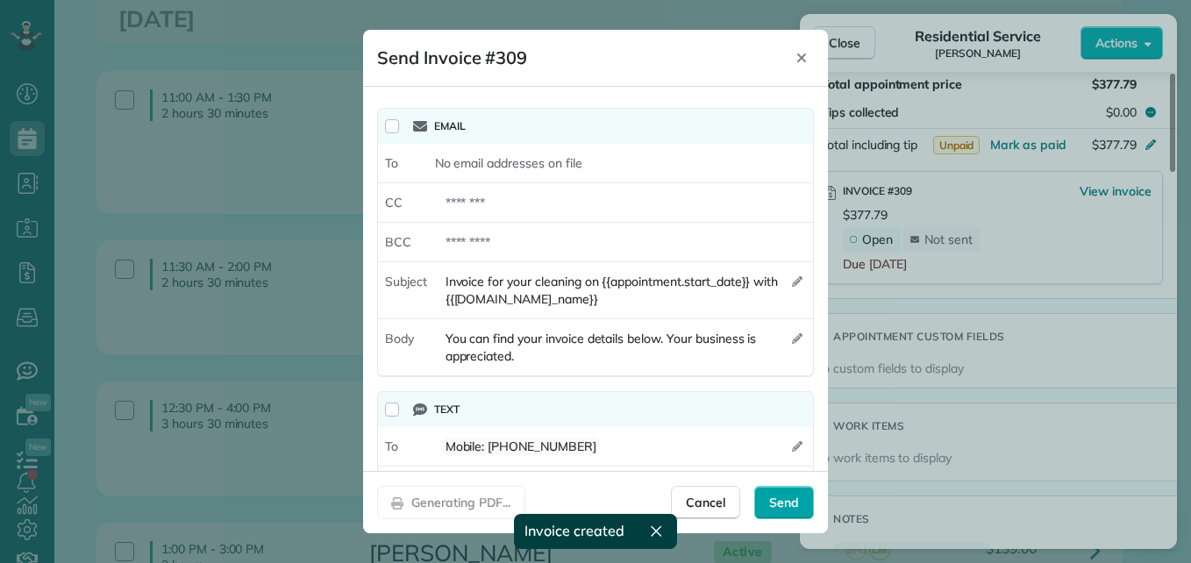
click at [780, 502] on span "Send" at bounding box center [784, 503] width 30 height 18
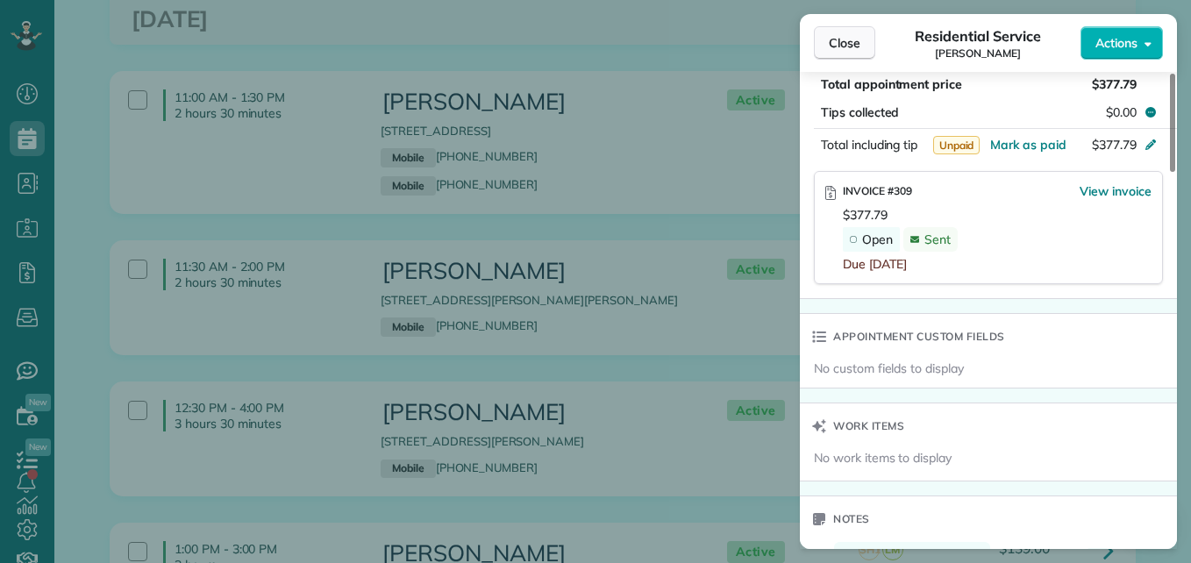
click at [851, 35] on span "Close" at bounding box center [845, 43] width 32 height 18
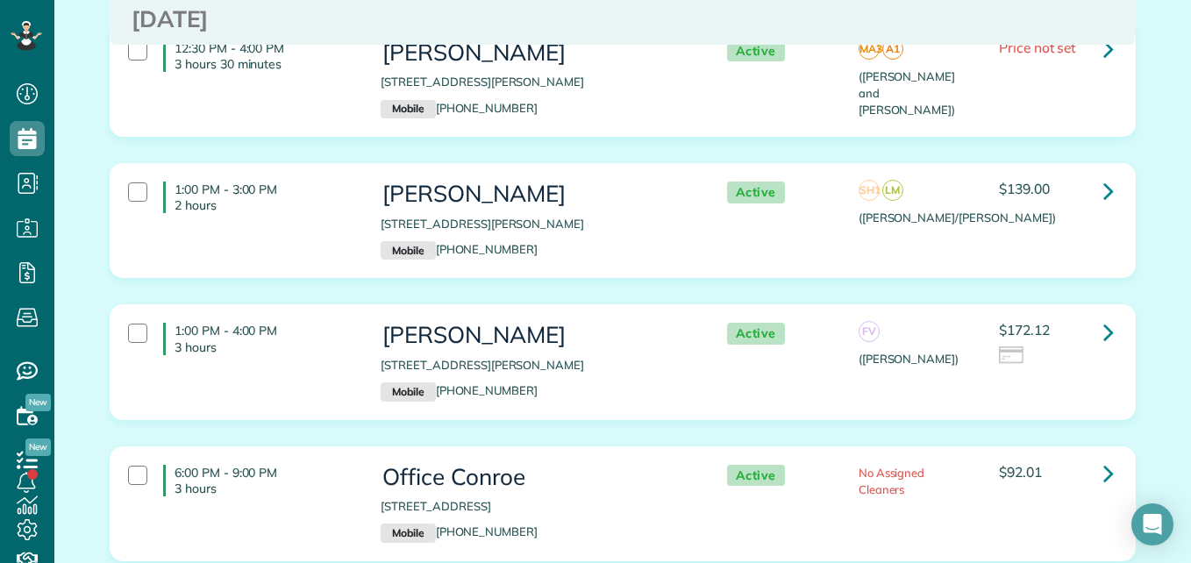
scroll to position [1457, 0]
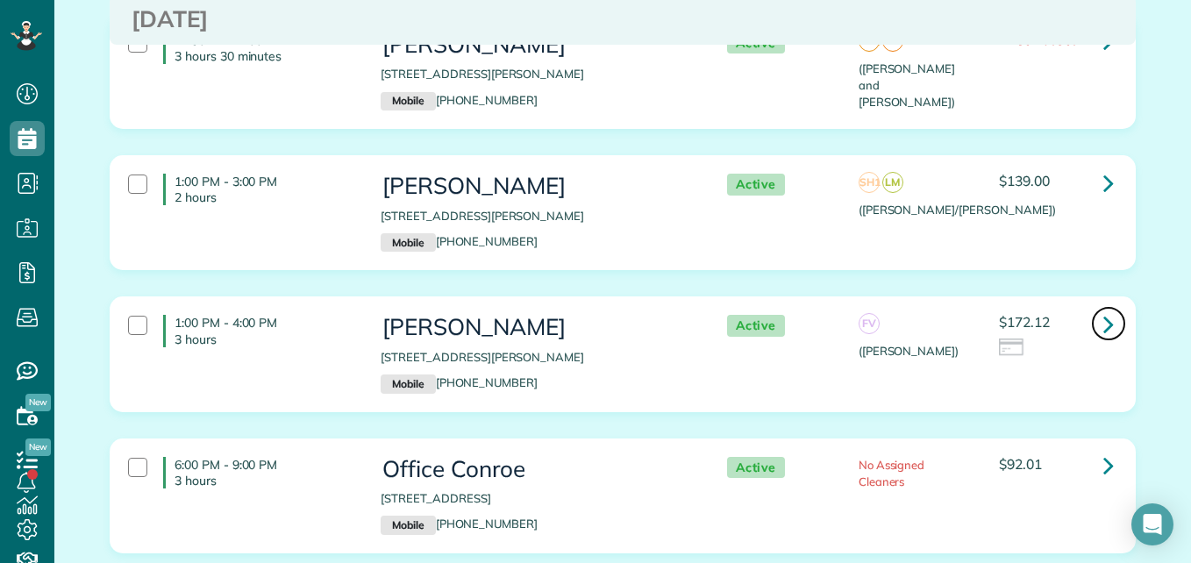
click at [1108, 325] on link at bounding box center [1108, 323] width 35 height 35
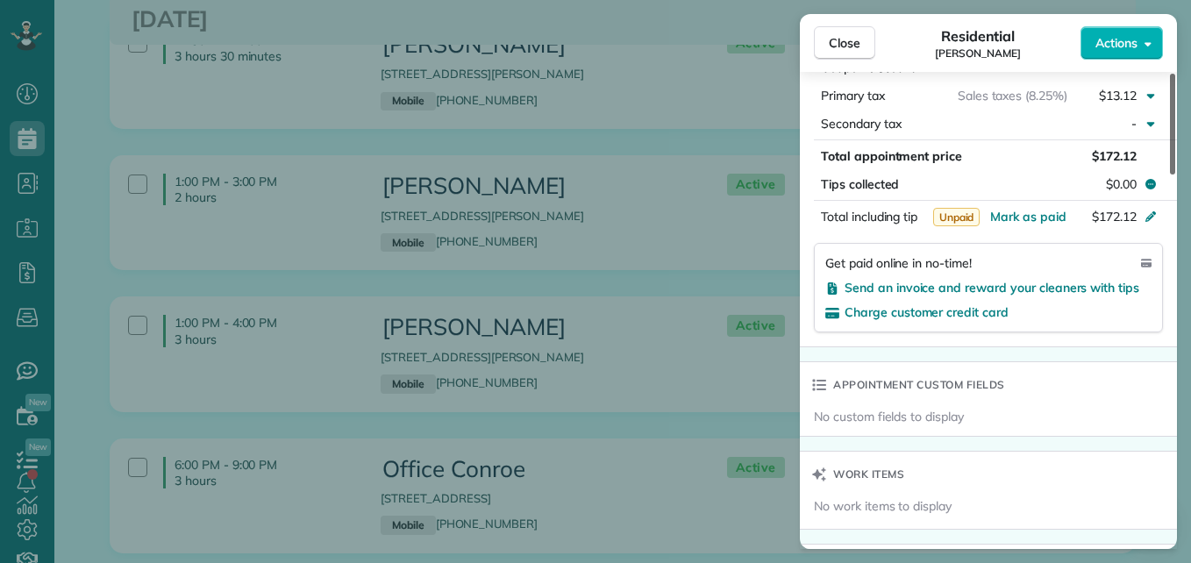
scroll to position [1106, 0]
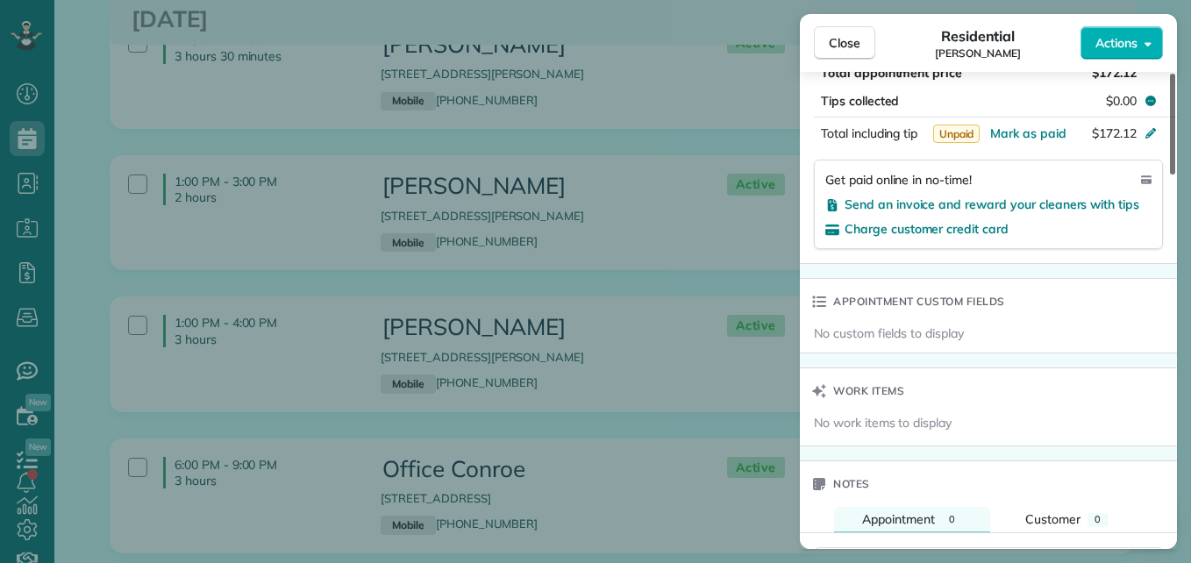
drag, startPoint x: 1173, startPoint y: 139, endPoint x: 1170, endPoint y: 373, distance: 233.3
click at [1170, 175] on div at bounding box center [1172, 124] width 5 height 101
click at [1099, 196] on span "Send an invoice and reward your cleaners with tips" at bounding box center [991, 204] width 295 height 16
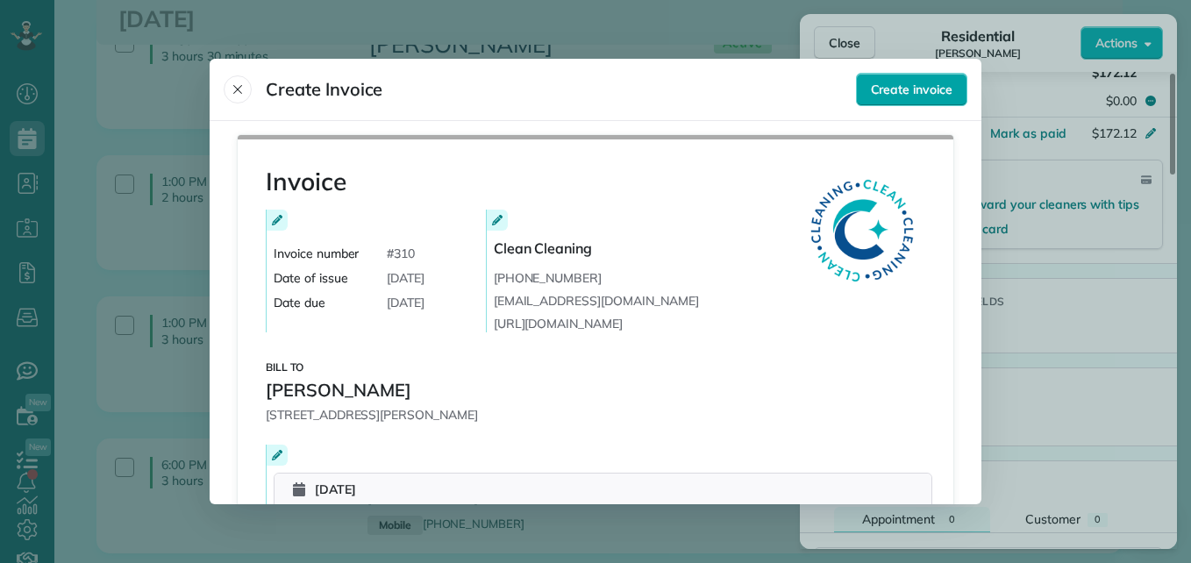
click at [940, 95] on span "Create invoice" at bounding box center [912, 90] width 82 height 18
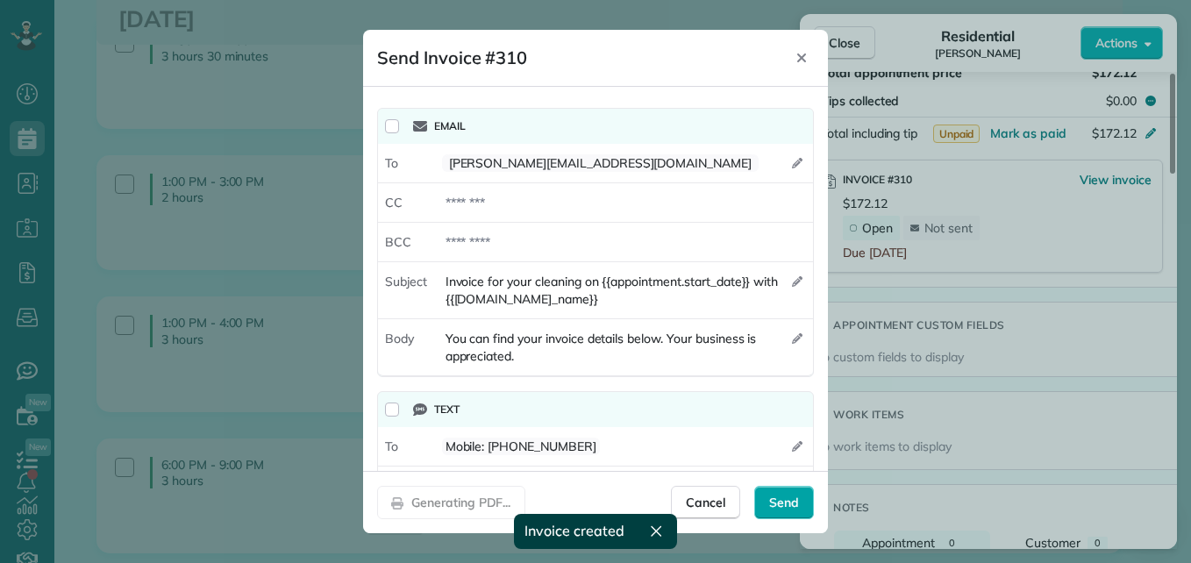
click at [775, 495] on span "Send" at bounding box center [784, 503] width 30 height 18
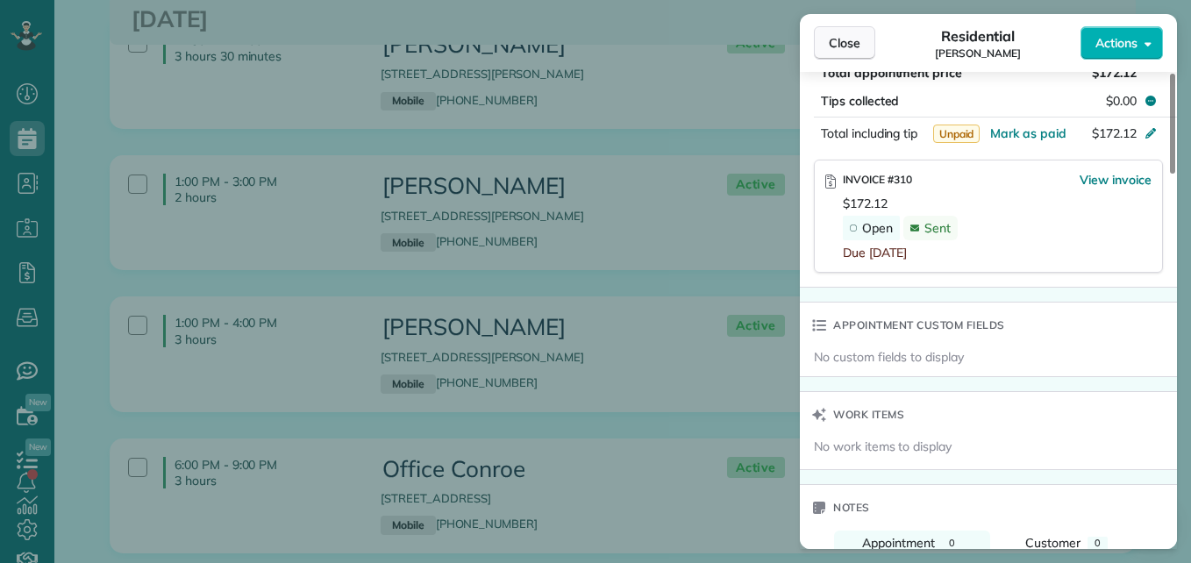
click at [852, 41] on span "Close" at bounding box center [845, 43] width 32 height 18
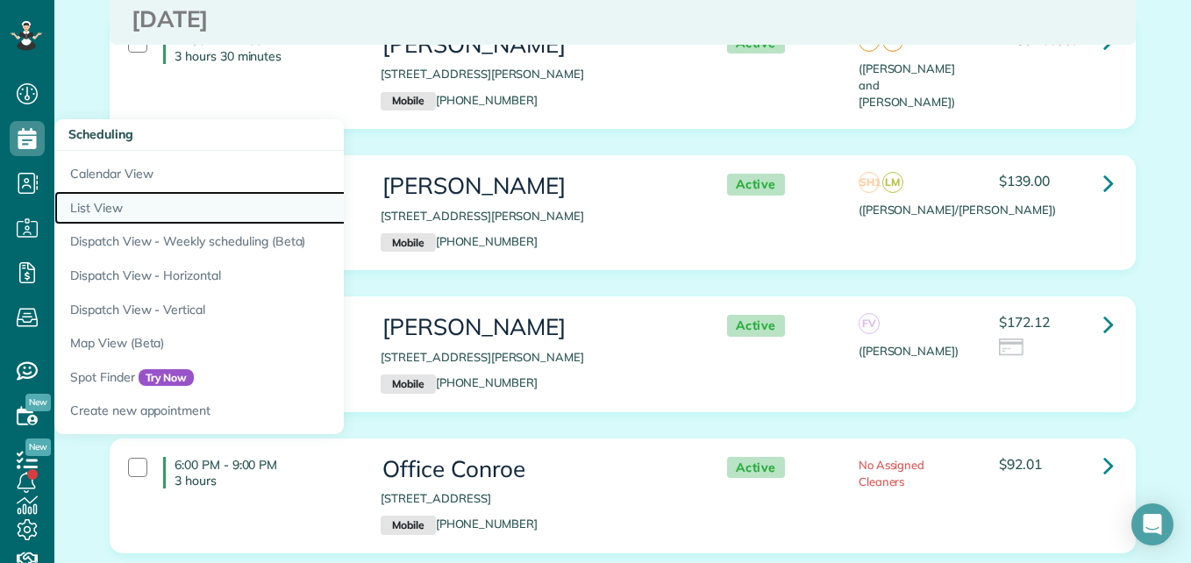
click at [120, 208] on link "List View" at bounding box center [273, 208] width 438 height 34
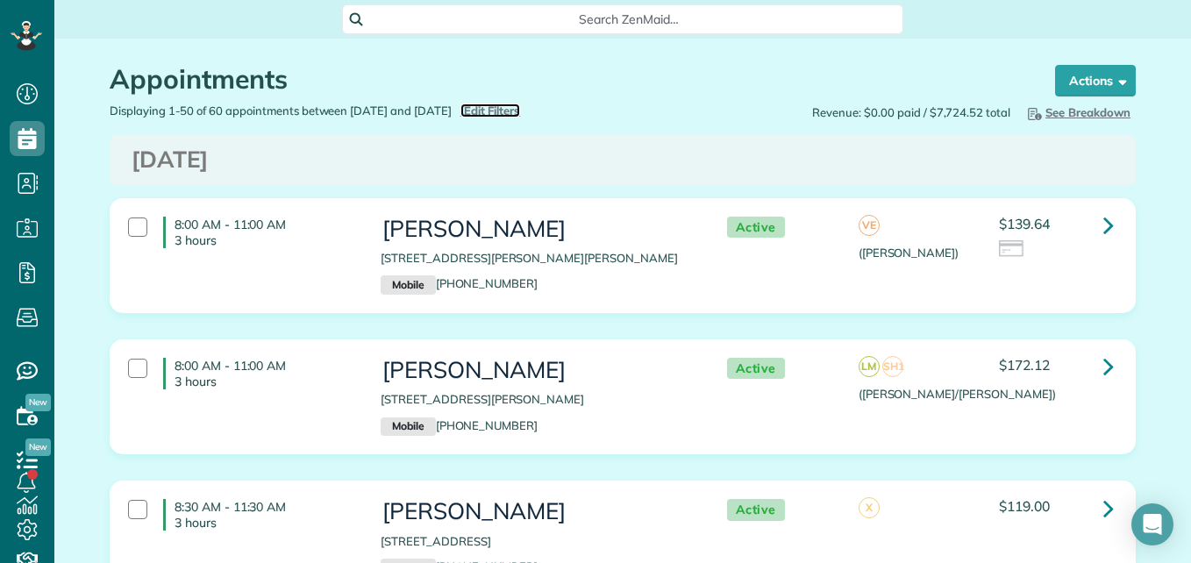
click at [520, 110] on span "Edit Filters" at bounding box center [492, 110] width 57 height 14
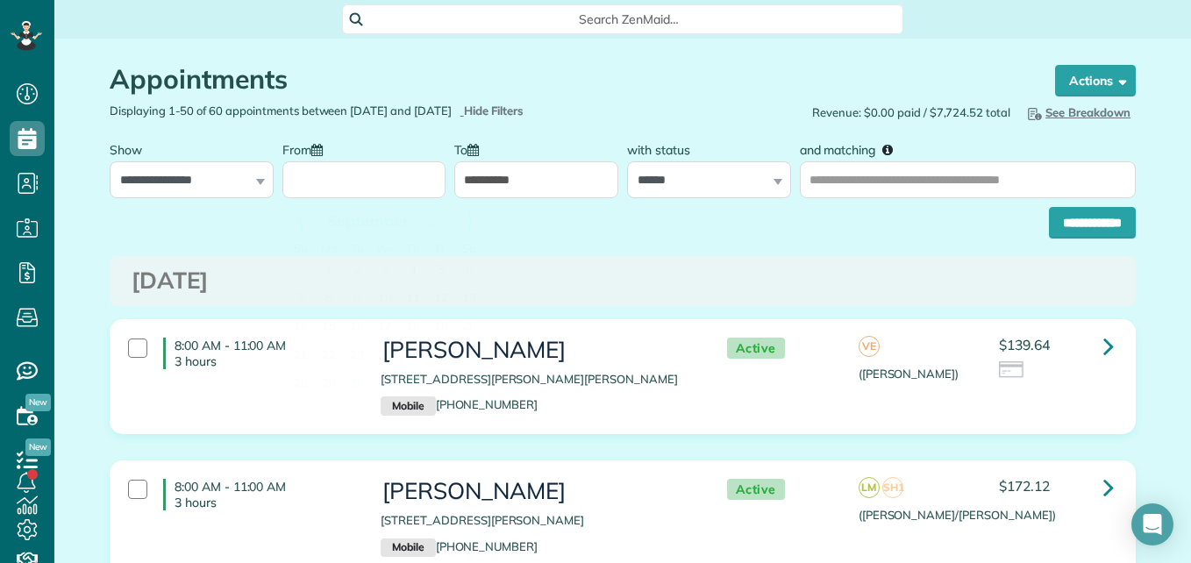
click at [380, 168] on input "From" at bounding box center [364, 179] width 164 height 37
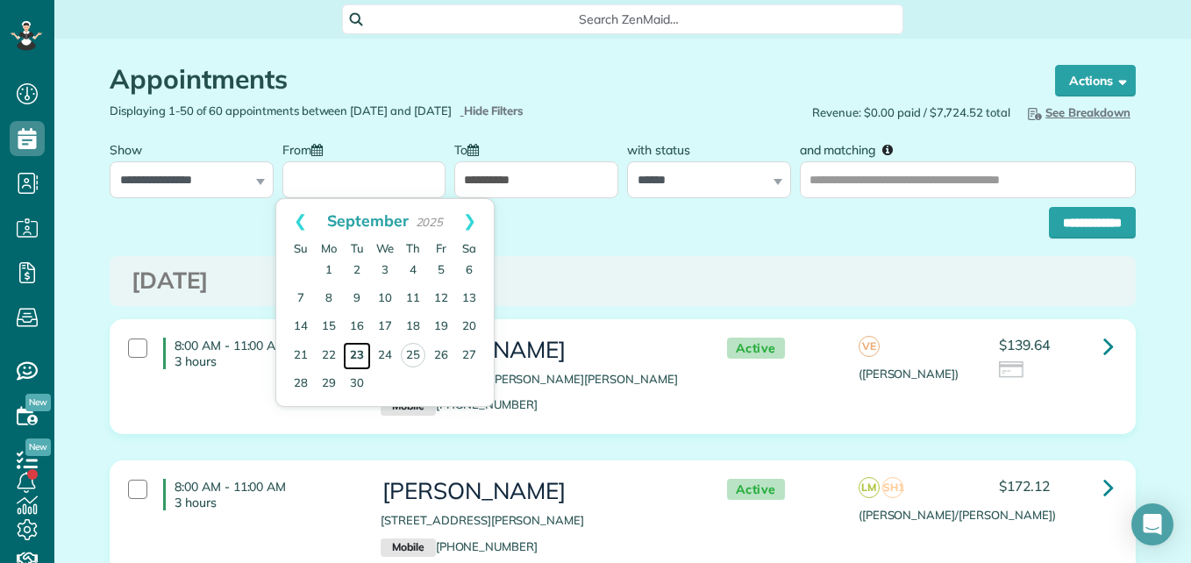
click at [358, 351] on link "23" at bounding box center [357, 356] width 28 height 28
type input "**********"
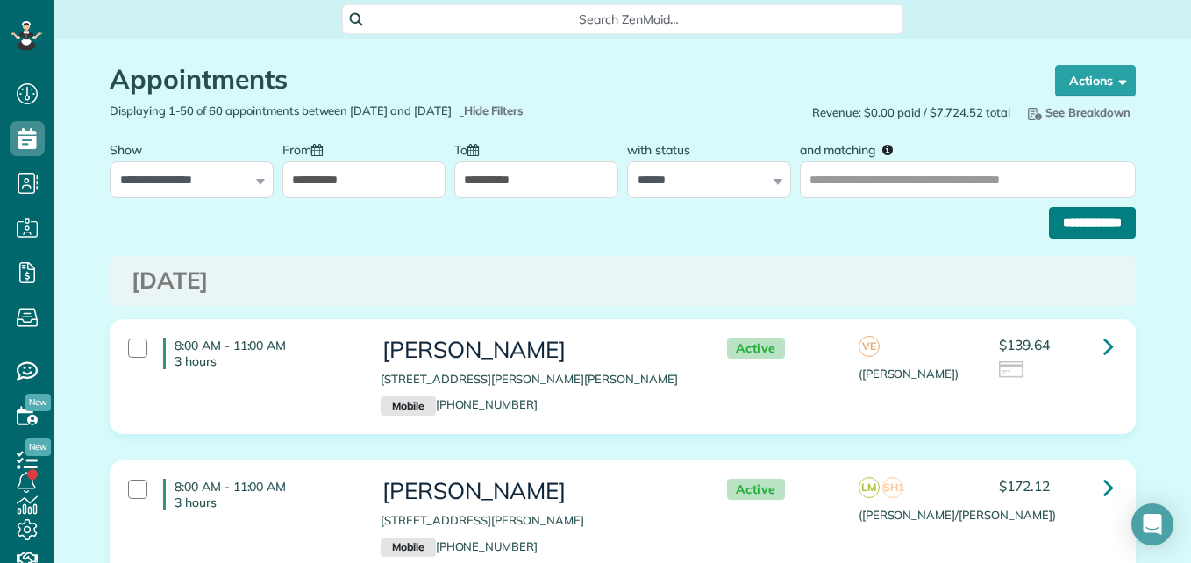
click at [1114, 218] on input "**********" at bounding box center [1092, 223] width 87 height 32
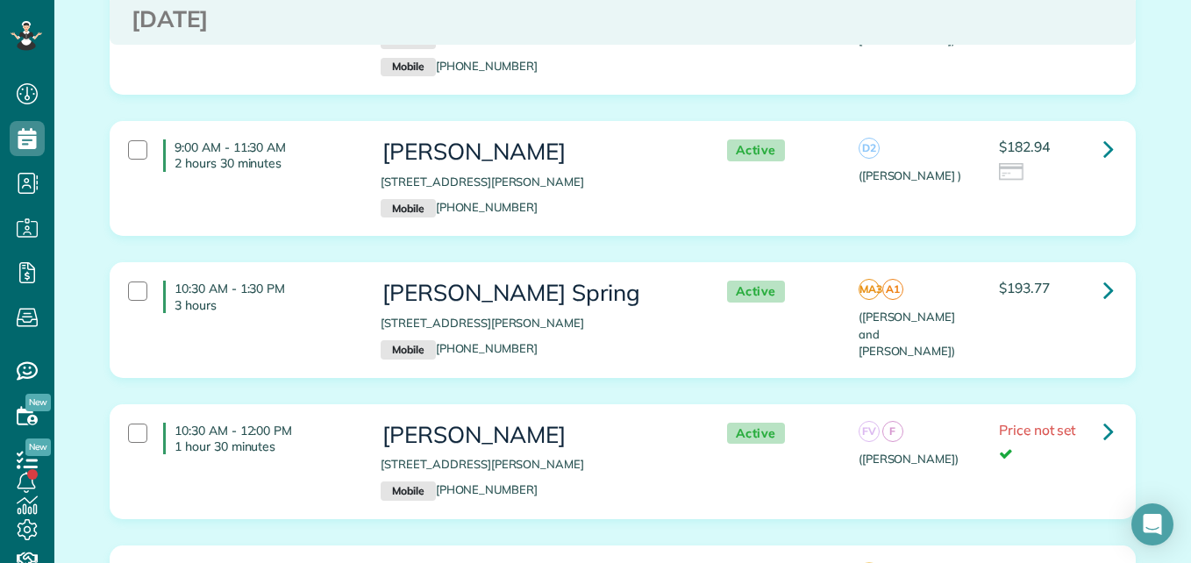
scroll to position [683, 0]
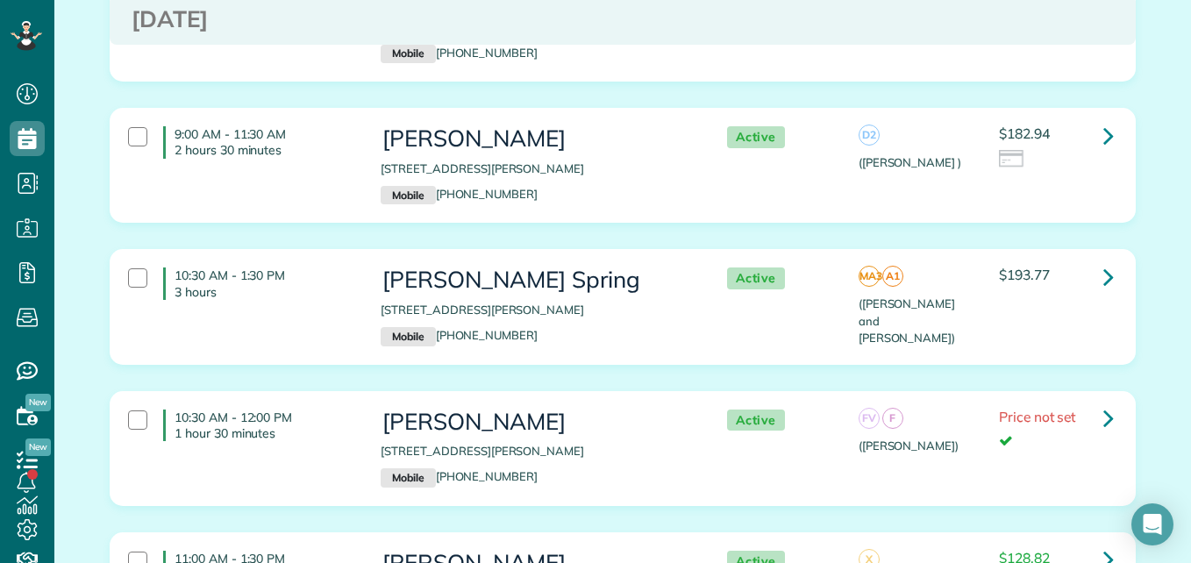
click at [1078, 331] on div "10:30 AM - 1:30 PM 3 hours [PERSON_NAME] Spring [STREET_ADDRESS][PERSON_NAME] M…" at bounding box center [620, 307] width 1011 height 96
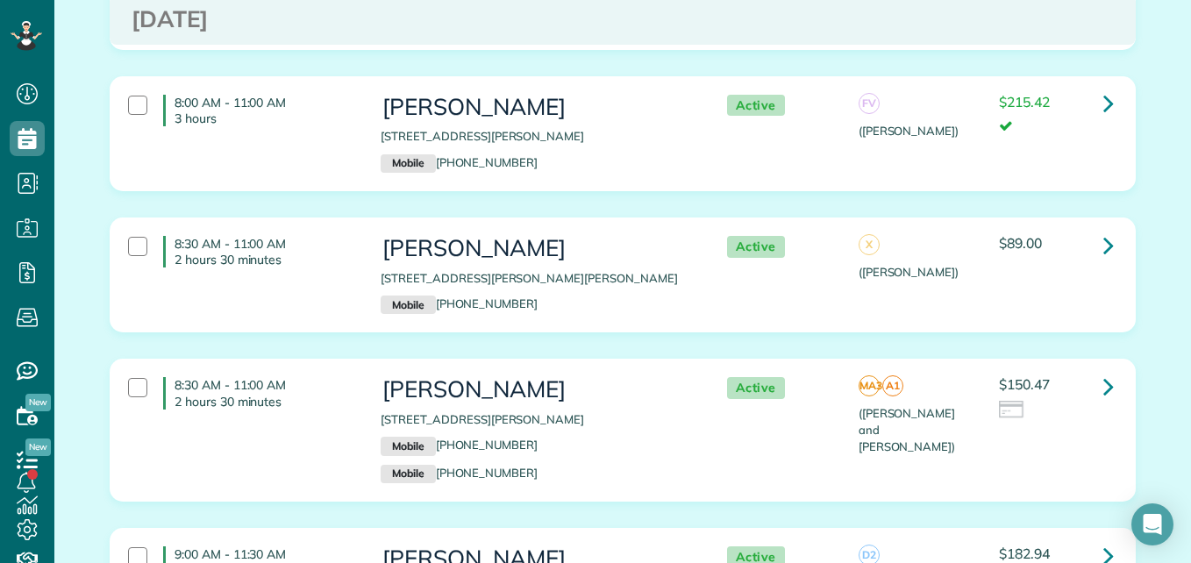
scroll to position [0, 0]
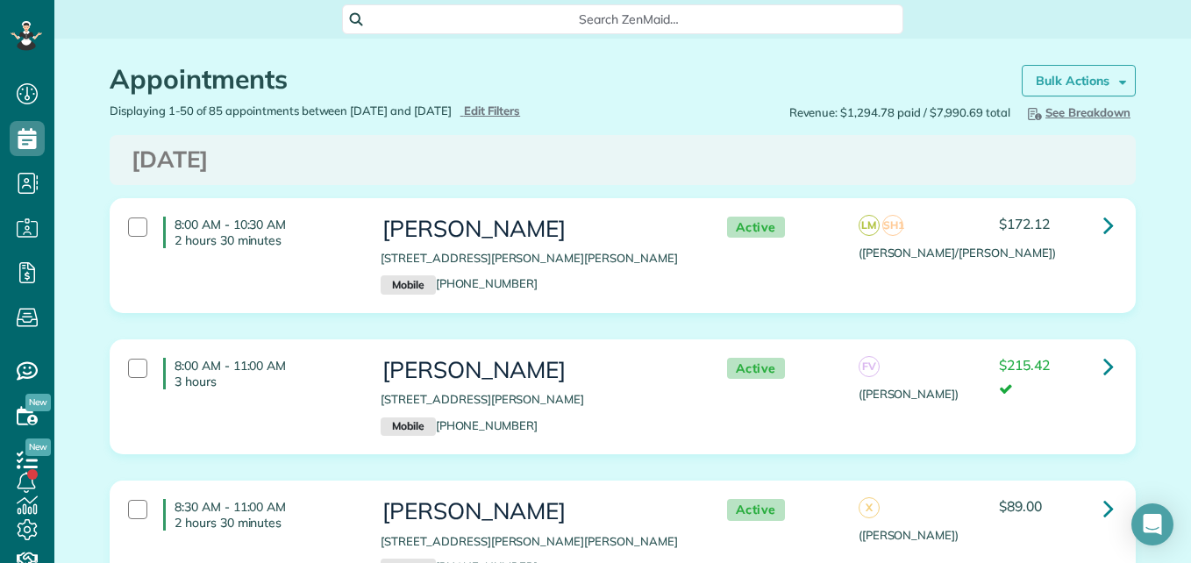
click at [1088, 76] on strong "Bulk Actions" at bounding box center [1073, 81] width 74 height 16
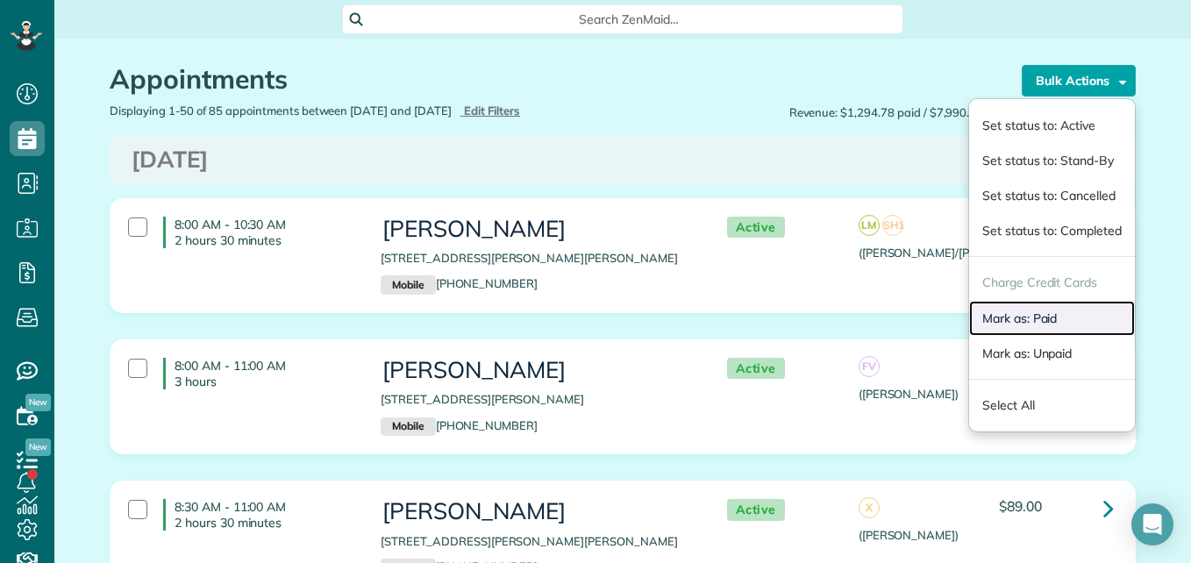
click at [1005, 310] on link "Mark as: Paid" at bounding box center [1052, 318] width 166 height 35
